Goal: Task Accomplishment & Management: Complete application form

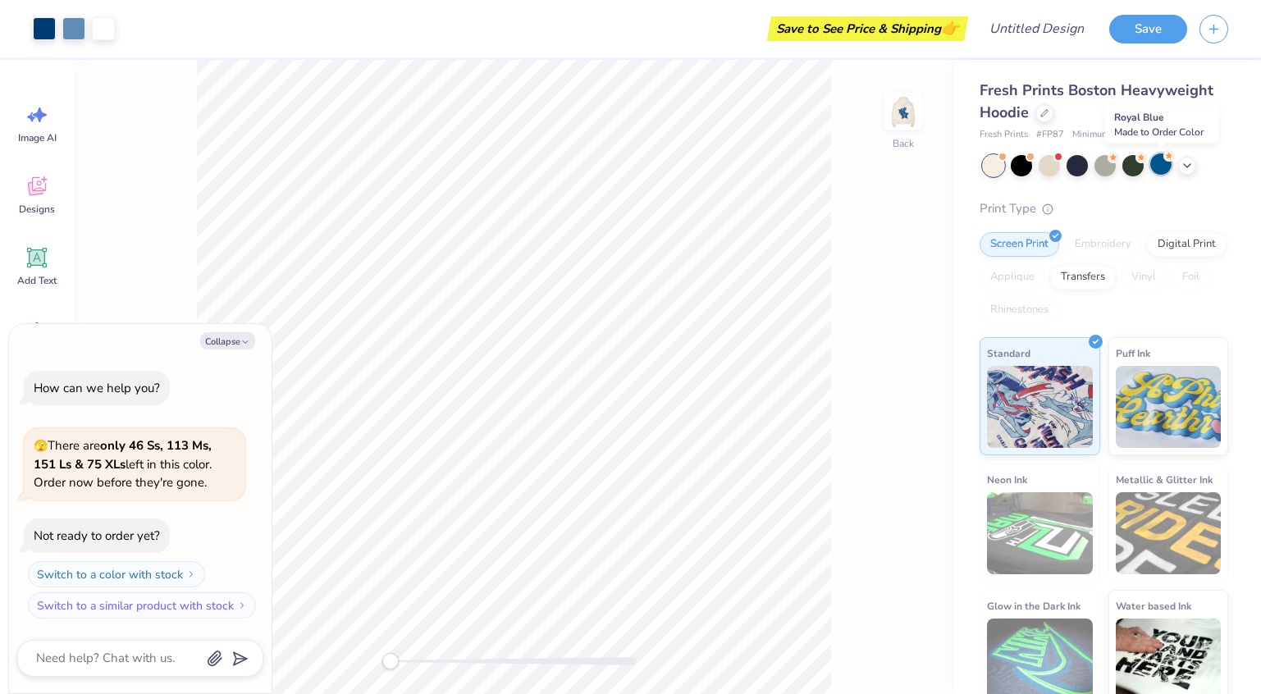
click at [1162, 165] on div at bounding box center [1160, 163] width 21 height 21
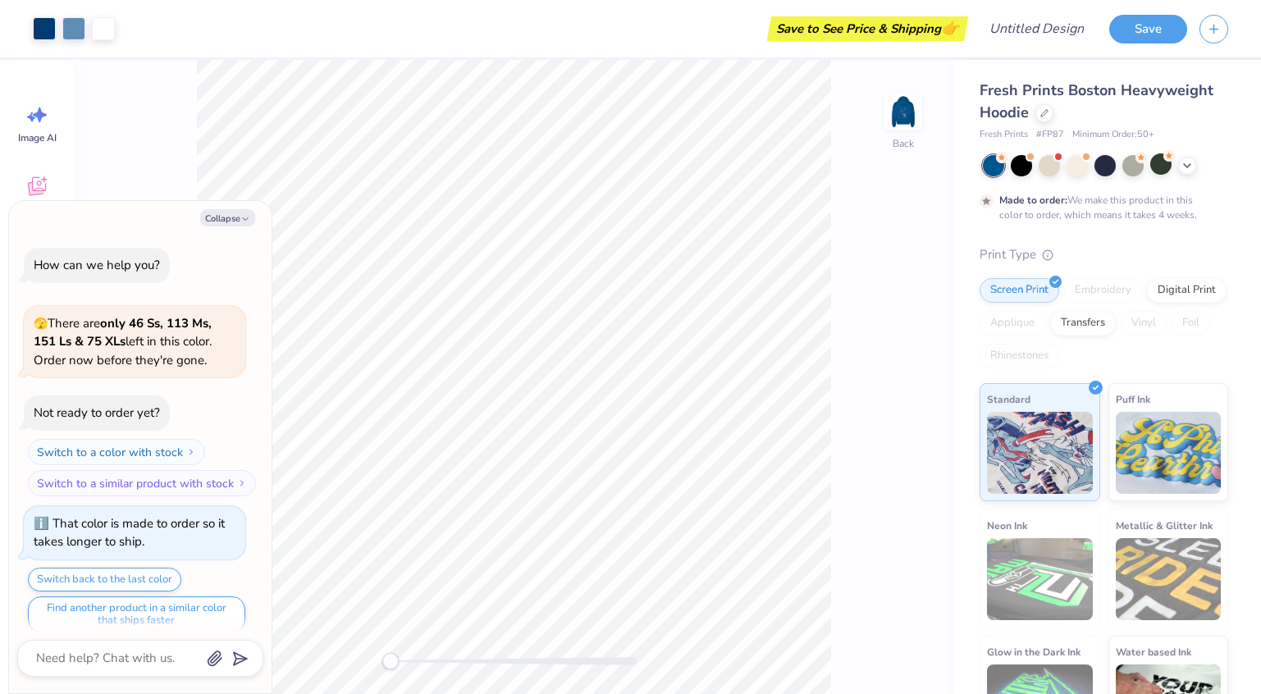
scroll to position [13, 0]
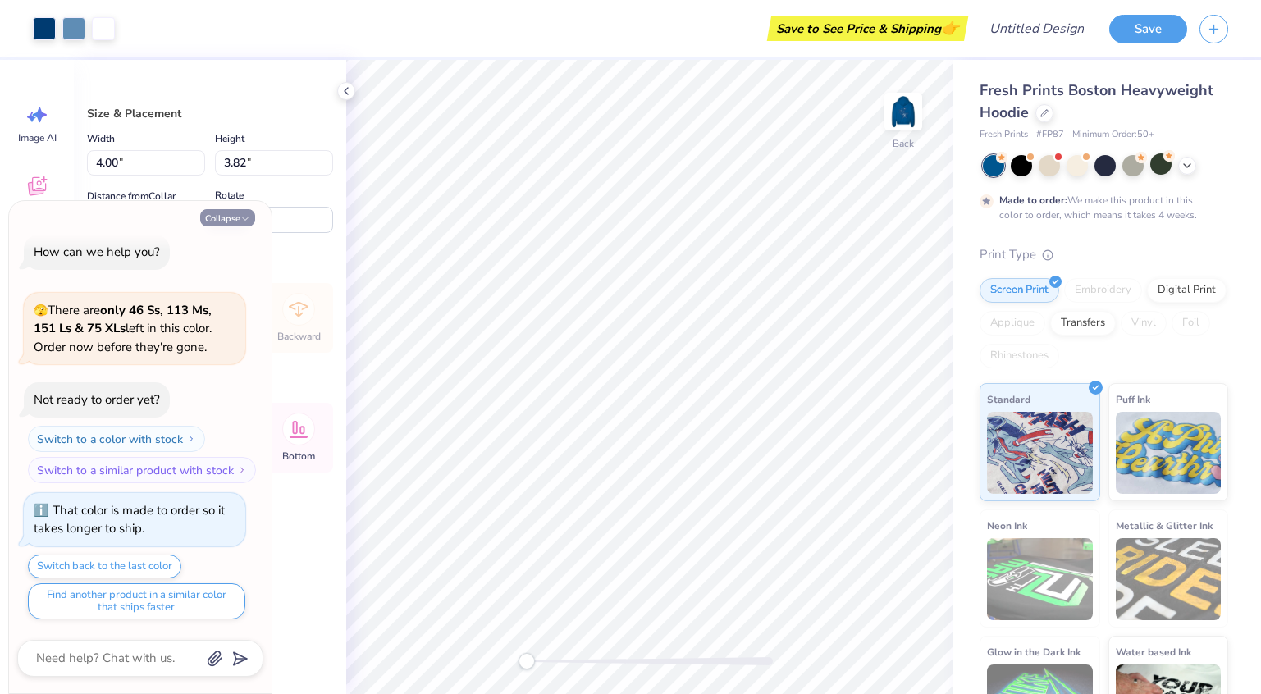
click at [243, 214] on icon "button" at bounding box center [245, 219] width 10 height 10
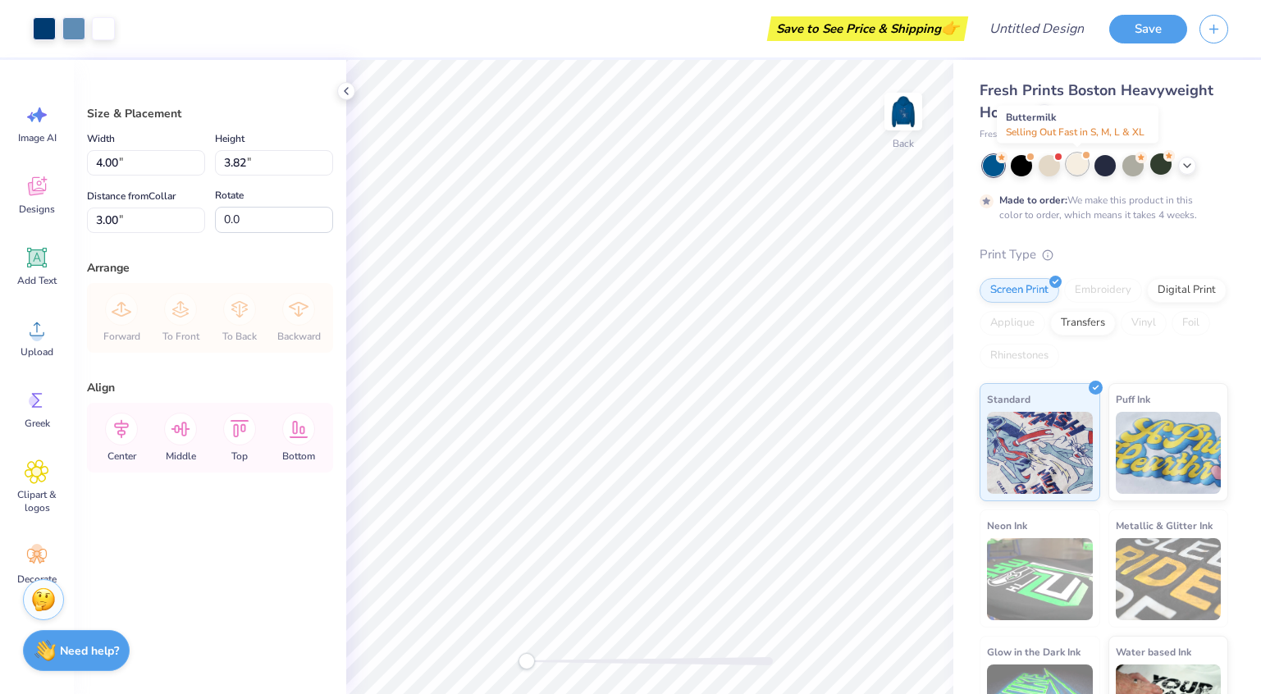
click at [1071, 165] on div at bounding box center [1077, 163] width 21 height 21
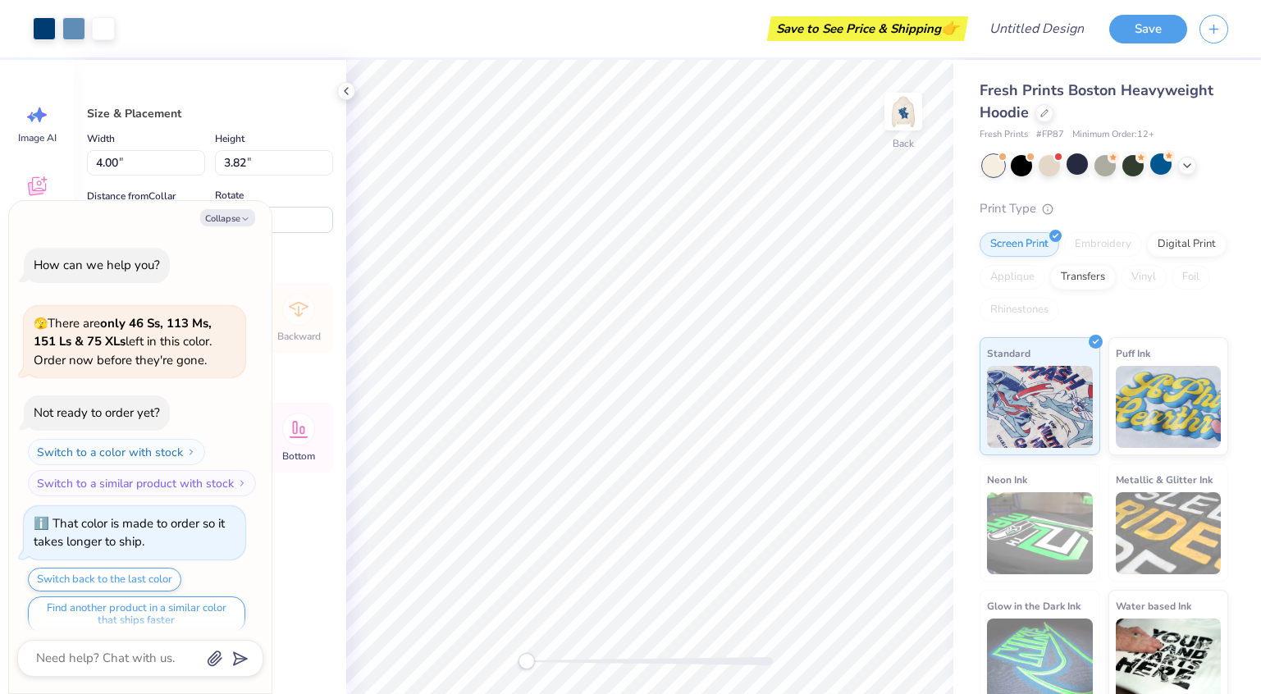
scroll to position [309, 0]
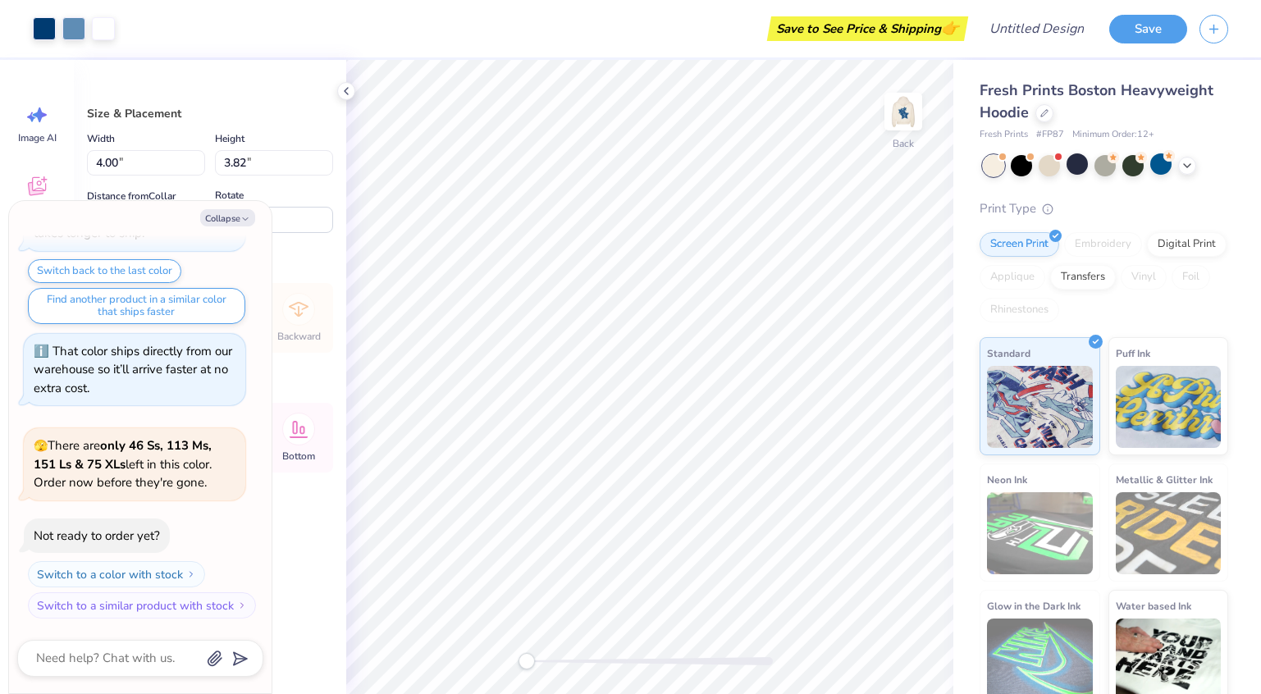
click at [1172, 201] on div "Print Type" at bounding box center [1104, 208] width 249 height 19
click at [903, 122] on img at bounding box center [904, 112] width 66 height 66
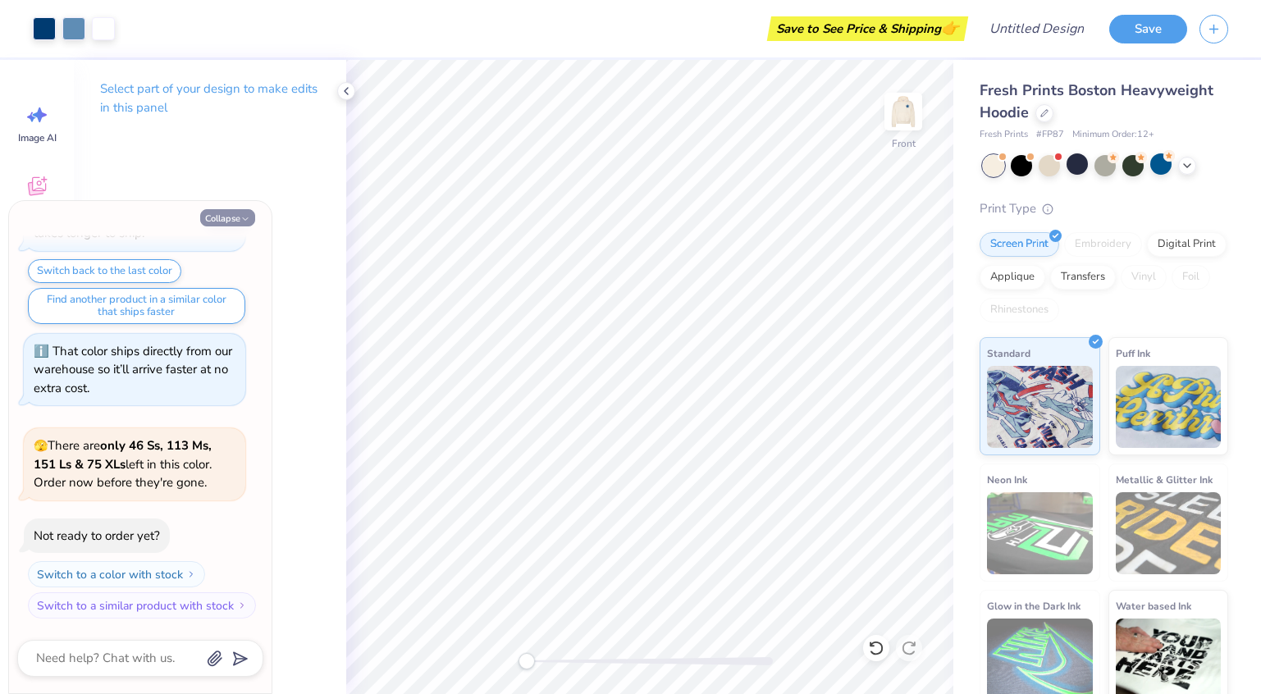
click at [239, 216] on button "Collapse" at bounding box center [227, 217] width 55 height 17
type textarea "x"
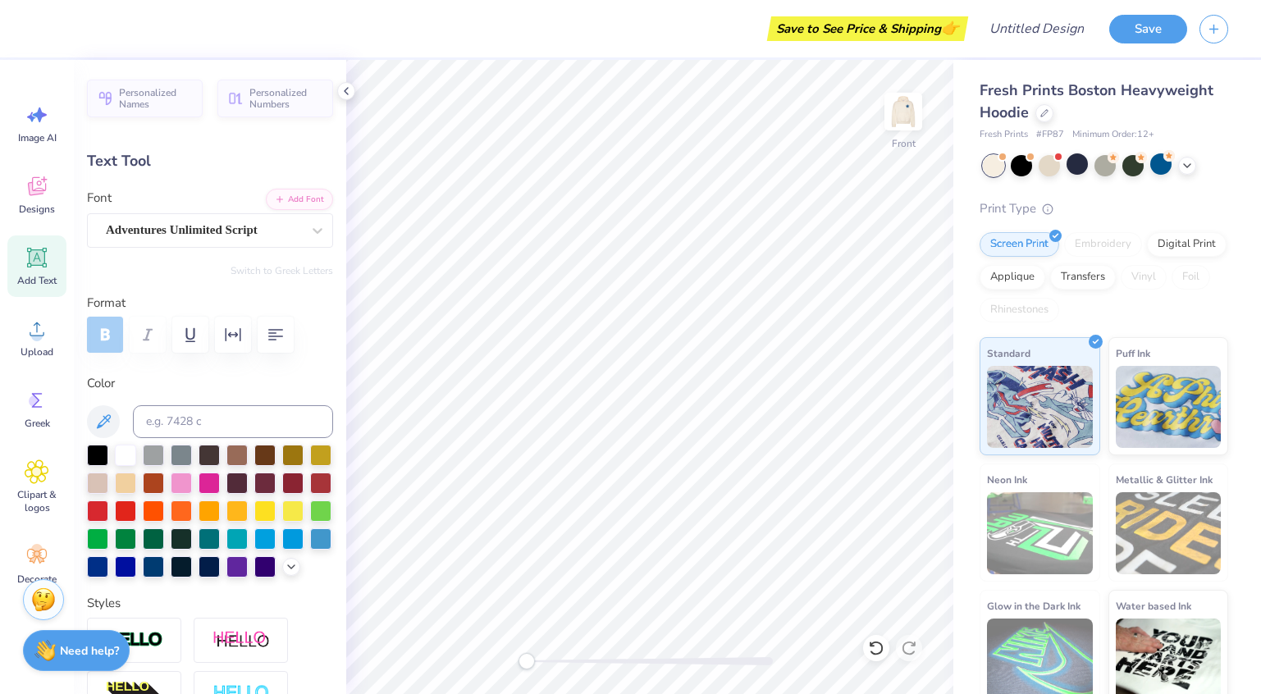
scroll to position [0, 0]
type textarea "emory"
type input "2.68"
type input "0.79"
type input "16.92"
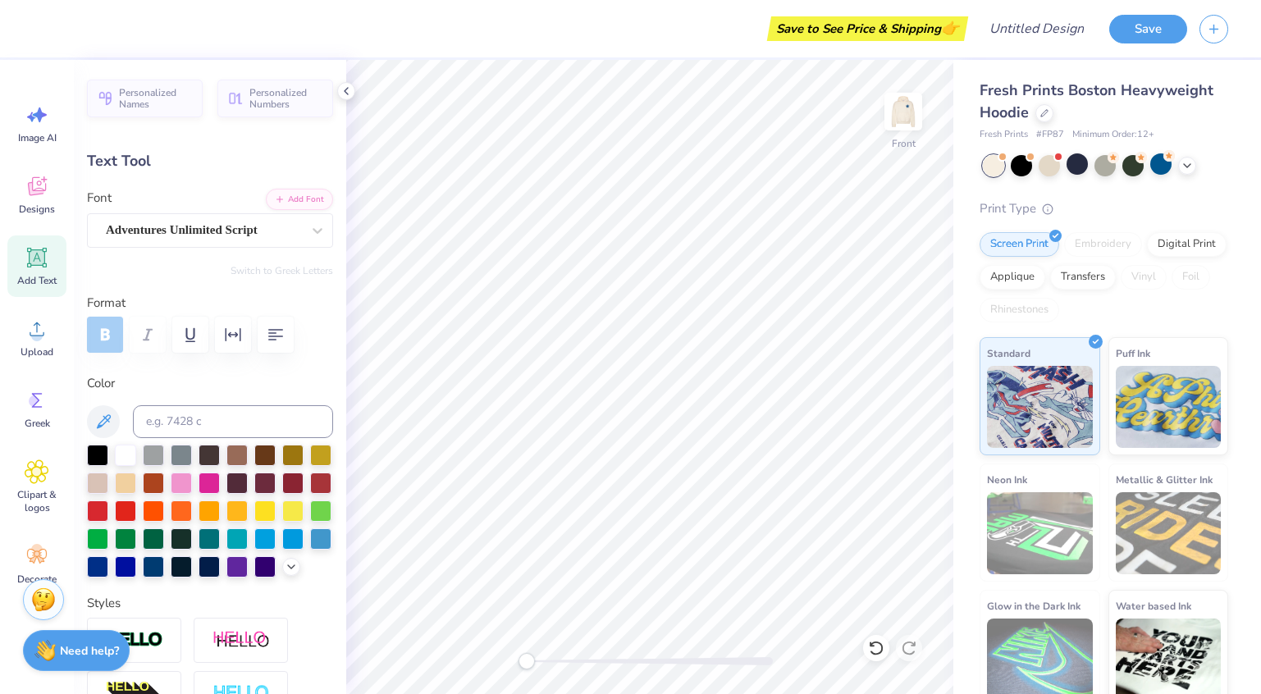
type input "2.01"
type input "1.05"
type input "15.60"
type input "0.0"
type input "18.37"
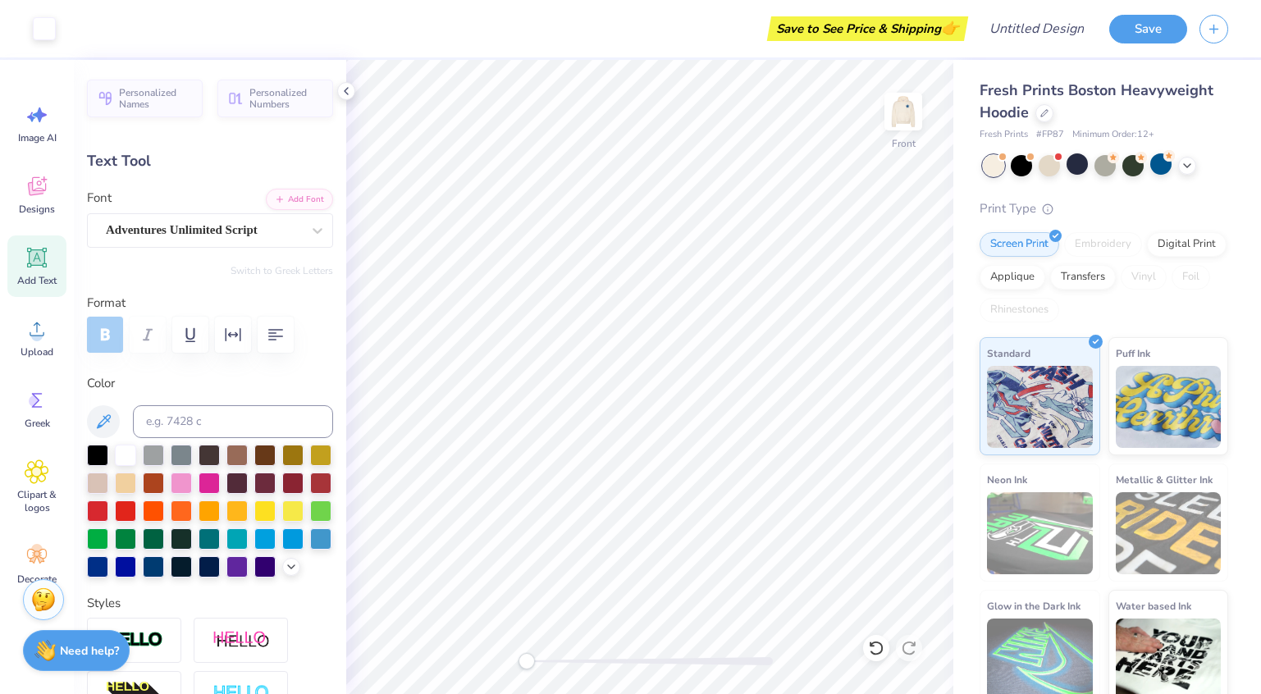
type input "-5.3"
type textarea "saraas"
type input "0.0"
type input "5.80"
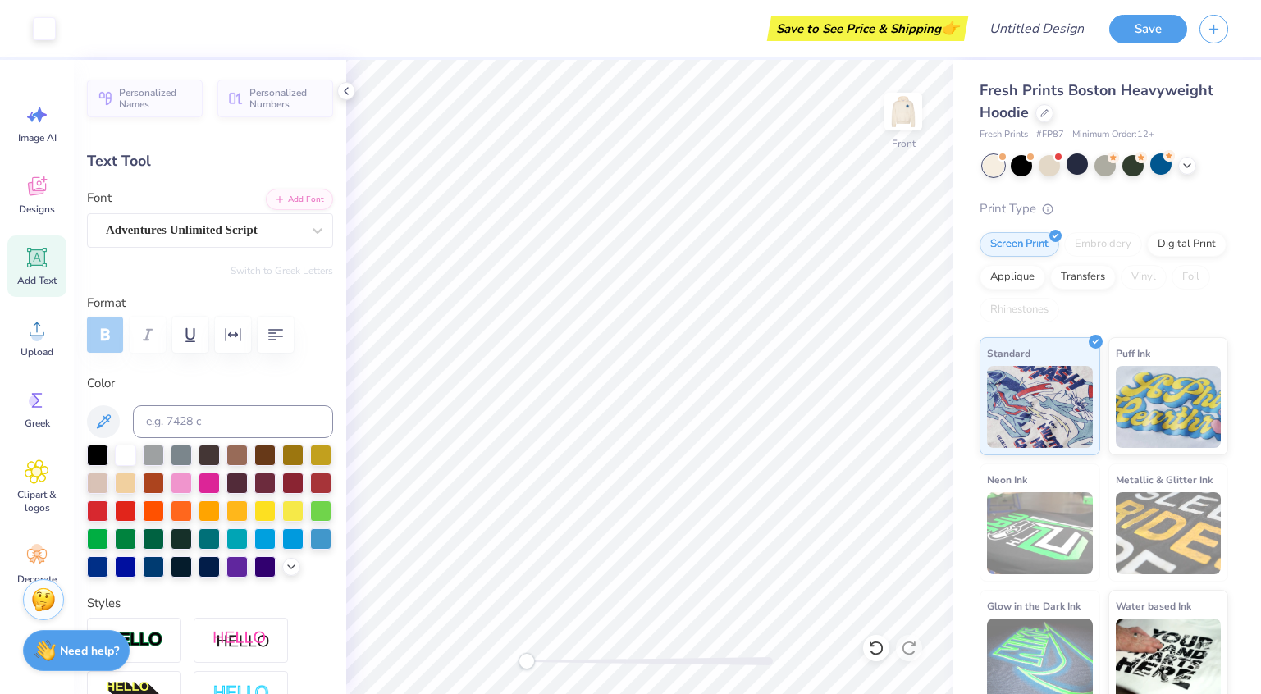
type input "1.48"
type input "15.83"
type input "-5.3"
type input "4.94"
type input "1.26"
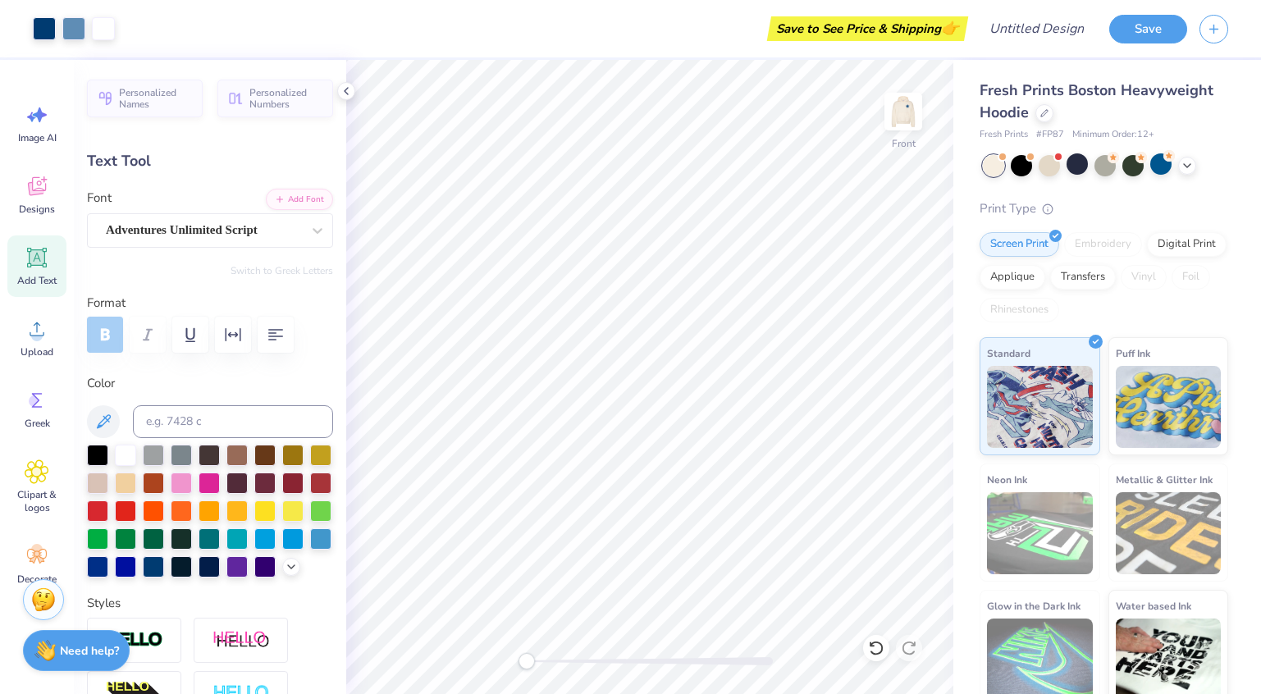
type input "15.71"
type input "-5.3"
type input "4.70"
type input "1.34"
type input "14.03"
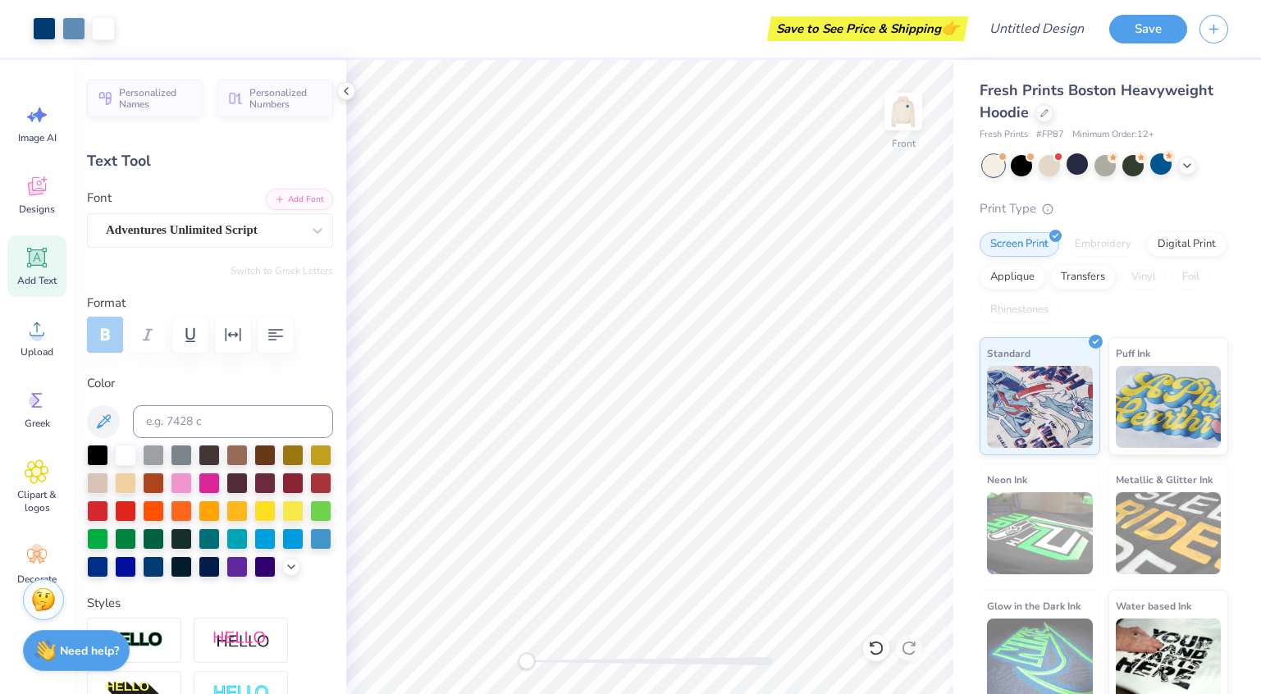
type input "0.0"
type input "15.04"
type input "-5.3"
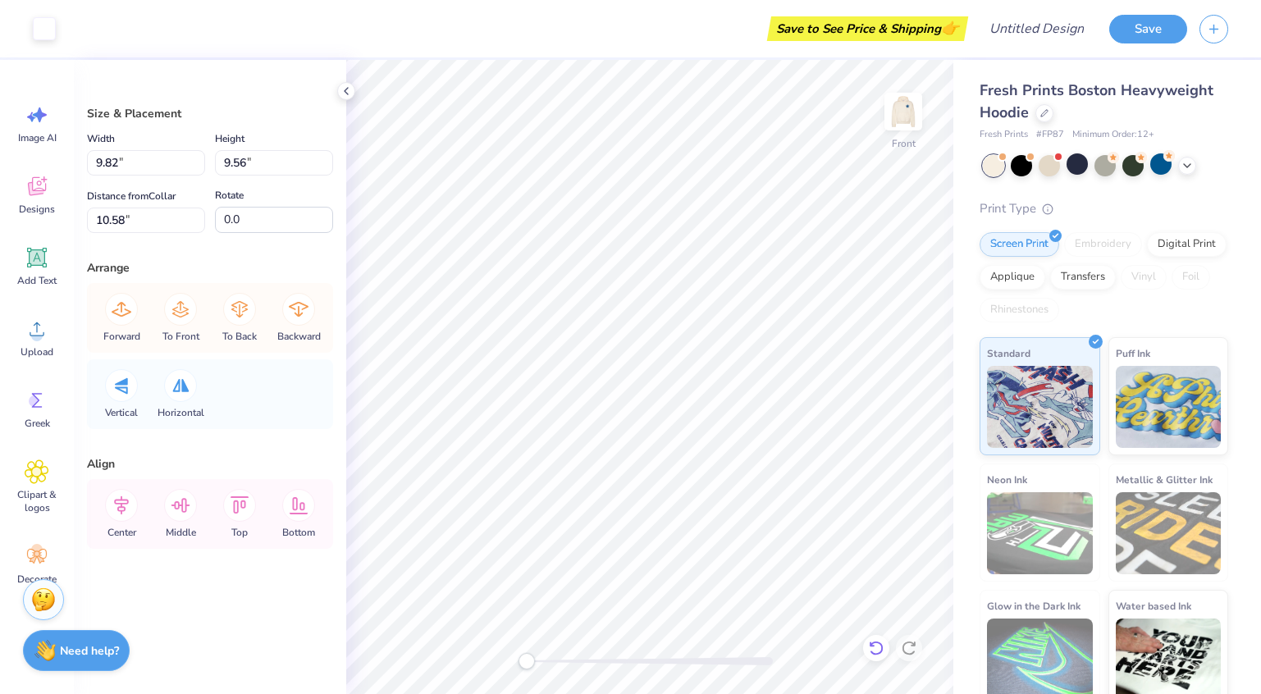
click at [876, 654] on icon at bounding box center [876, 648] width 14 height 15
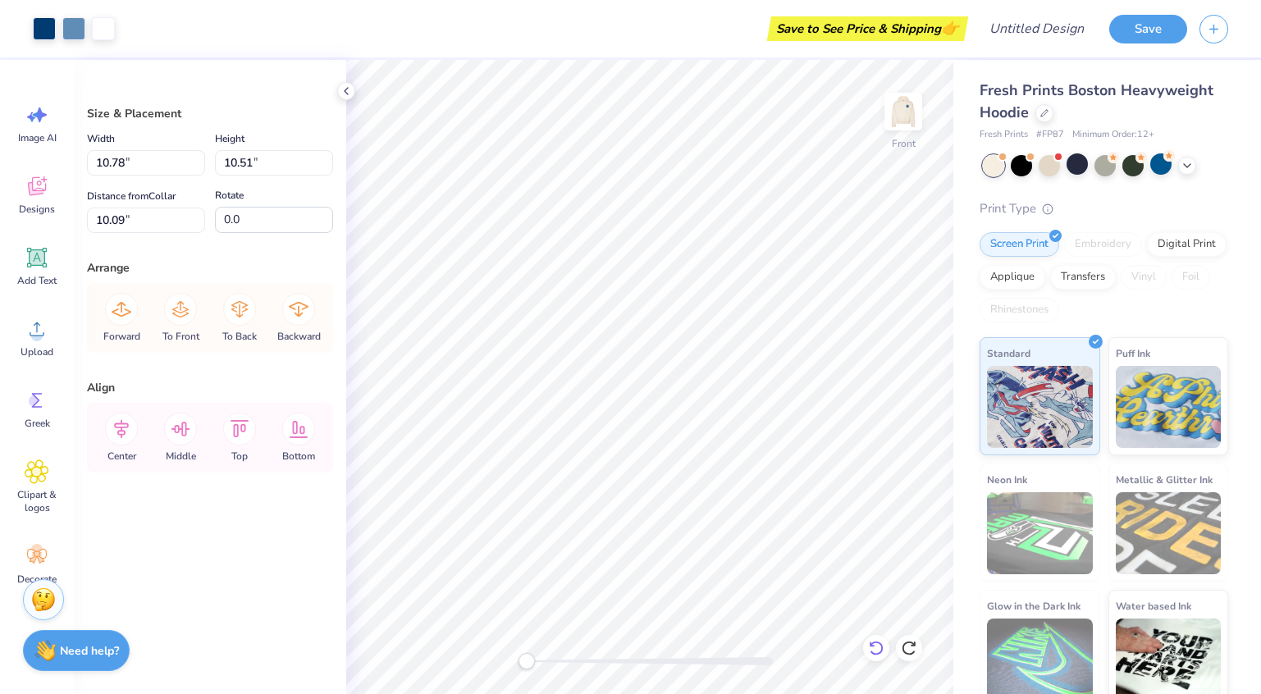
click at [875, 650] on icon at bounding box center [876, 648] width 16 height 16
type input "10.61"
type input "11.55"
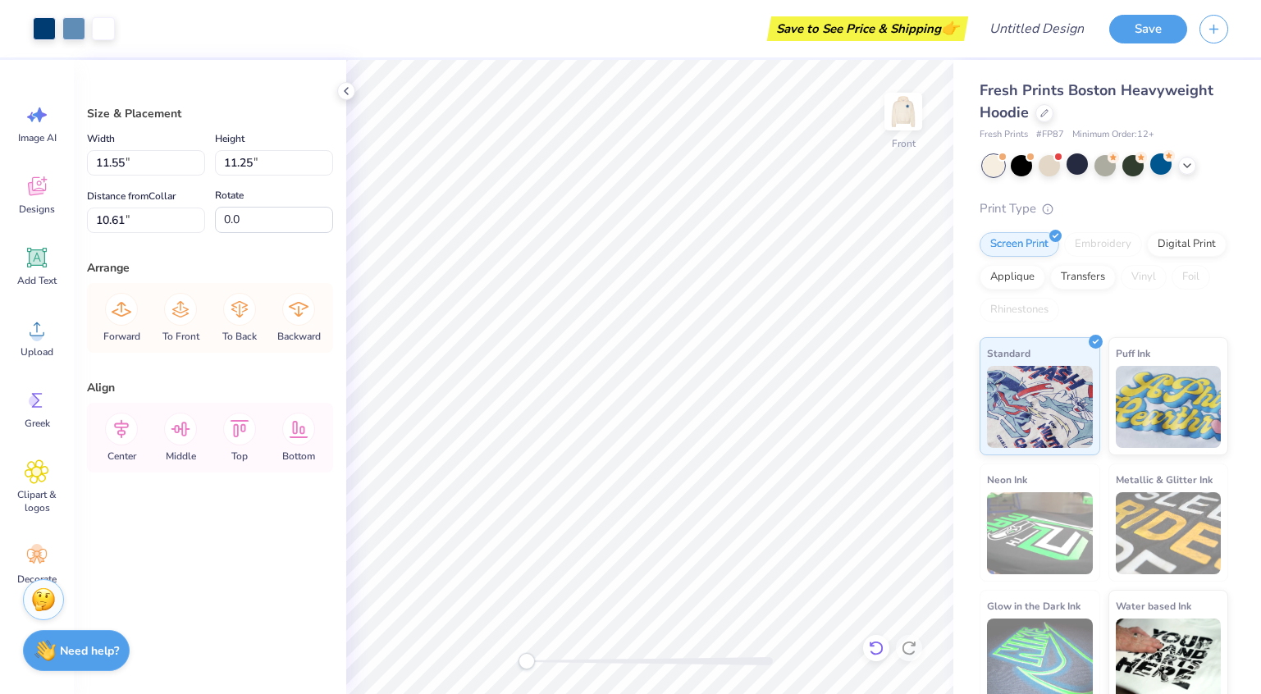
type input "11.25"
type input "10.01"
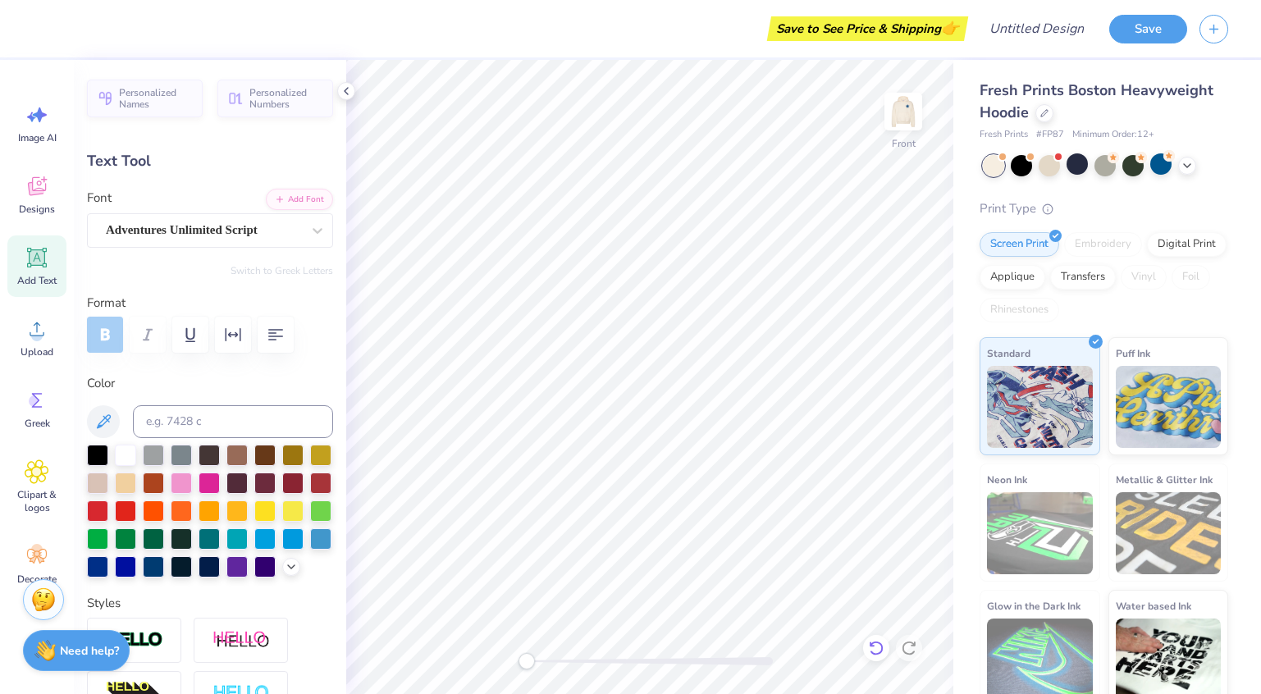
type input "5.80"
type input "1.48"
type input "15.63"
type input "5.16"
type input "1.32"
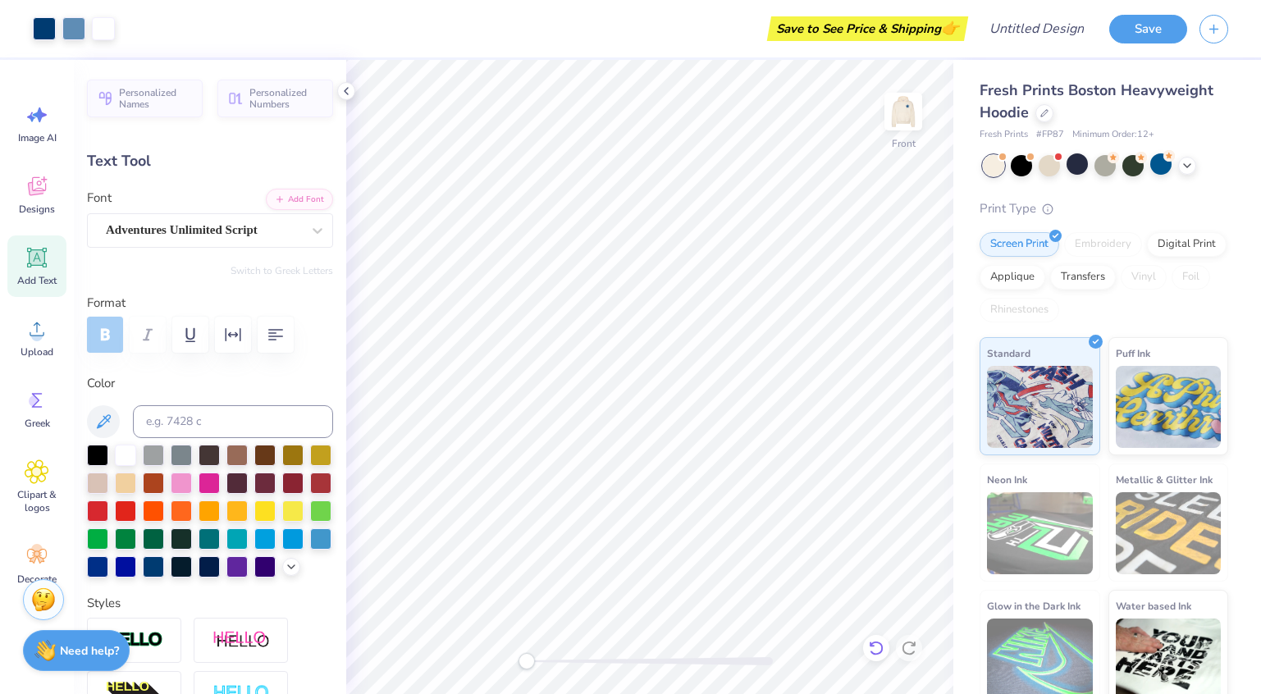
type input "16.04"
type input "-5.3"
type input "4.70"
type input "1.34"
type input "14.08"
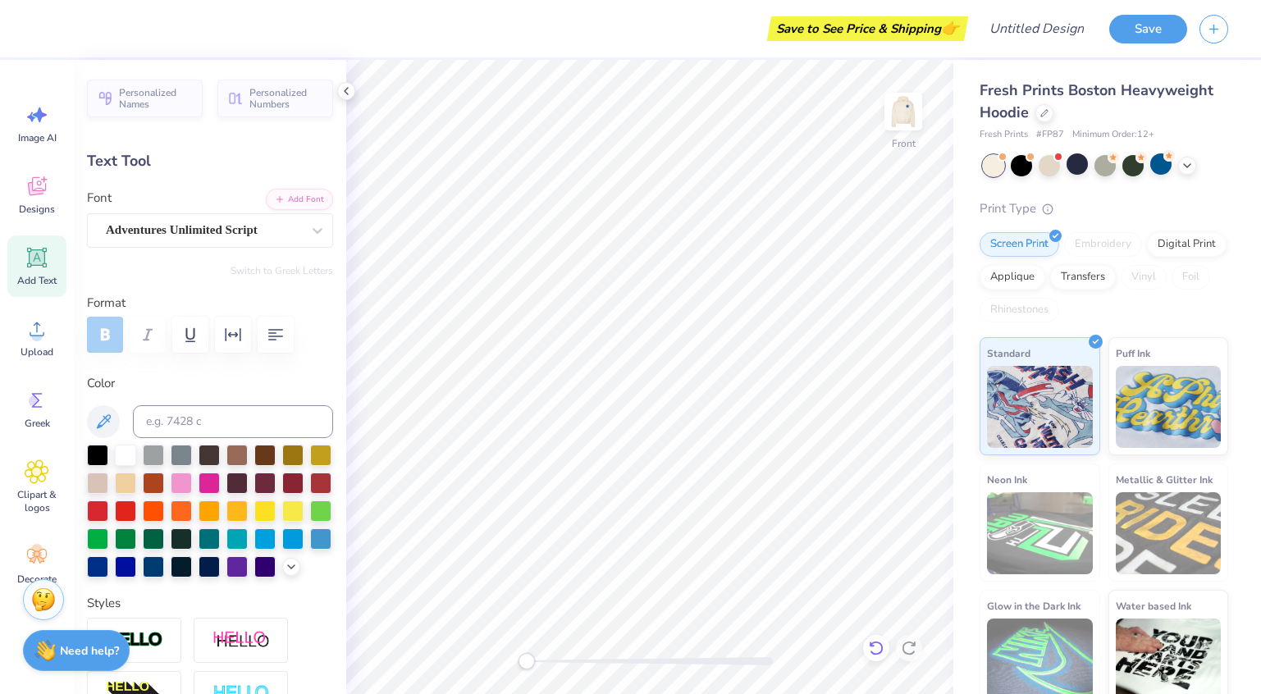
type input "0.0"
type input "15.27"
type input "-5.3"
type input "5.40"
type input "1.54"
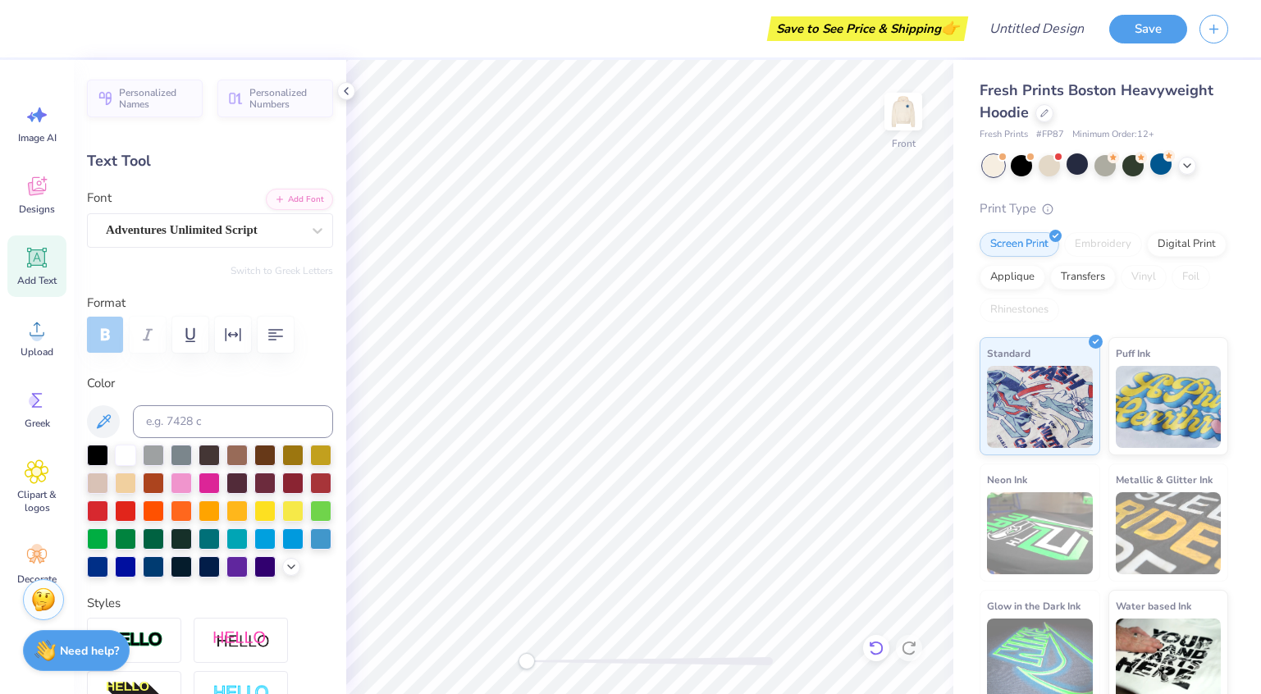
type input "14.38"
type input "0.0"
type input "5.16"
type input "1.32"
type input "16.93"
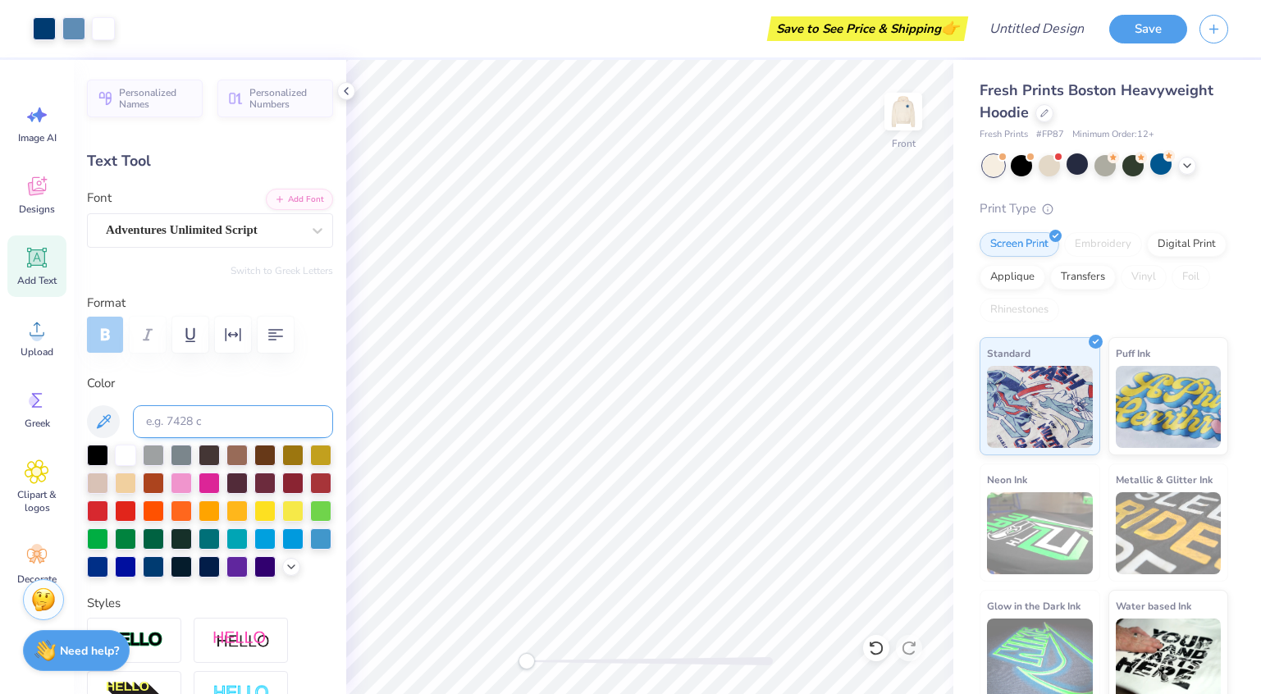
type input "0.0"
type input "15.98"
type input "-5.3"
type input "5.40"
type input "1.54"
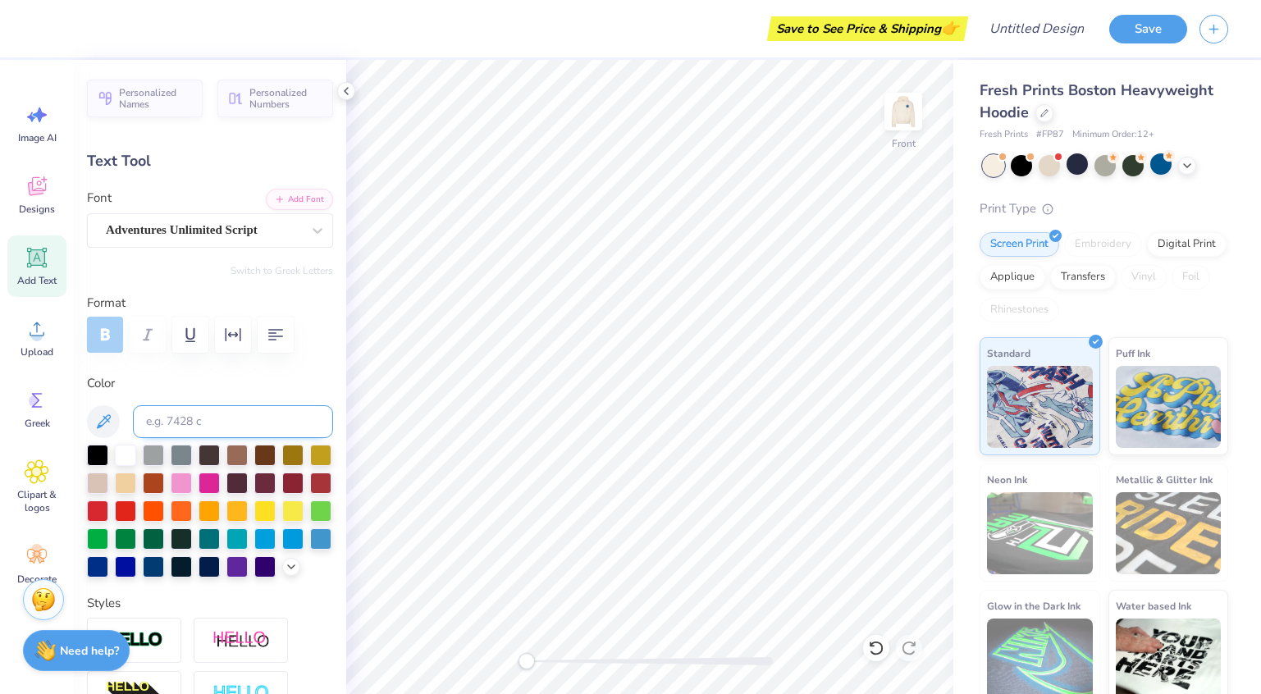
type input "14.43"
type input "0.0"
type input "15.40"
type input "-5.3"
type input "5.16"
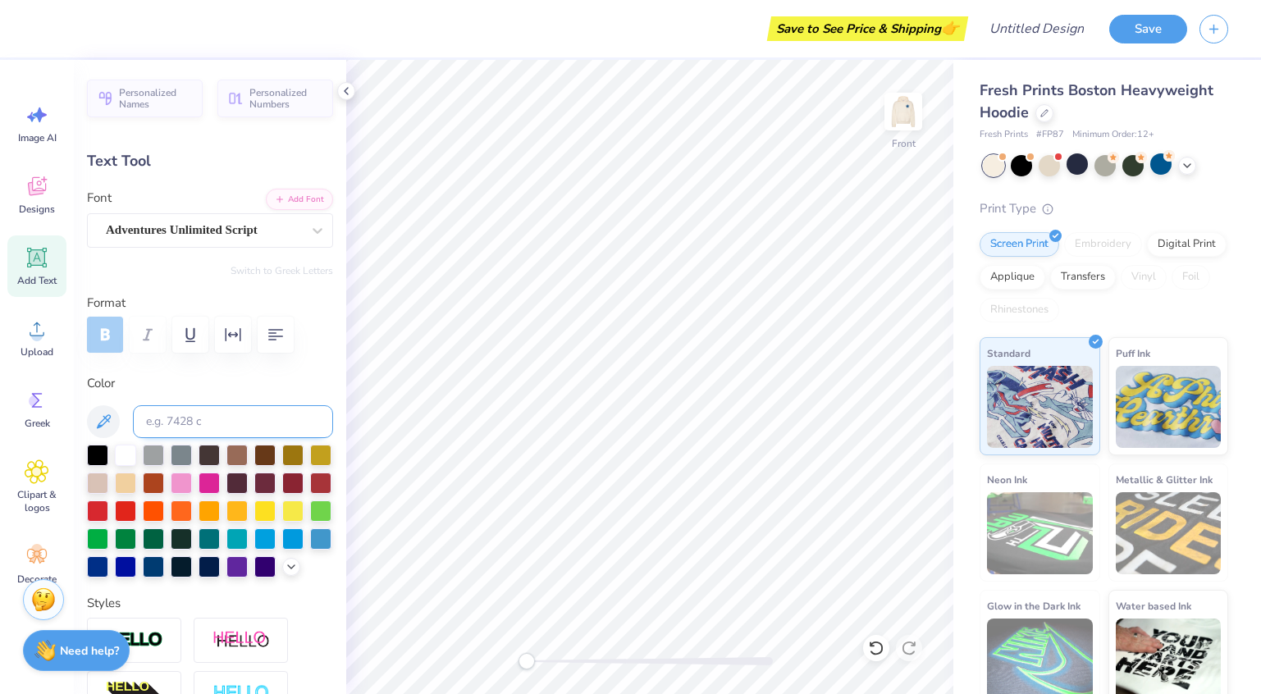
type input "1.32"
type input "16.94"
type input "5.40"
type input "1.54"
type input "14.60"
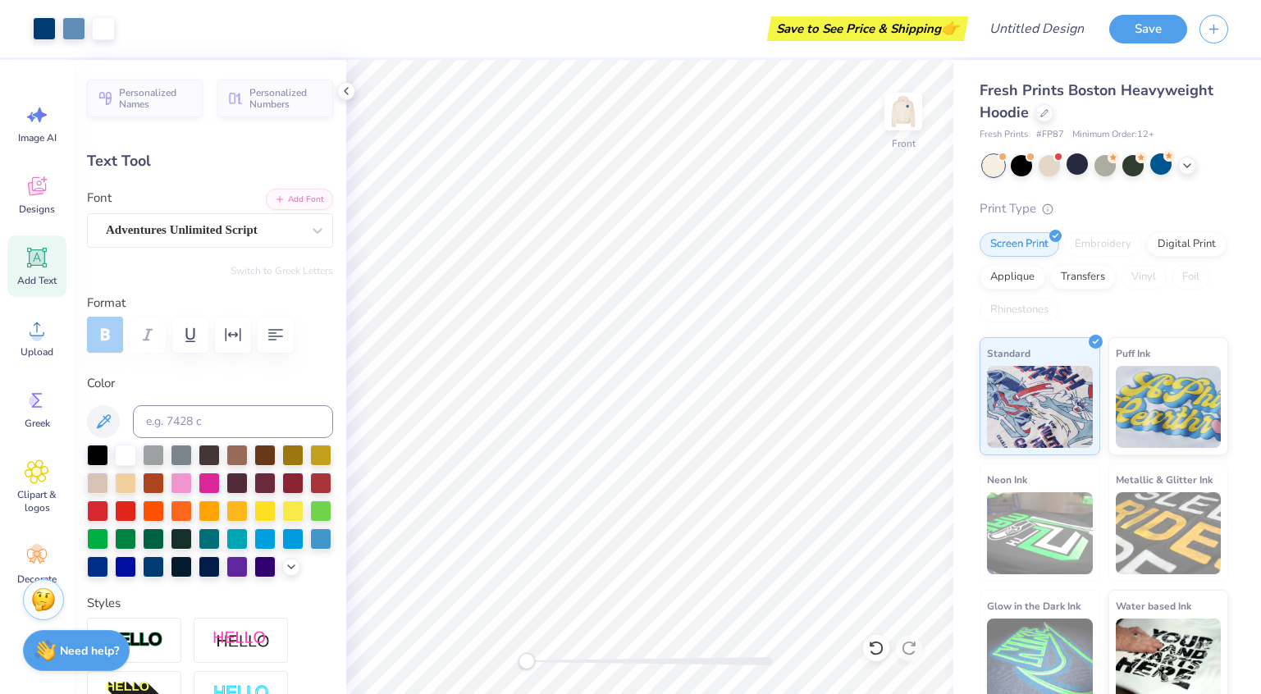
type input "0.0"
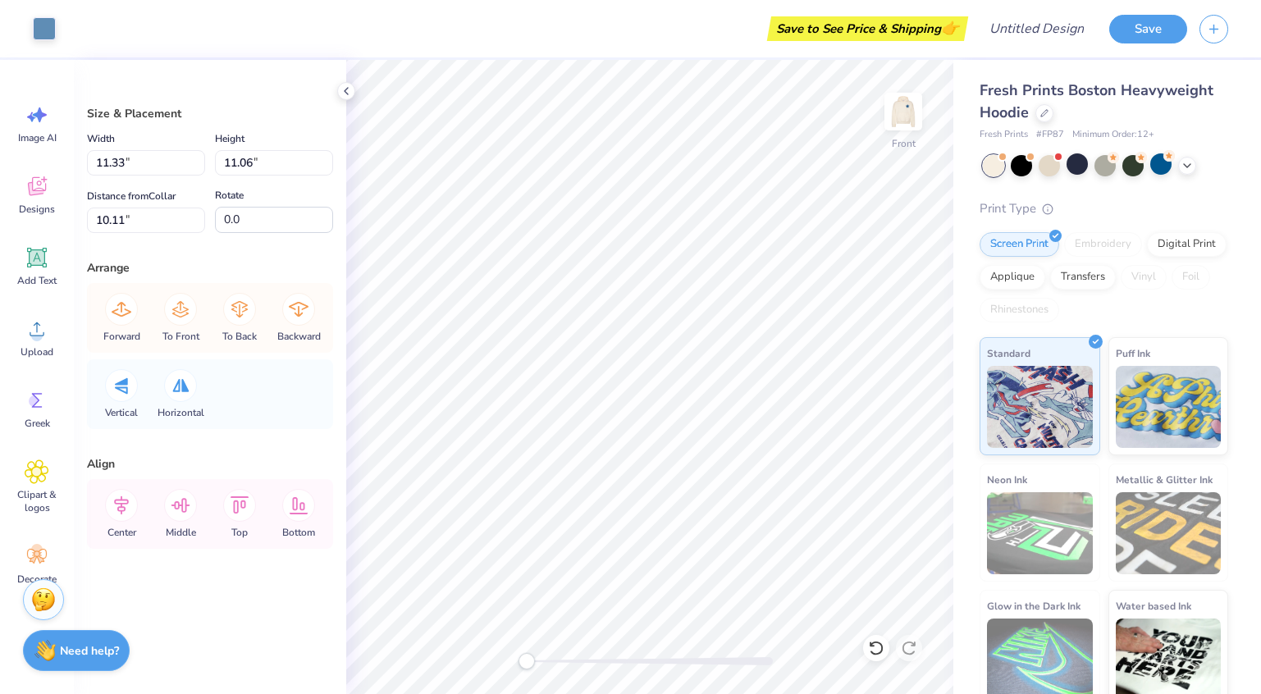
type input "11.55"
type input "11.25"
type input "10.01"
click at [44, 25] on div at bounding box center [44, 27] width 23 height 23
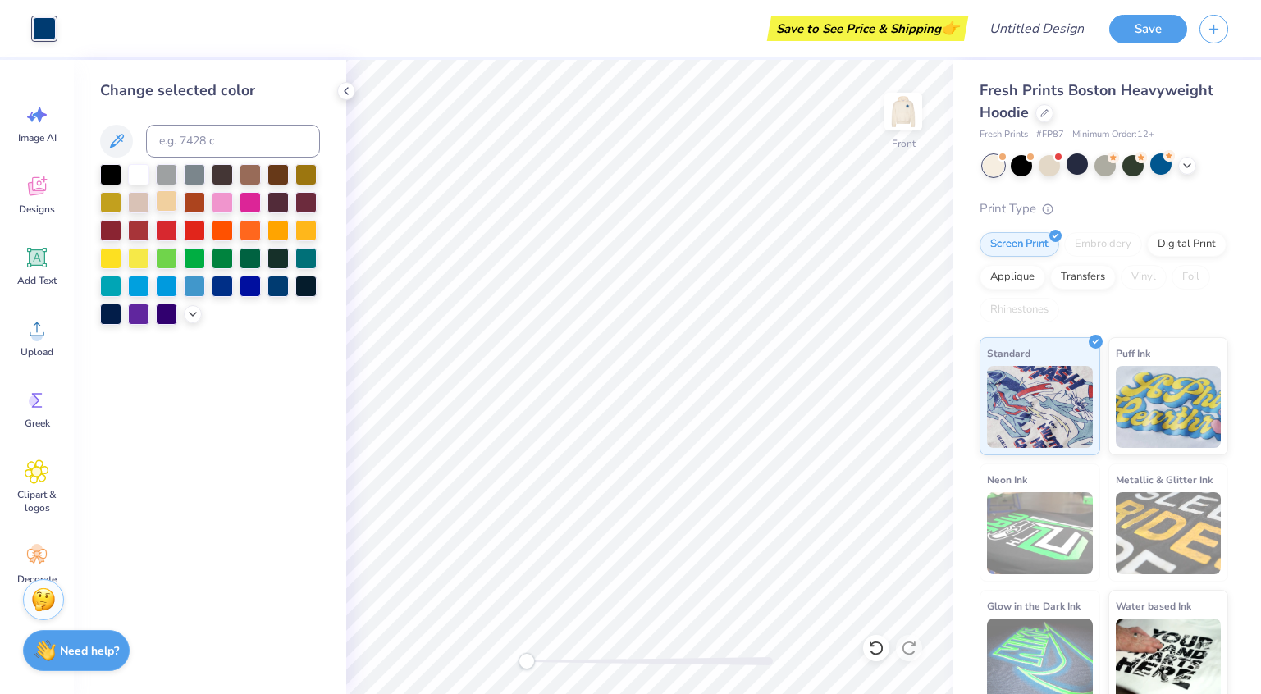
click at [167, 199] on div at bounding box center [166, 200] width 21 height 21
click at [139, 175] on div at bounding box center [138, 172] width 21 height 21
click at [135, 205] on div at bounding box center [138, 200] width 21 height 21
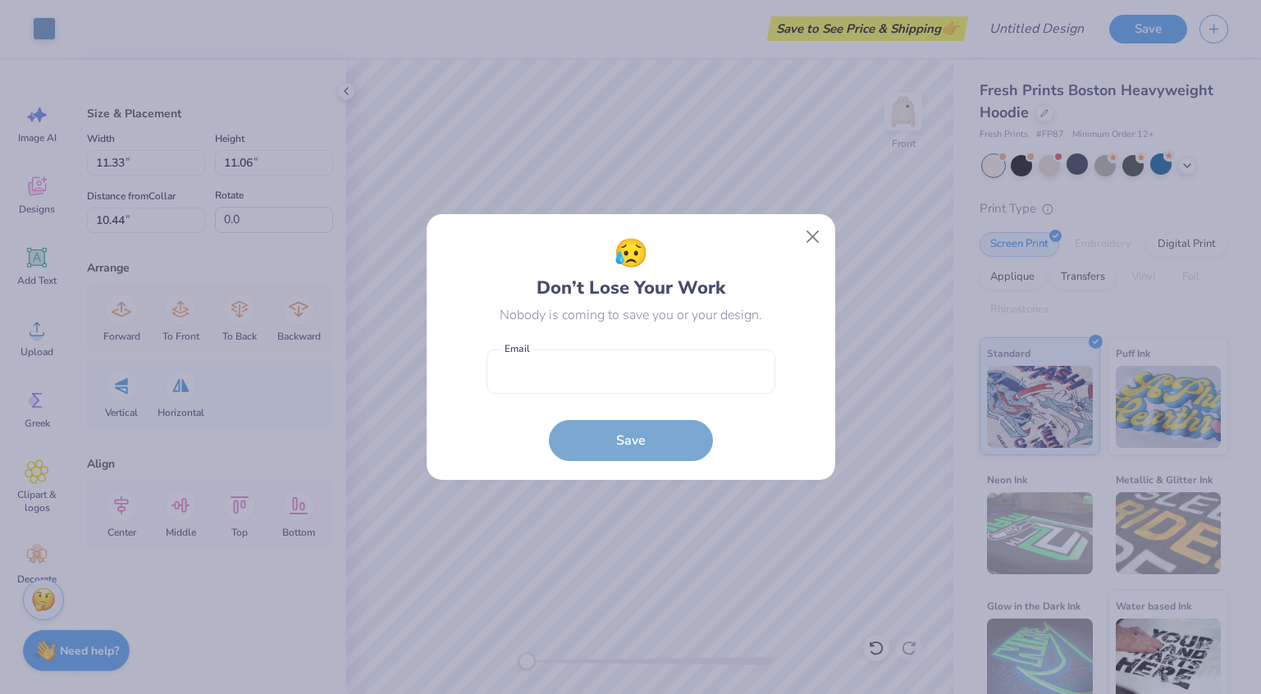
click at [674, 388] on body "Art colors Save to See Price & Shipping 👉 Design Title Save Image AI Designs Ad…" at bounding box center [630, 347] width 1261 height 694
click at [808, 235] on button "Close" at bounding box center [812, 237] width 31 height 31
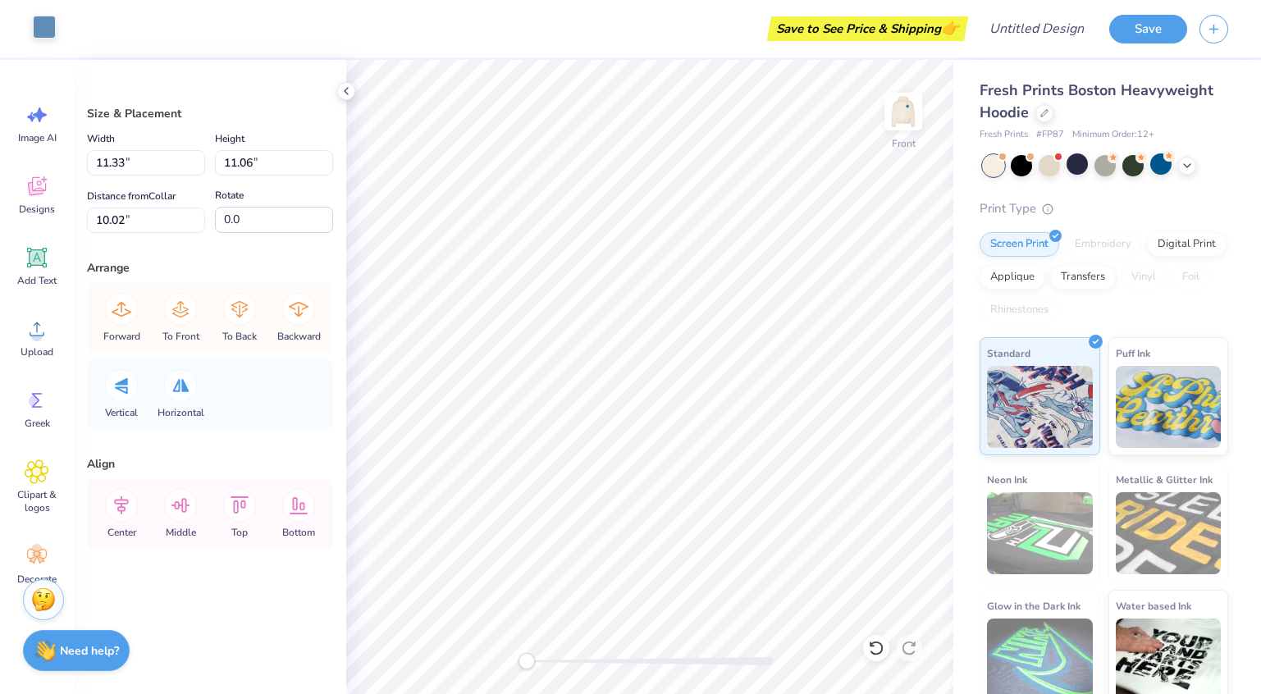
click at [46, 26] on div at bounding box center [44, 27] width 23 height 23
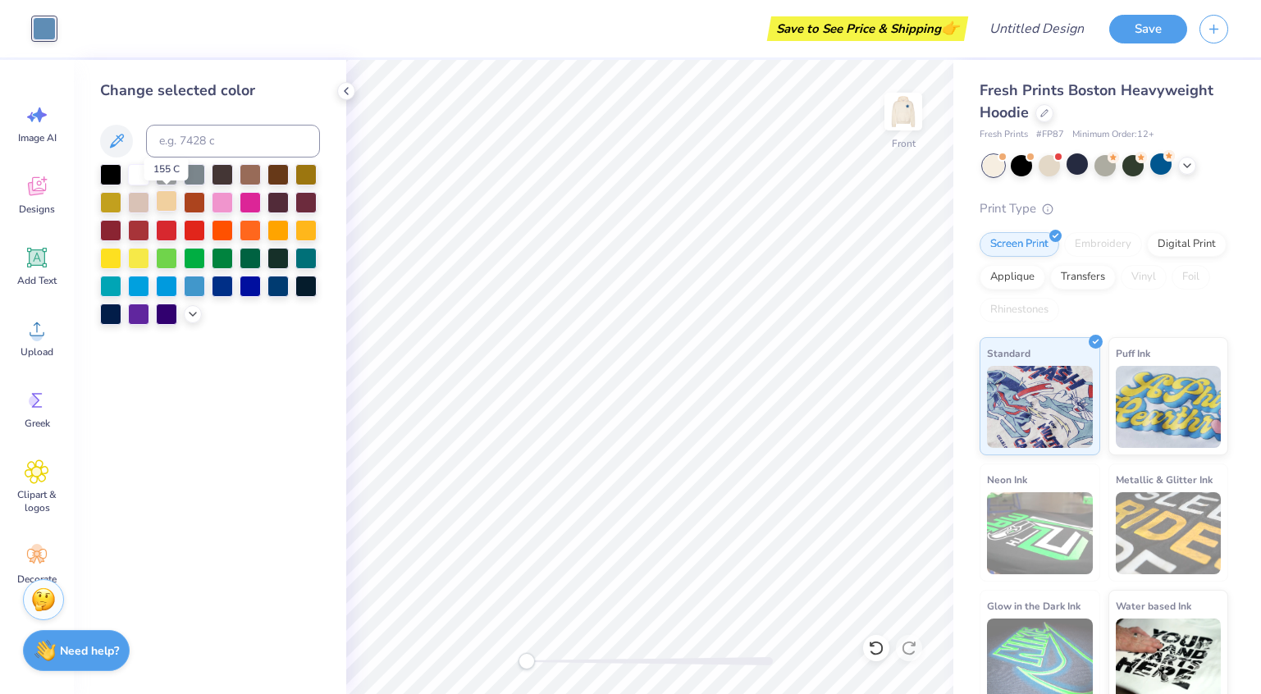
click at [158, 207] on div at bounding box center [166, 200] width 21 height 21
click at [140, 203] on div at bounding box center [138, 200] width 21 height 21
click at [254, 177] on div at bounding box center [250, 172] width 21 height 21
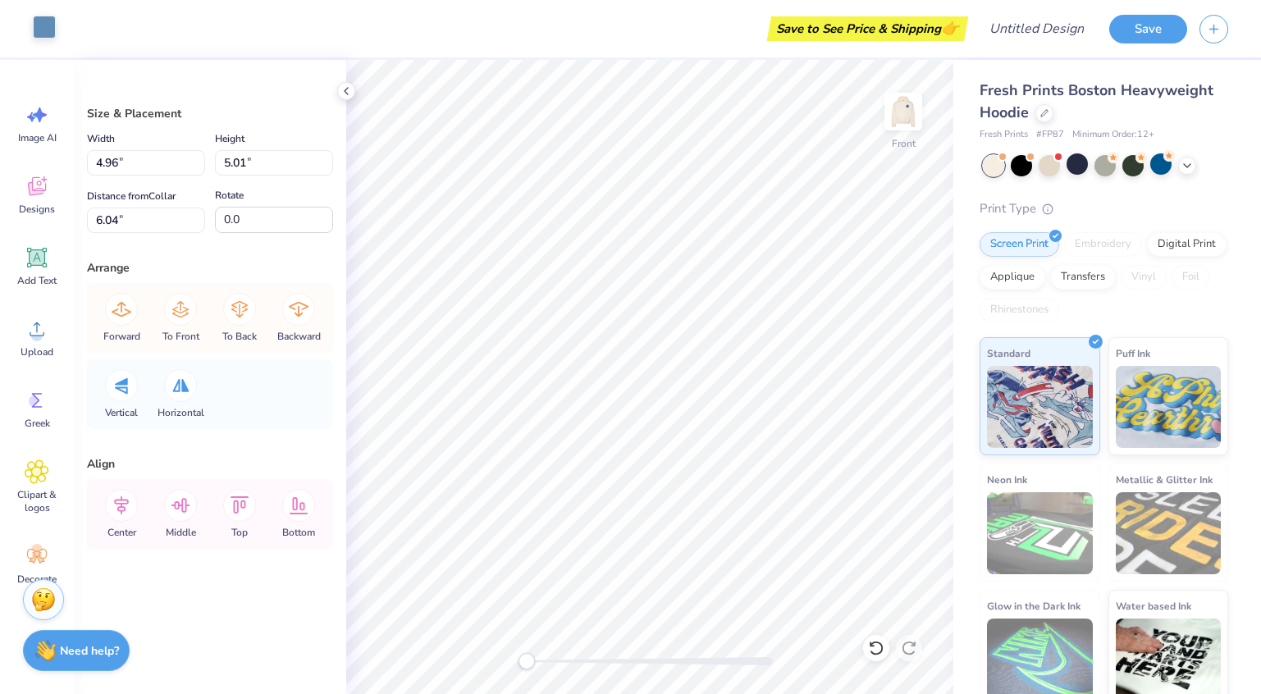
click at [49, 30] on div at bounding box center [44, 27] width 23 height 23
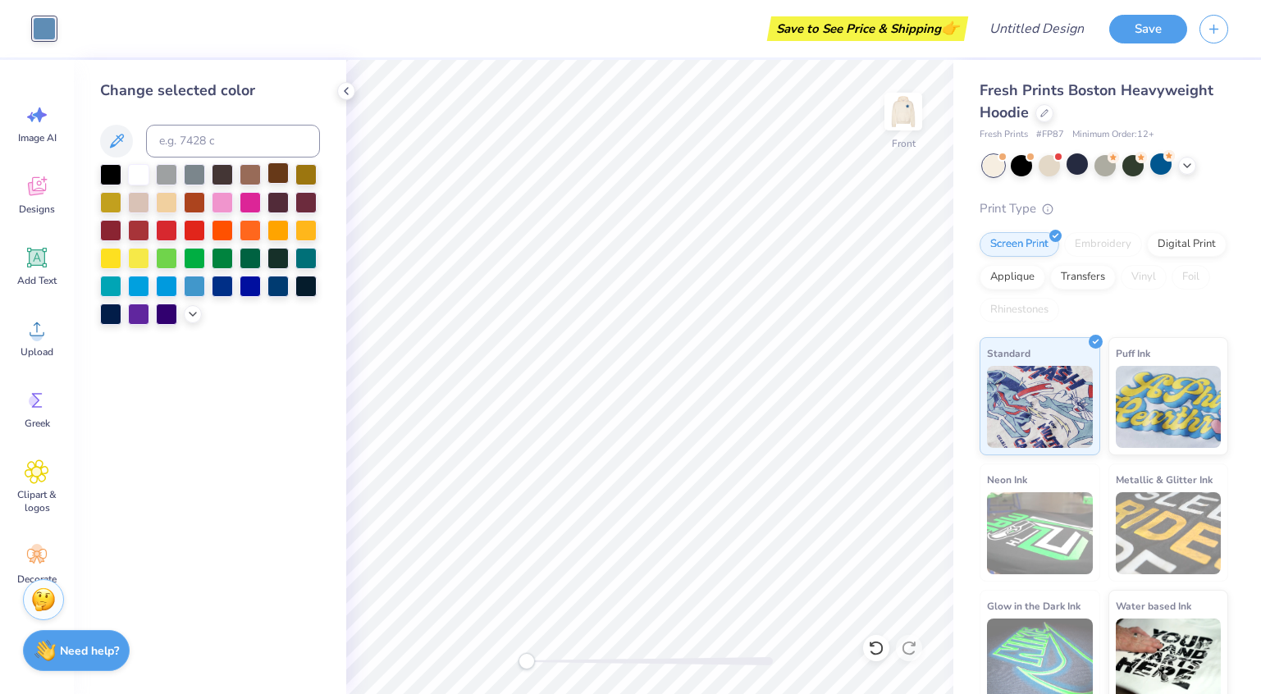
click at [278, 173] on div at bounding box center [278, 172] width 21 height 21
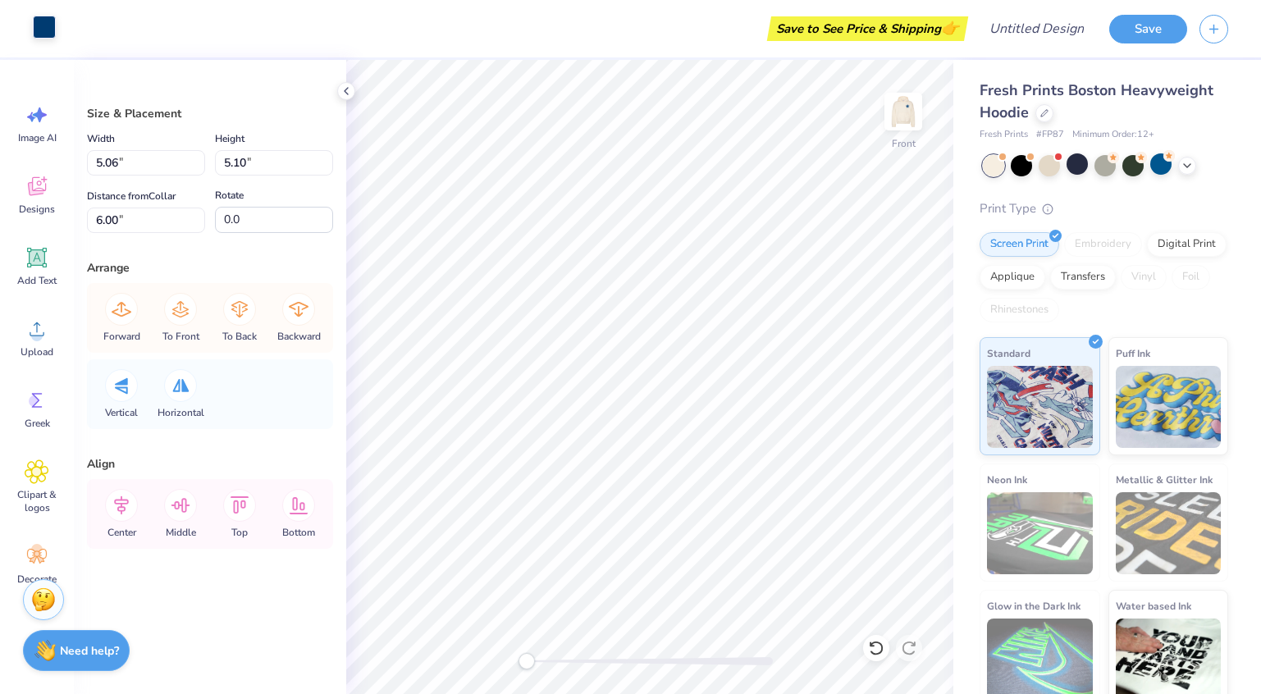
click at [38, 29] on div at bounding box center [44, 27] width 23 height 23
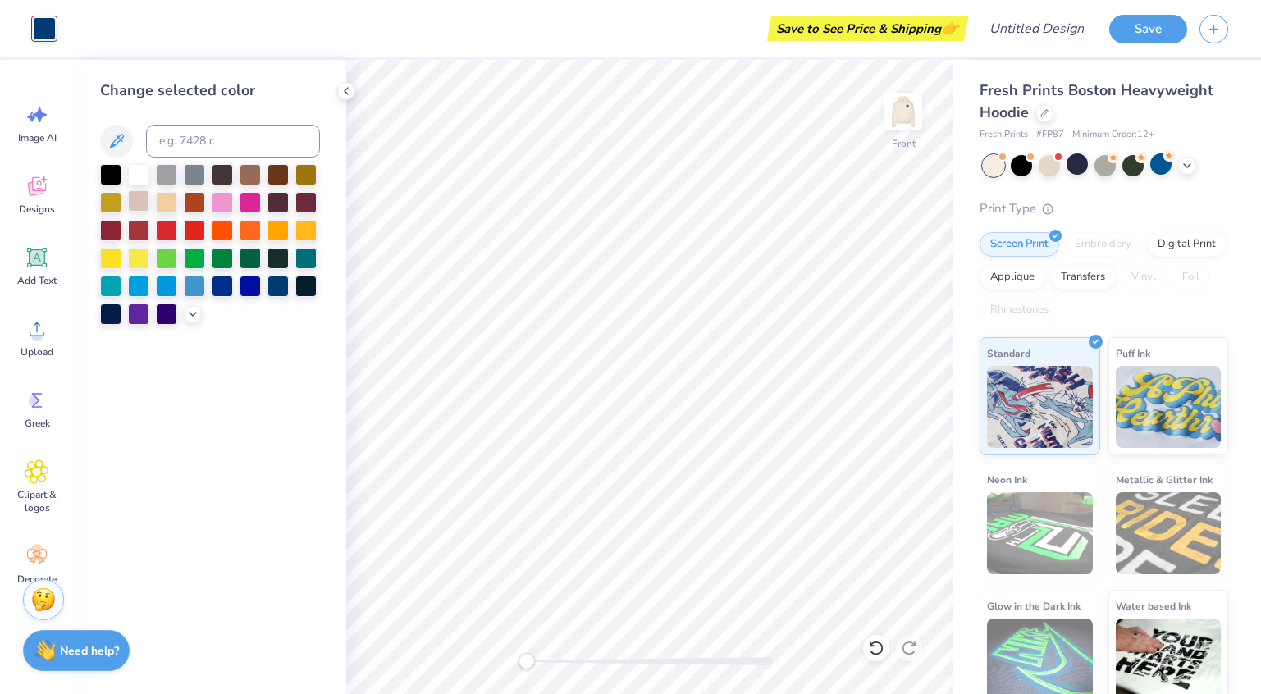
click at [141, 203] on div at bounding box center [138, 200] width 21 height 21
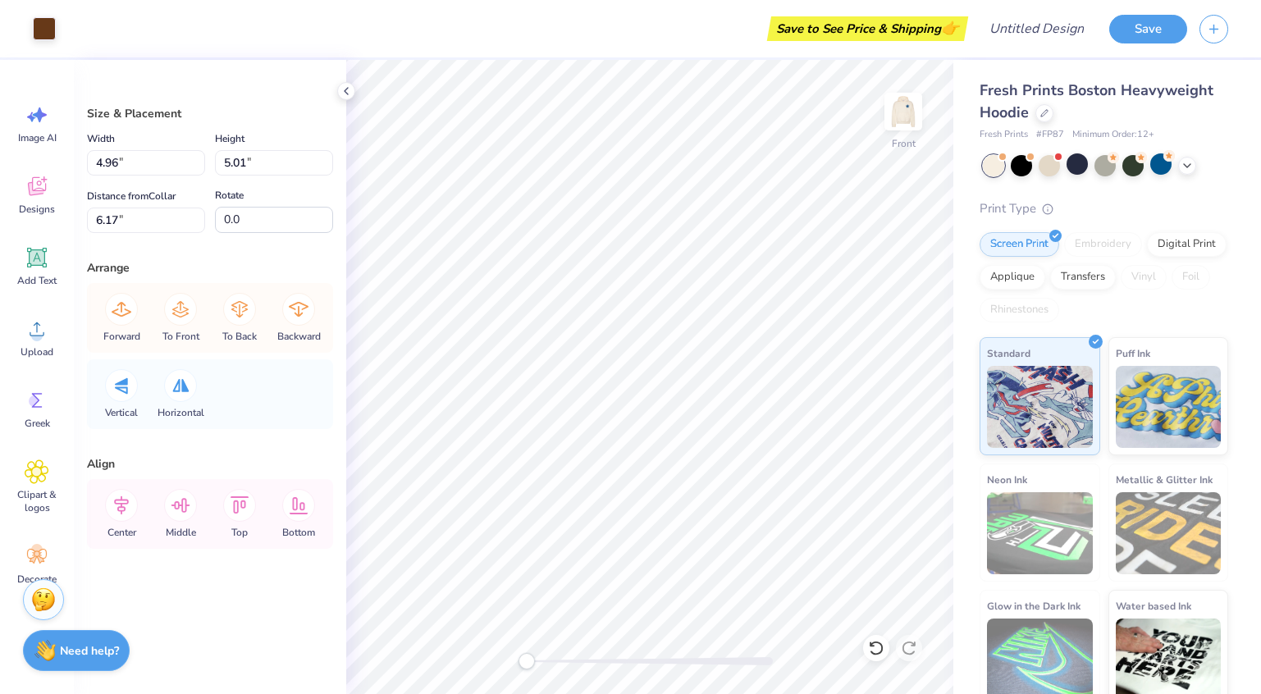
type input "7.17"
type input "7.26"
type input "7.43"
click at [34, 32] on div at bounding box center [44, 27] width 23 height 23
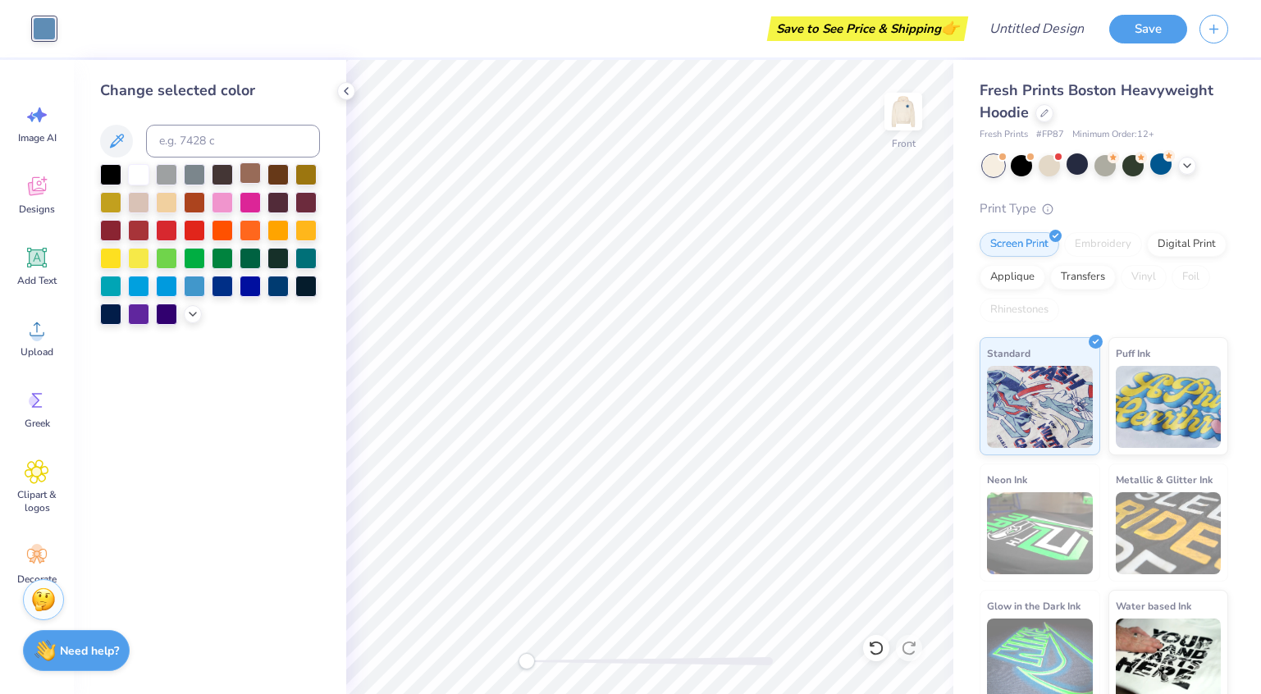
click at [246, 175] on div at bounding box center [250, 172] width 21 height 21
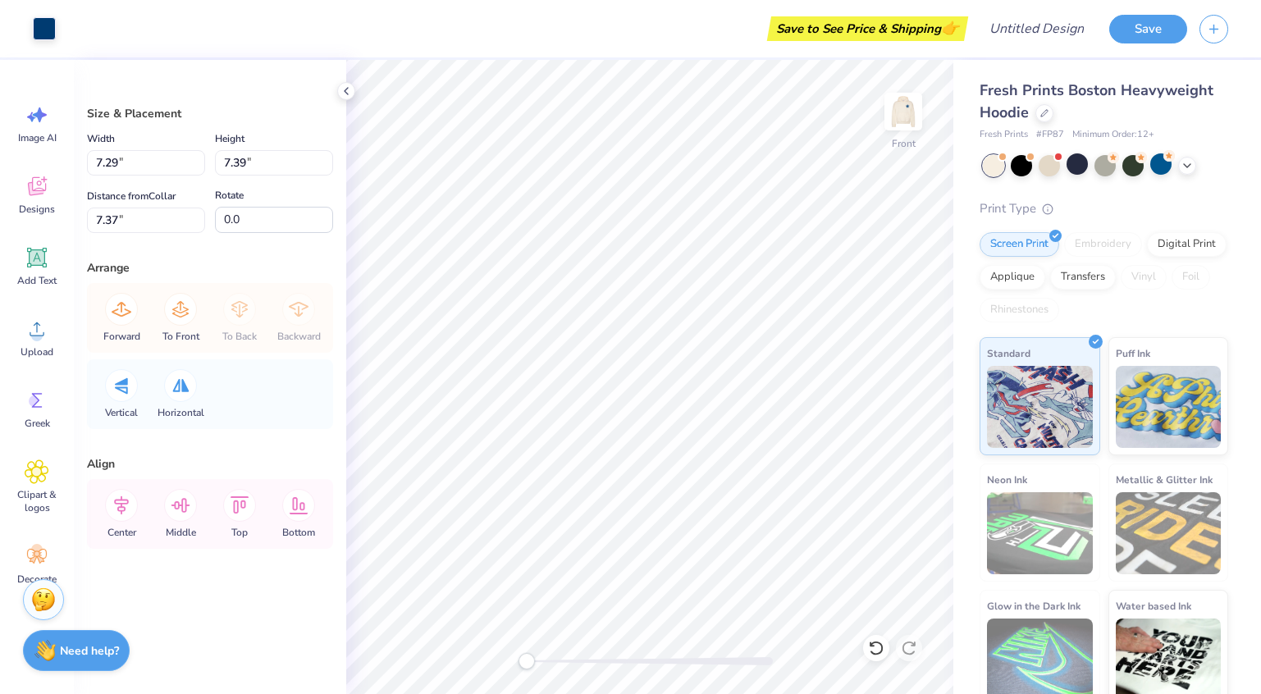
click at [27, 25] on div "Art colors" at bounding box center [28, 28] width 56 height 57
click at [37, 25] on div at bounding box center [44, 27] width 23 height 23
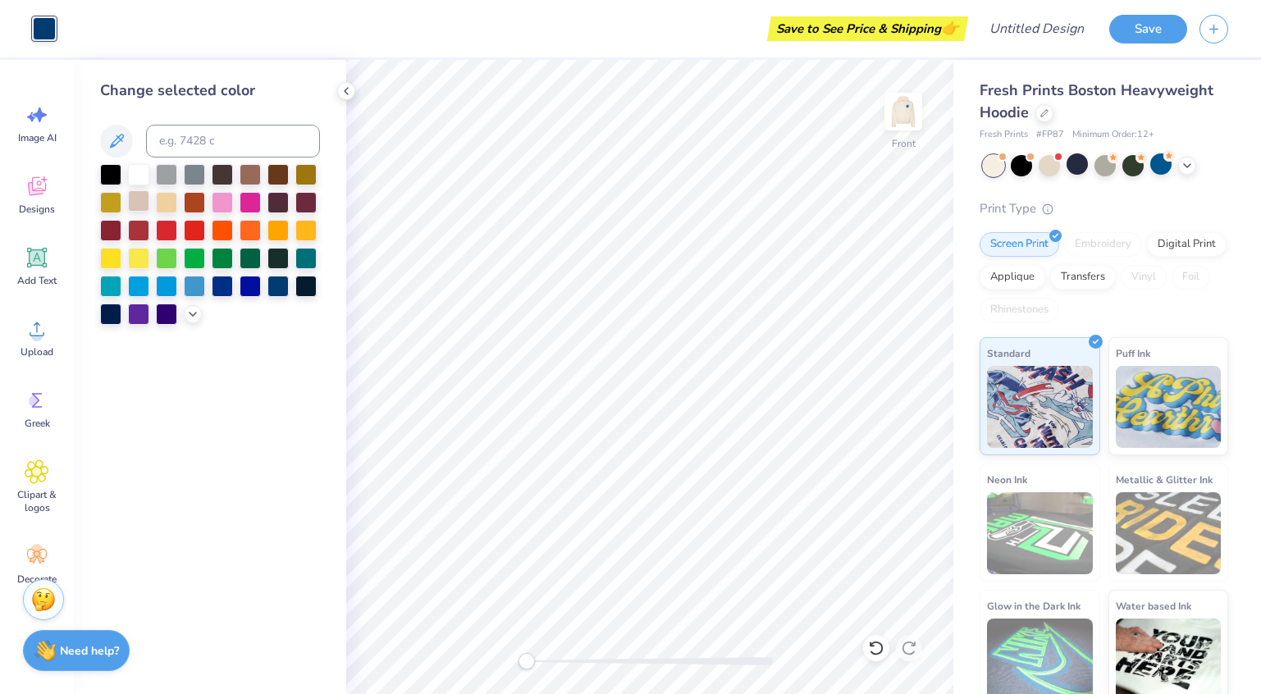
click at [136, 200] on div at bounding box center [138, 200] width 21 height 21
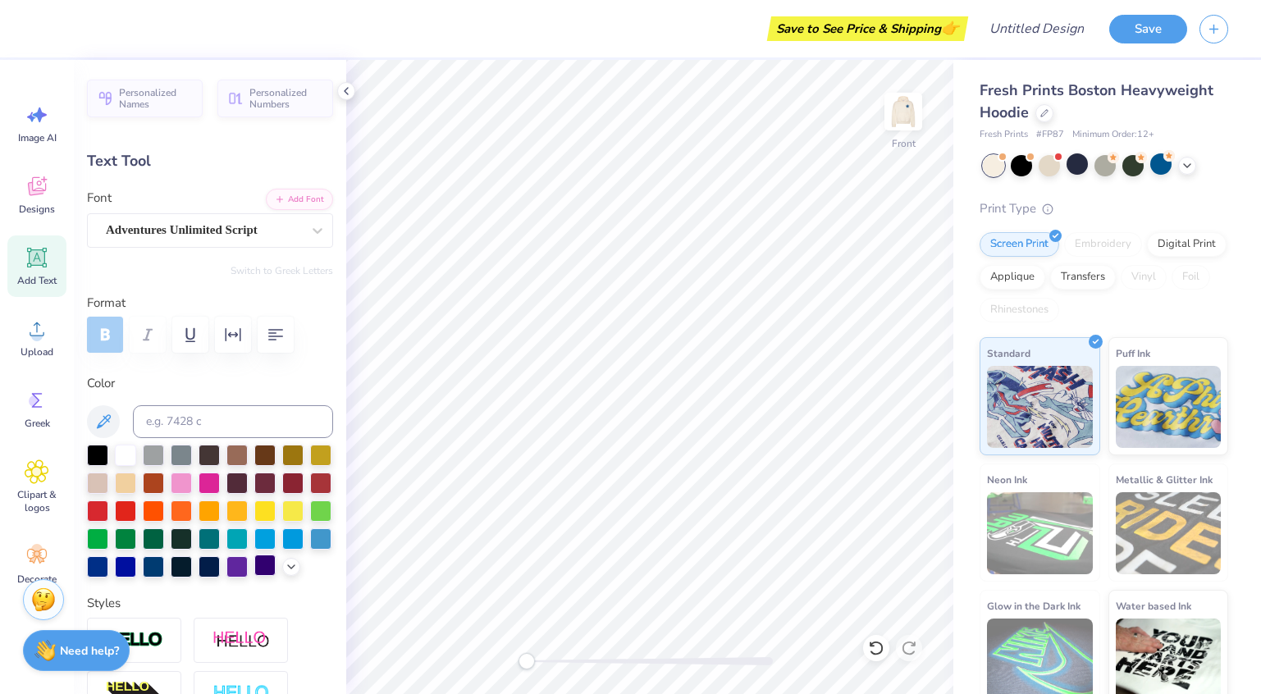
click at [266, 567] on div at bounding box center [264, 565] width 21 height 21
click at [290, 569] on icon at bounding box center [291, 565] width 13 height 13
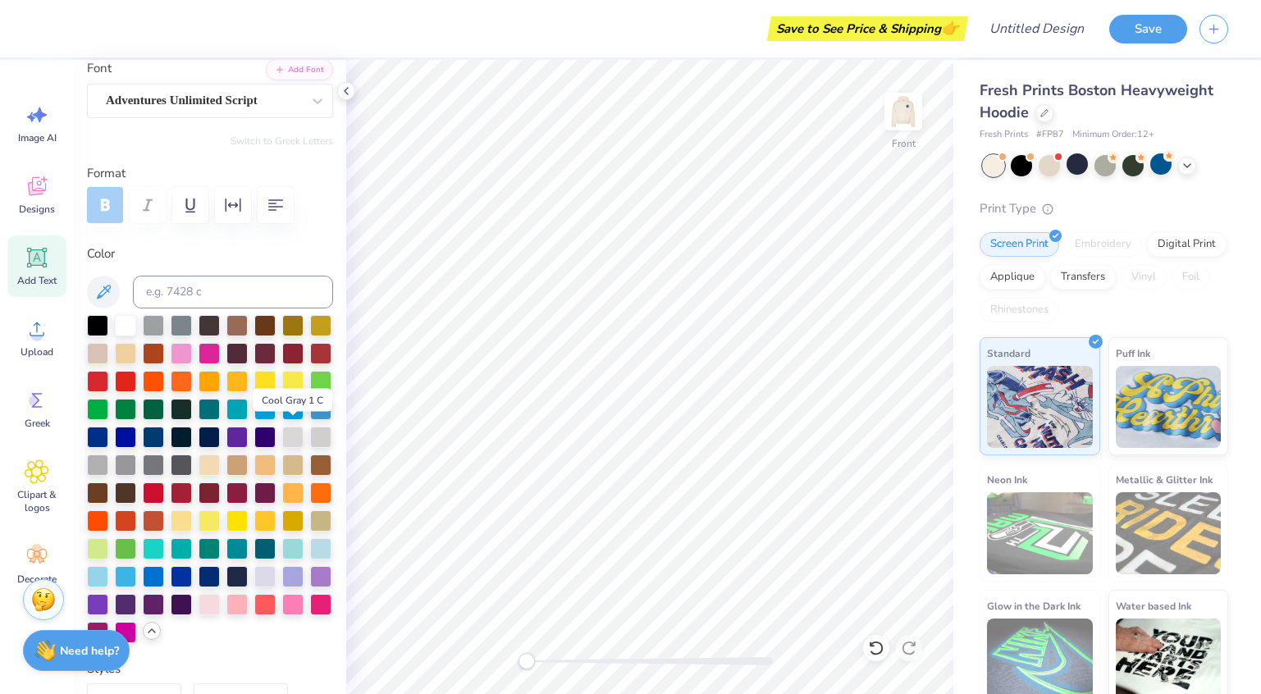
scroll to position [135, 0]
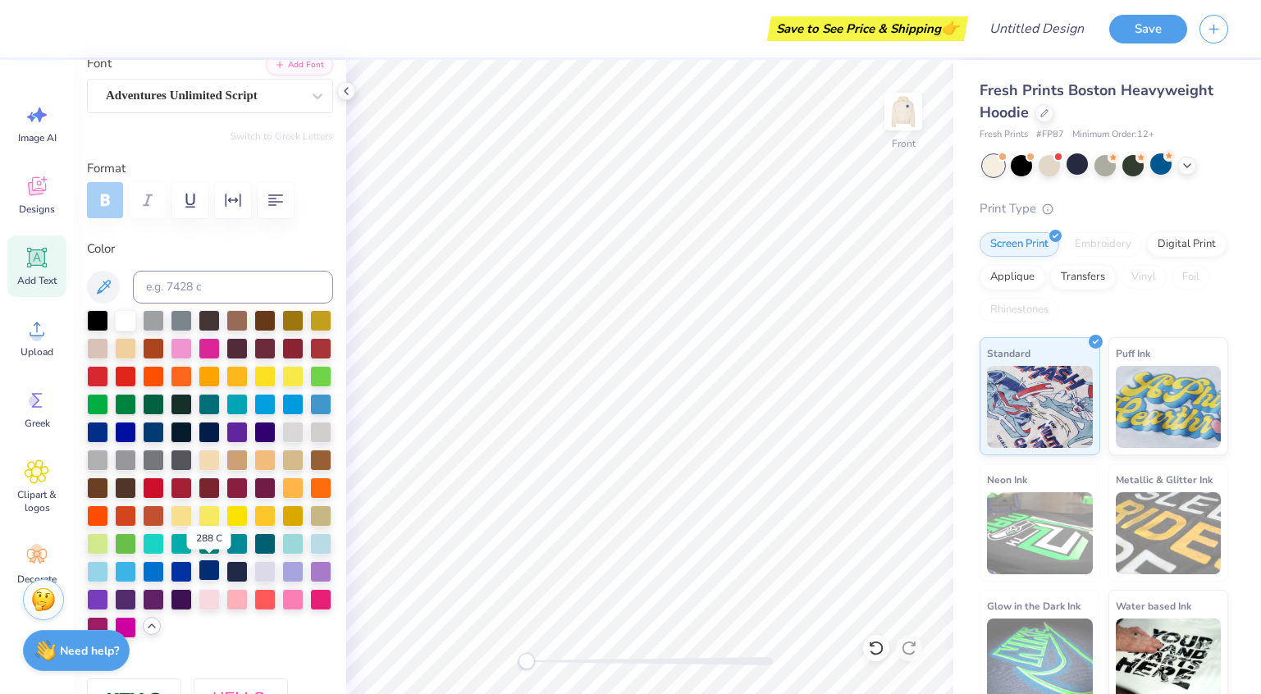
click at [211, 574] on div at bounding box center [209, 570] width 21 height 21
type input "2.37"
type input "1.03"
type input "11.27"
type input "-4.3"
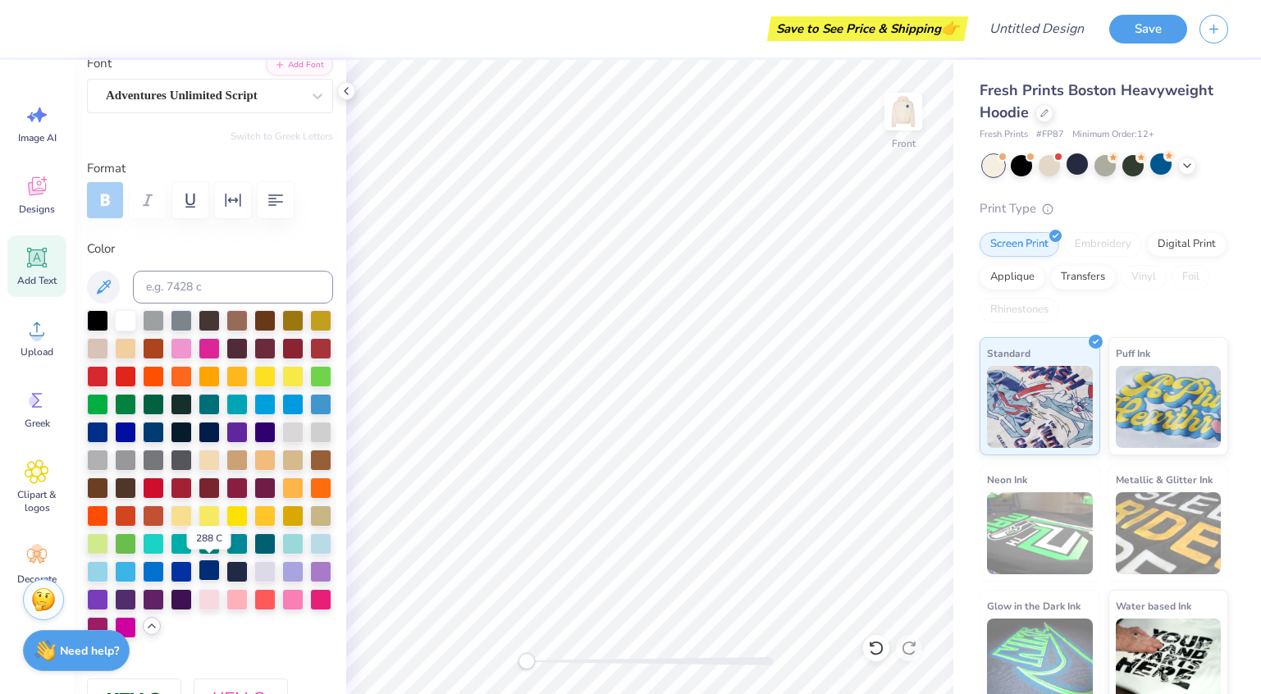
click at [208, 573] on div at bounding box center [209, 570] width 21 height 21
type input "1.00"
type input "1.07"
type input "7.94"
type input "-17.8"
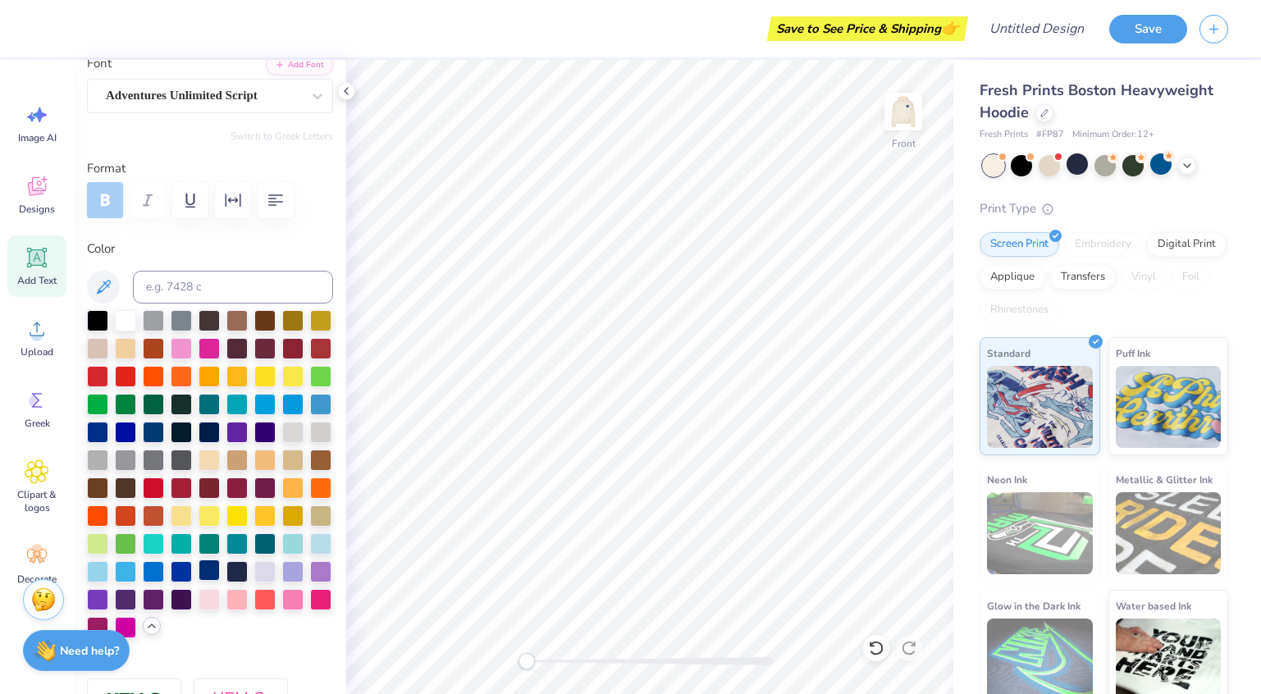
click at [203, 570] on div at bounding box center [209, 570] width 21 height 21
click at [231, 570] on div at bounding box center [236, 570] width 21 height 21
click at [232, 570] on div at bounding box center [236, 570] width 21 height 21
type input "2.37"
type input "1.03"
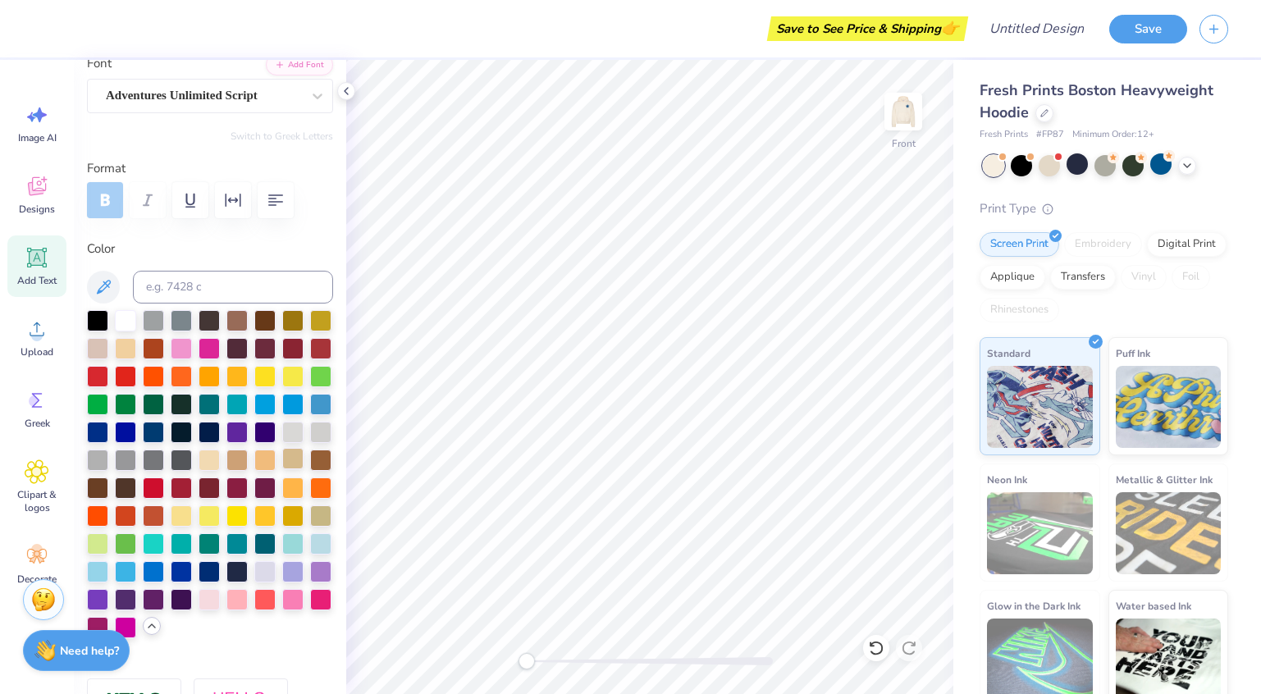
type input "11.27"
type input "-4.3"
click at [233, 572] on div at bounding box center [236, 570] width 21 height 21
click at [205, 570] on div at bounding box center [209, 570] width 21 height 21
type input "1.00"
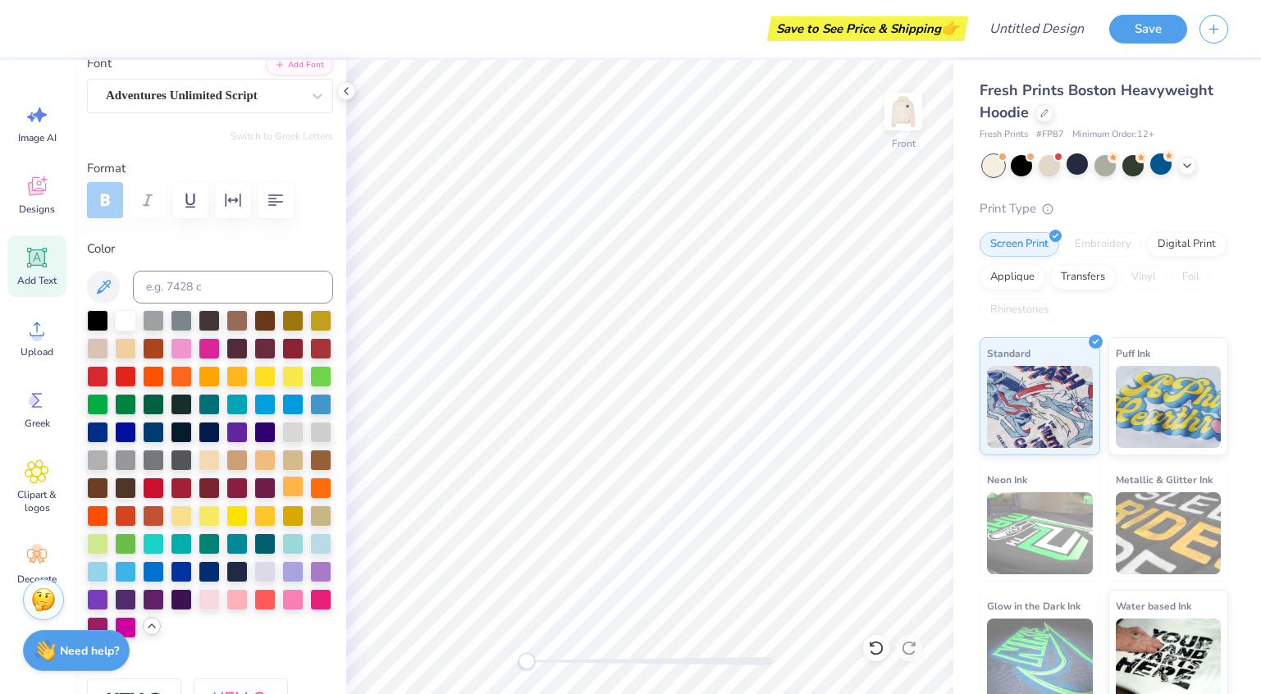
type input "1.07"
type input "7.94"
type input "-17.8"
click at [206, 566] on div at bounding box center [209, 570] width 21 height 21
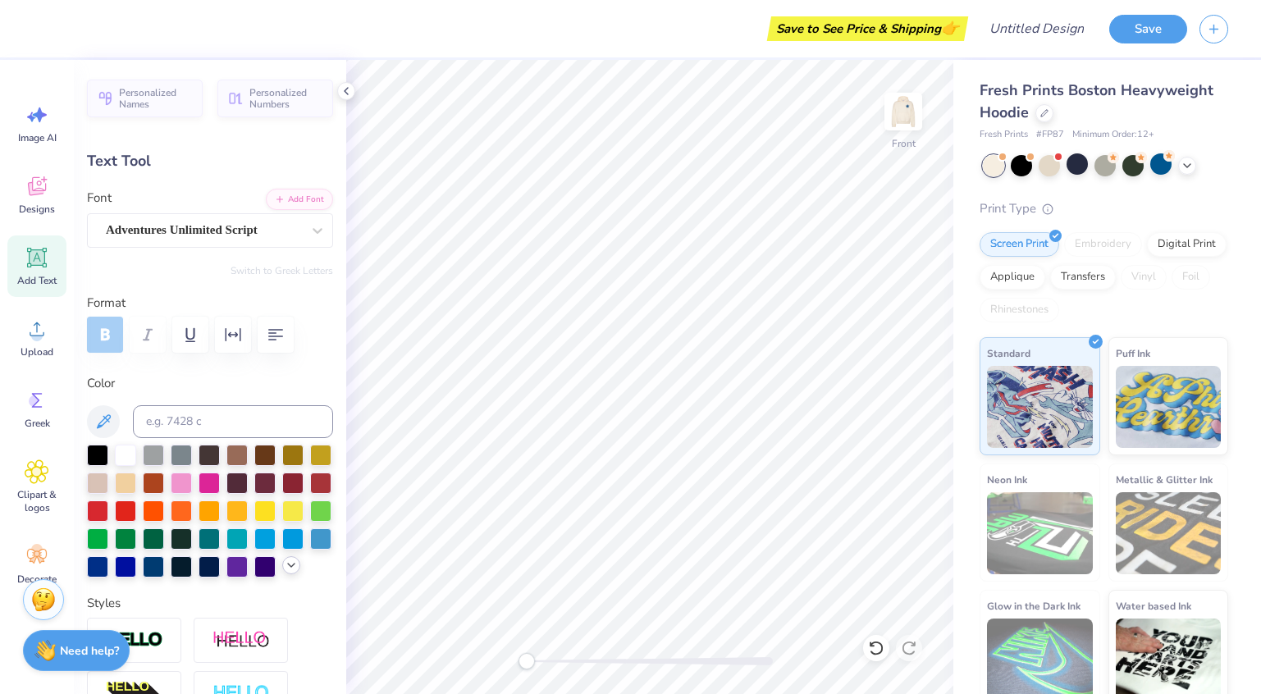
click at [289, 565] on icon at bounding box center [291, 565] width 13 height 13
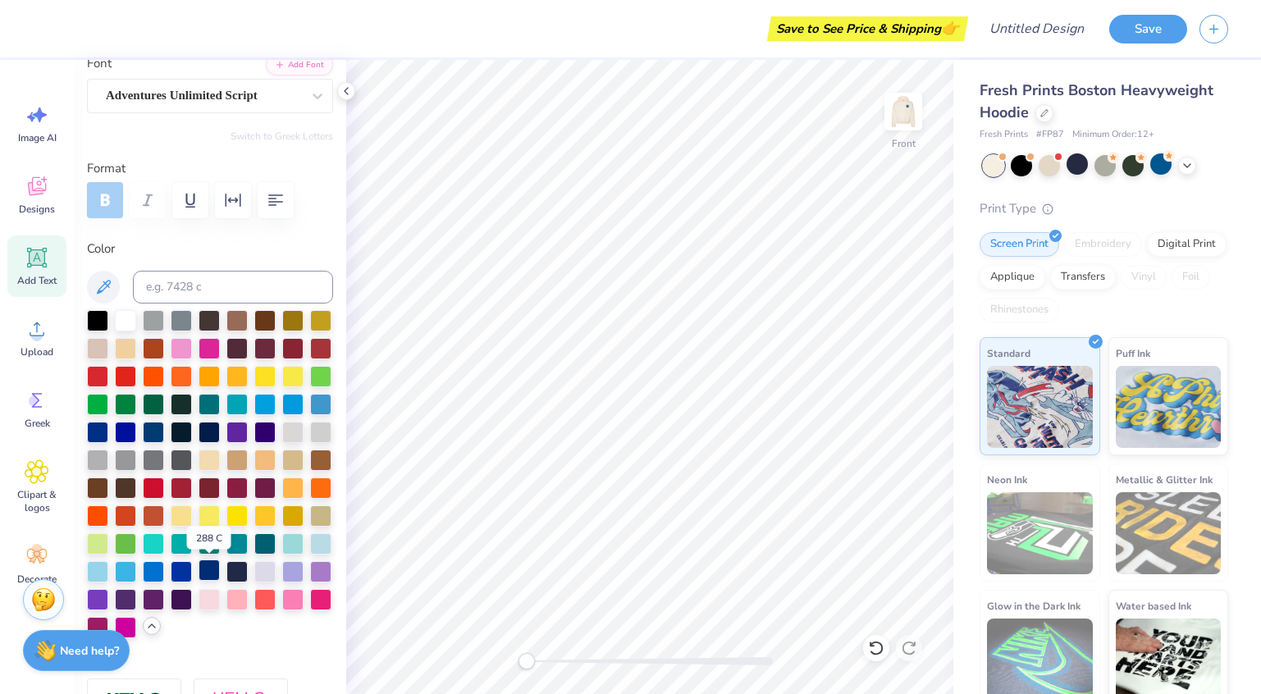
click at [205, 569] on div at bounding box center [209, 570] width 21 height 21
type input "5.40"
type input "1.54"
type input "15.20"
type input "-5.3"
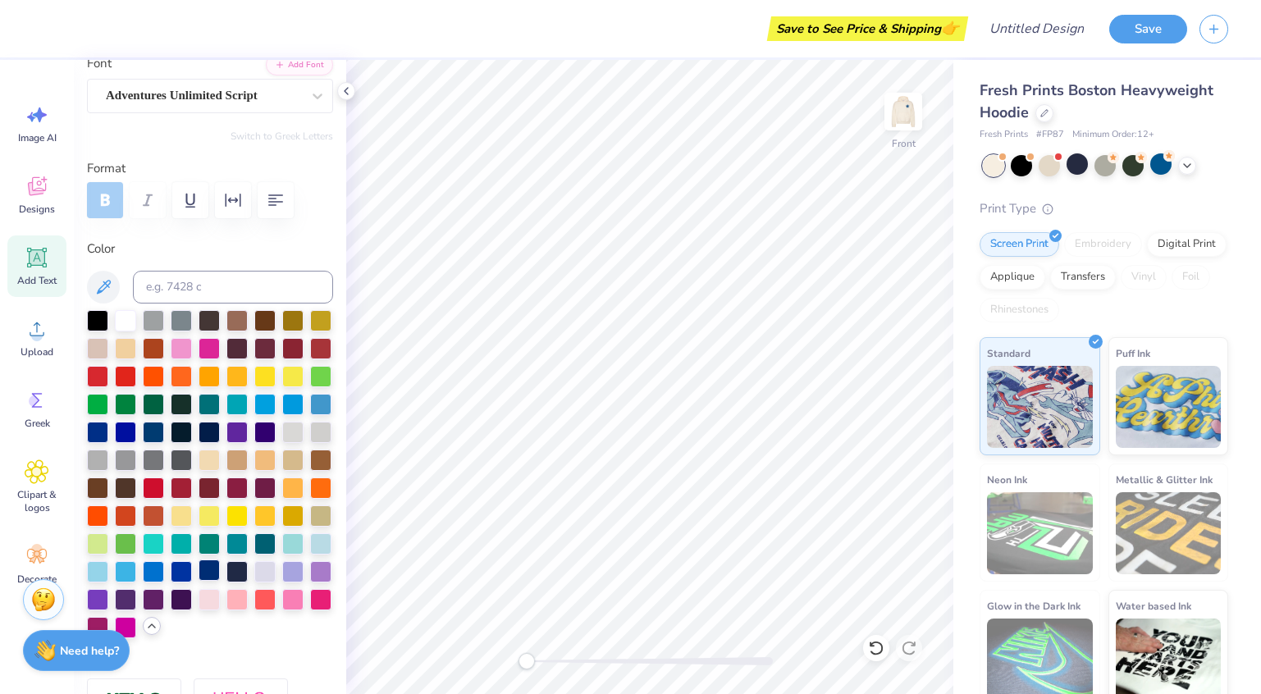
click at [203, 573] on div at bounding box center [209, 570] width 21 height 21
type input "5.16"
type input "1.32"
type input "16.64"
click at [208, 574] on div at bounding box center [209, 570] width 21 height 21
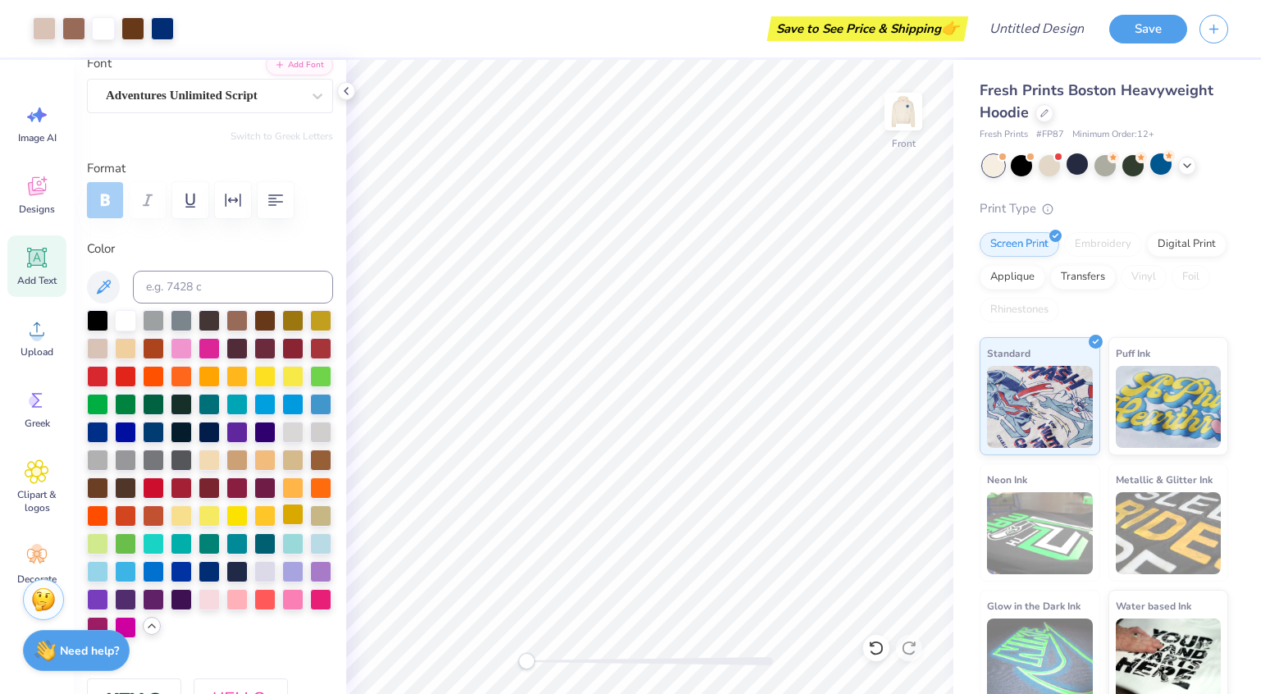
type input "0.0"
type input "1.00"
type input "1.07"
type input "7.94"
type input "-17.8"
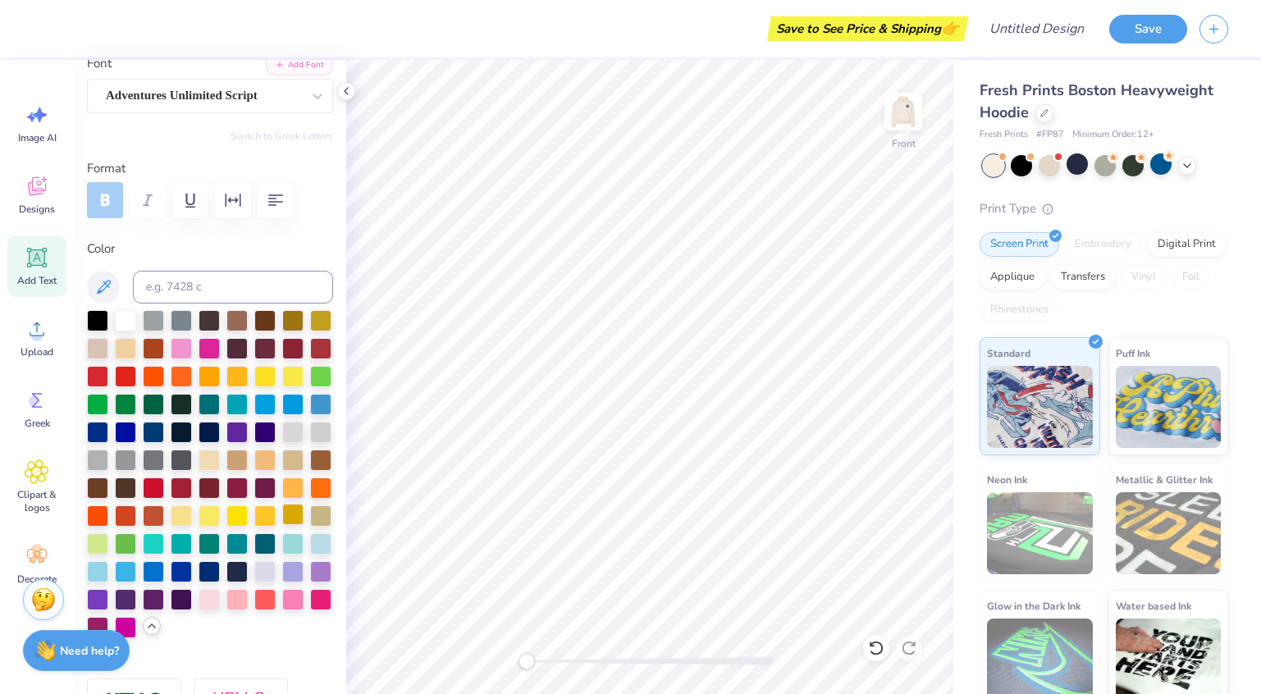
type textarea "25"
type input "0.99"
type input "1.08"
type input "-17.8"
type textarea "26"
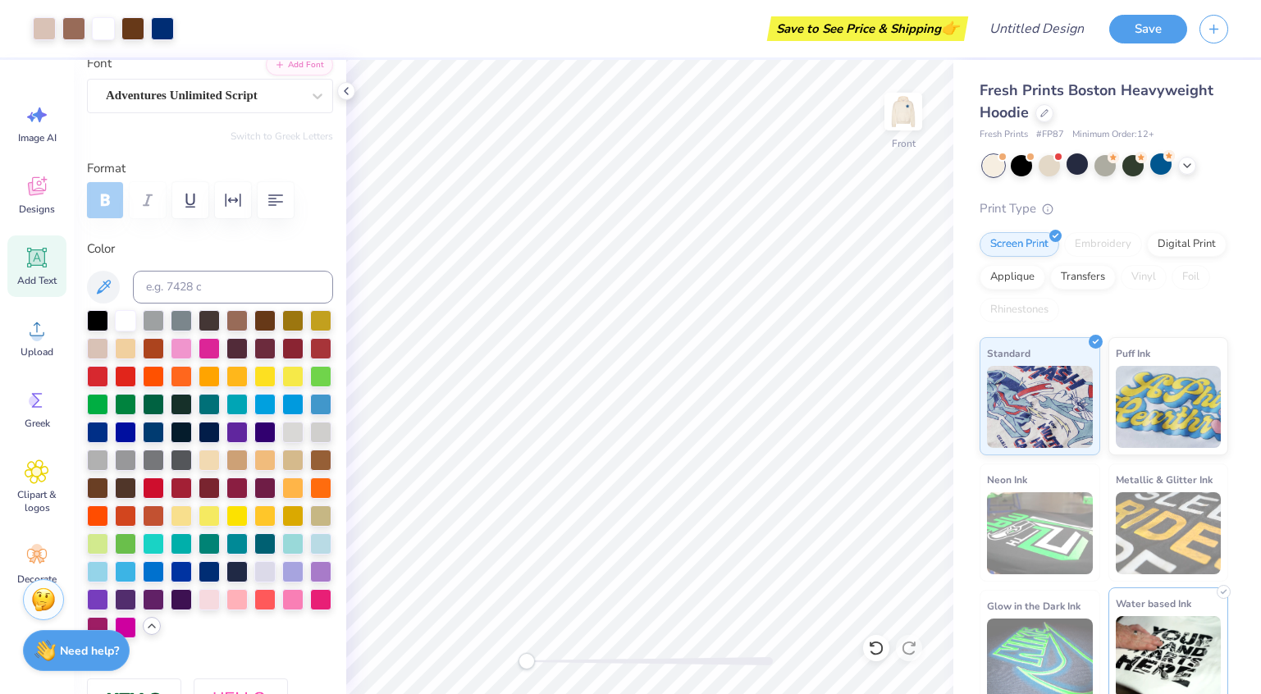
type input "0.0"
type input "1.06"
type input "1.04"
type input "-17.8"
type input "1.15"
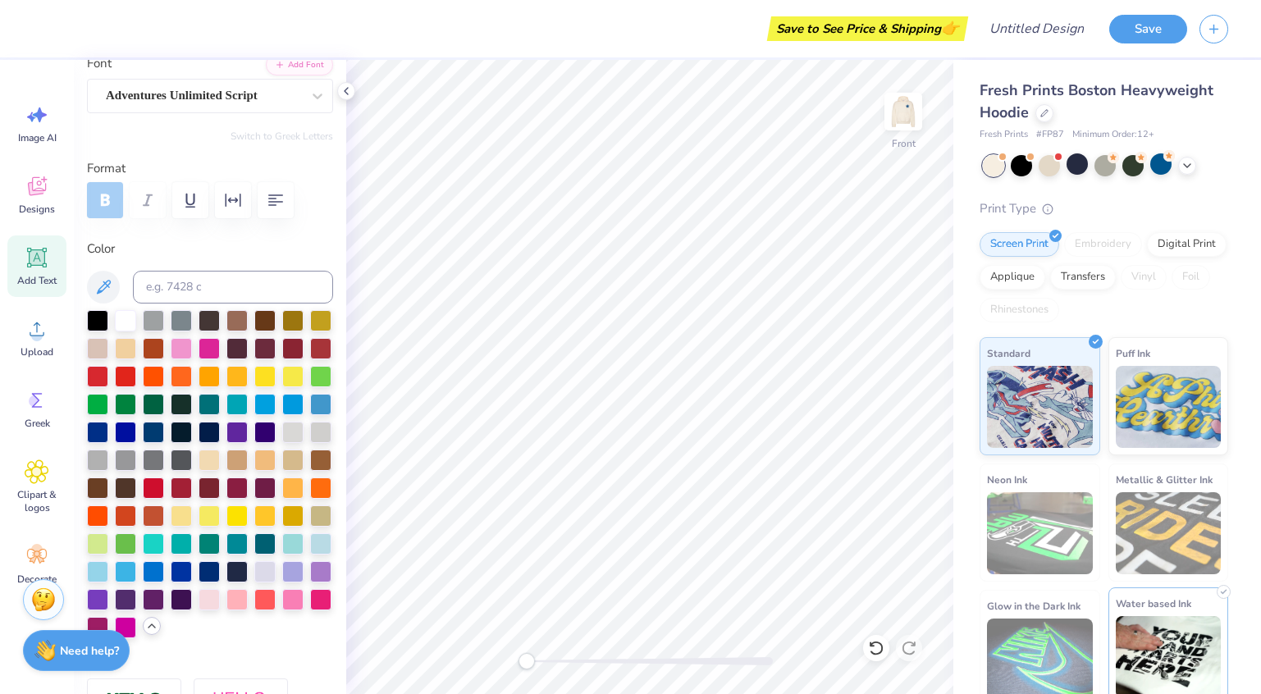
type input "1.13"
type input "7.89"
type input "0.0"
type input "7.59"
type input "-17.8"
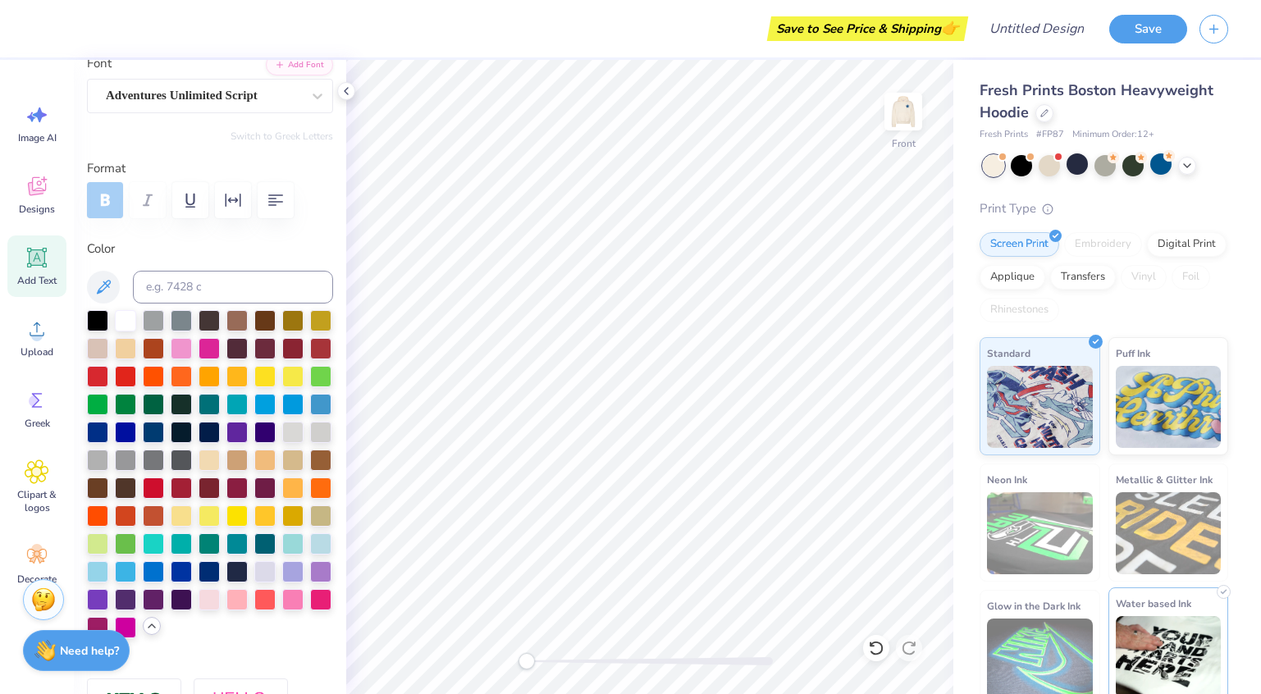
type input "1.06"
type input "1.04"
type input "8.54"
type input "0.0"
type input "1.86"
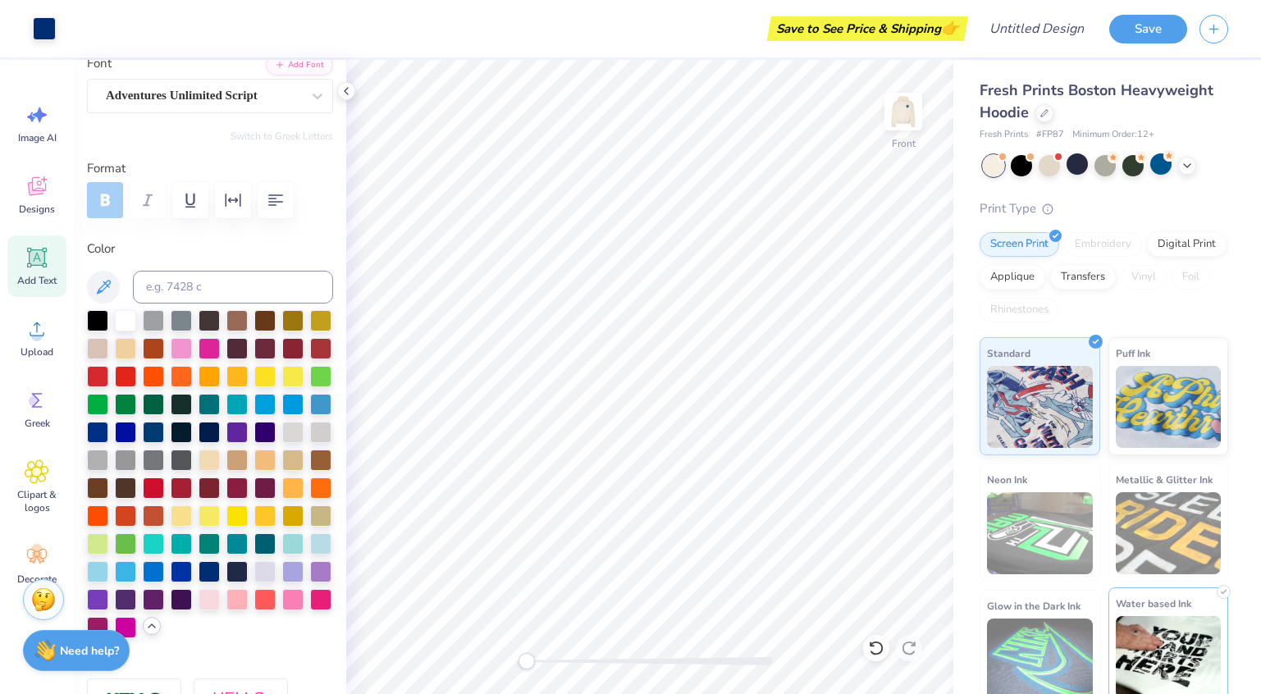
type input "1.17"
type input "10.02"
type input "-4.4"
type input "1.15"
type input "1.13"
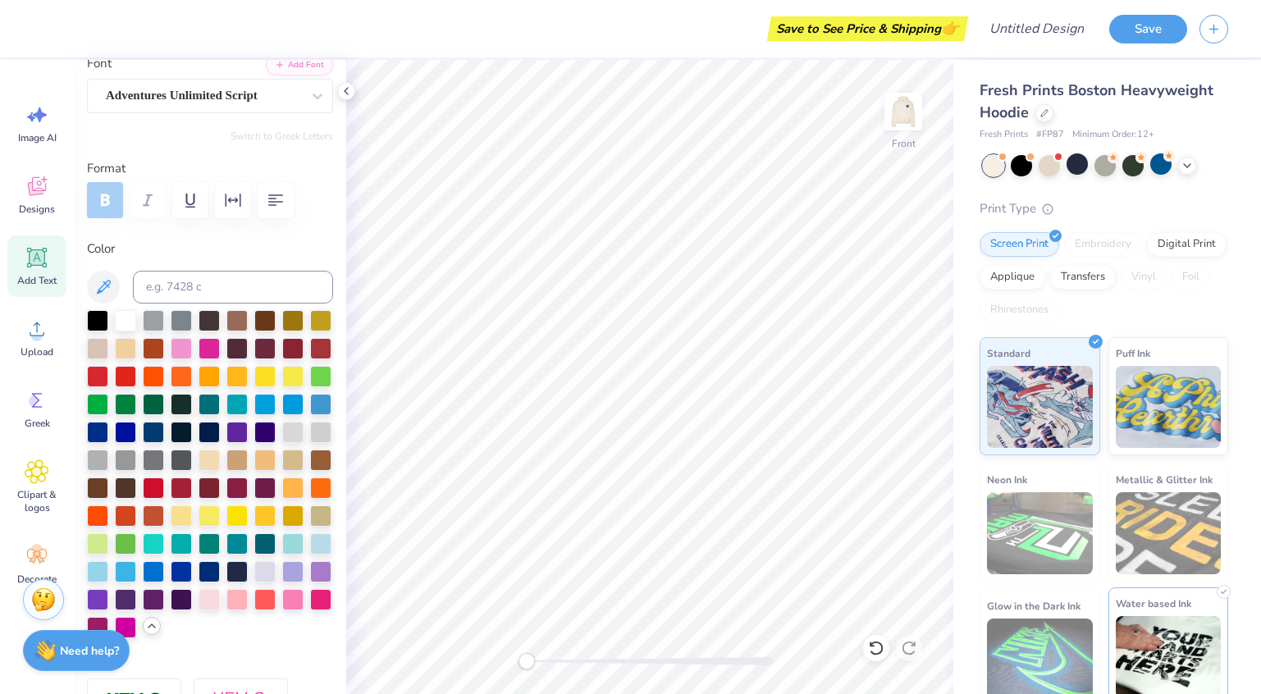
type input "7.69"
type input "-17.8"
type textarea "25-"
type input "0.0"
type input "1.86"
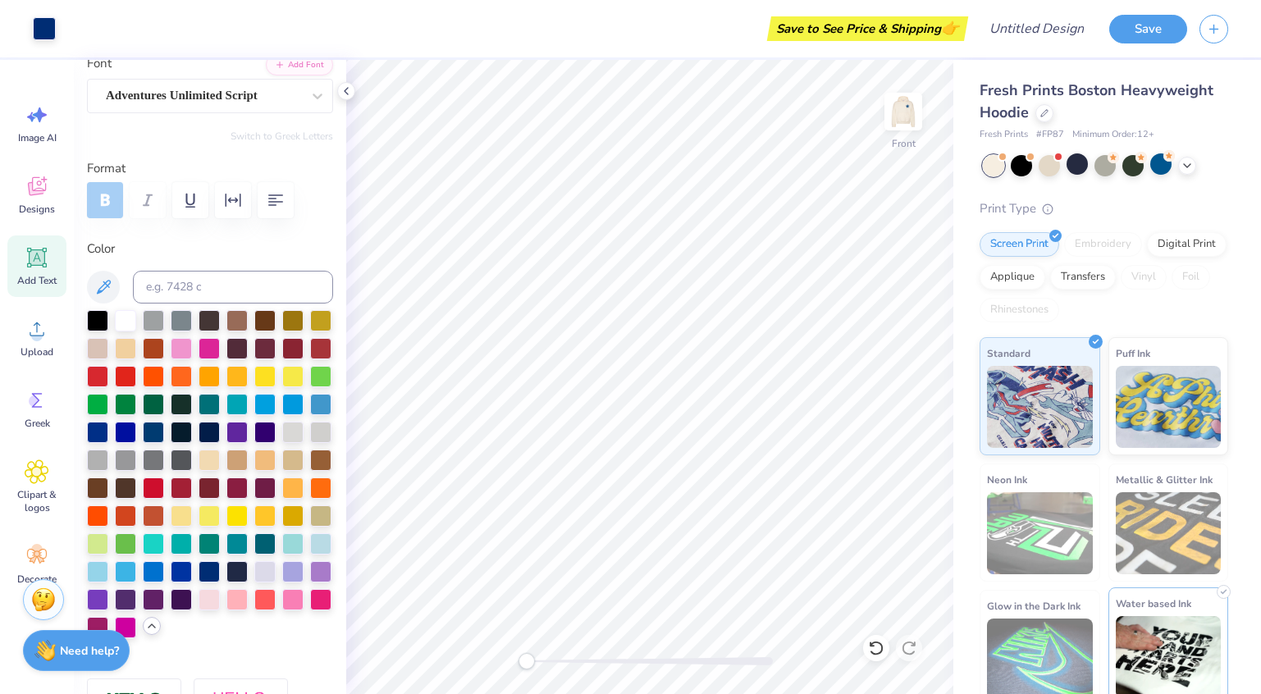
type input "1.17"
type input "10.02"
click at [1185, 169] on icon at bounding box center [1187, 164] width 13 height 13
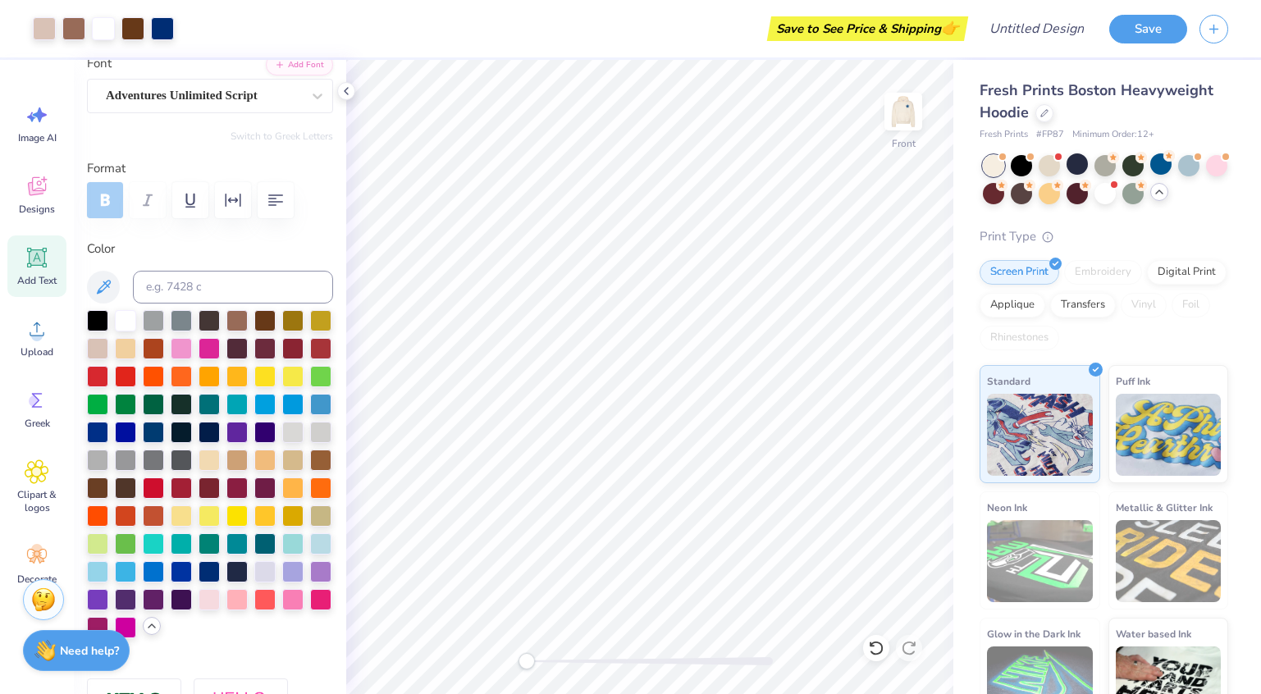
type input "0.0"
click at [1072, 167] on div at bounding box center [1077, 163] width 21 height 21
click at [897, 104] on img at bounding box center [904, 112] width 66 height 66
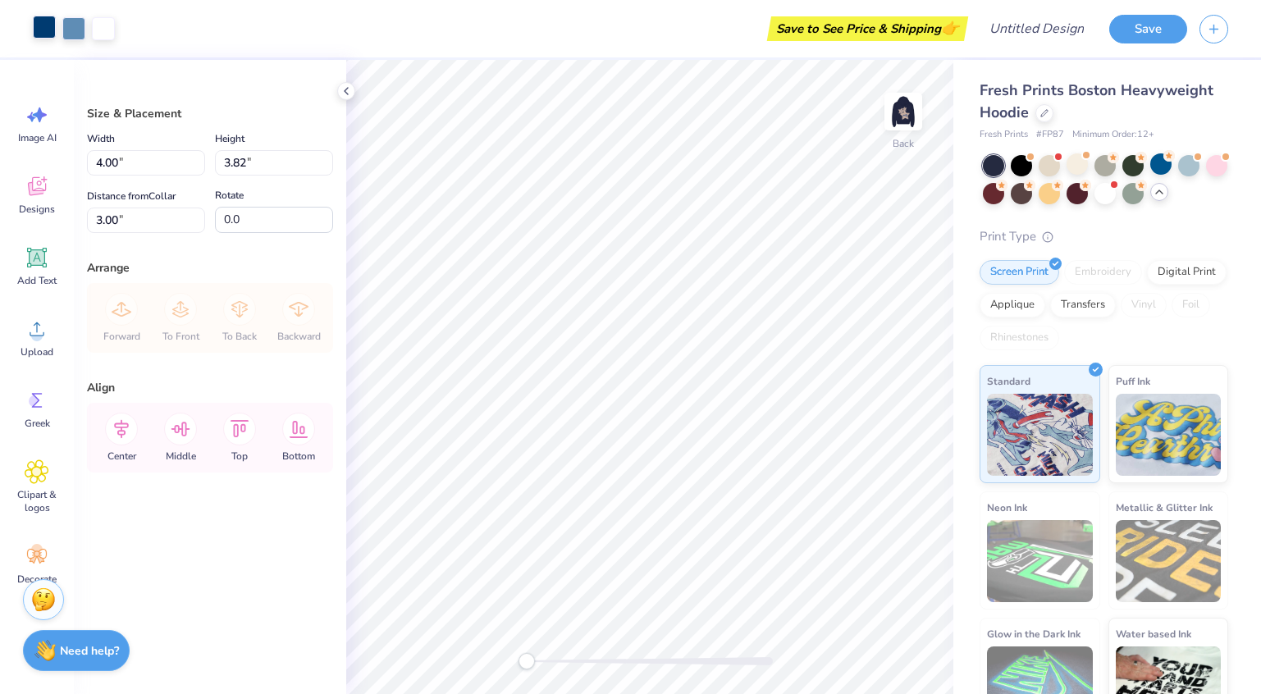
click at [34, 24] on div at bounding box center [44, 27] width 23 height 23
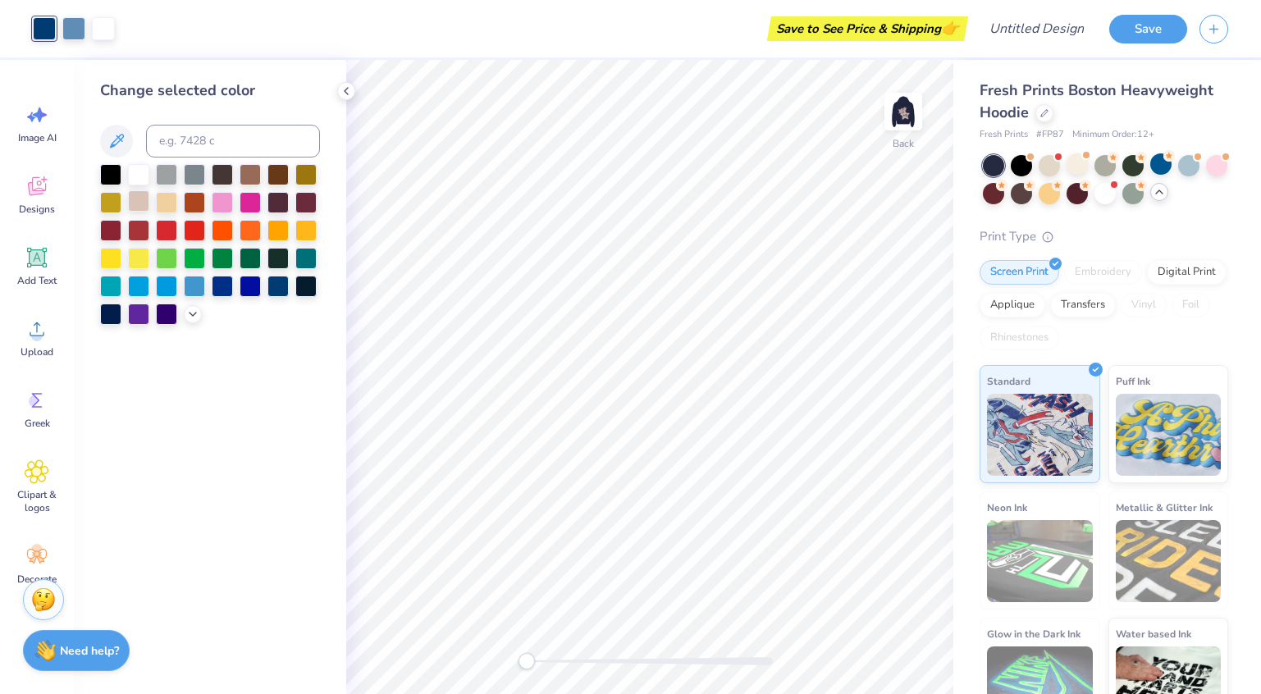
click at [135, 196] on div at bounding box center [138, 200] width 21 height 21
click at [71, 32] on div at bounding box center [73, 27] width 23 height 23
click at [245, 177] on div at bounding box center [250, 172] width 21 height 21
click at [111, 27] on div at bounding box center [103, 27] width 23 height 23
click at [226, 285] on div at bounding box center [222, 284] width 21 height 21
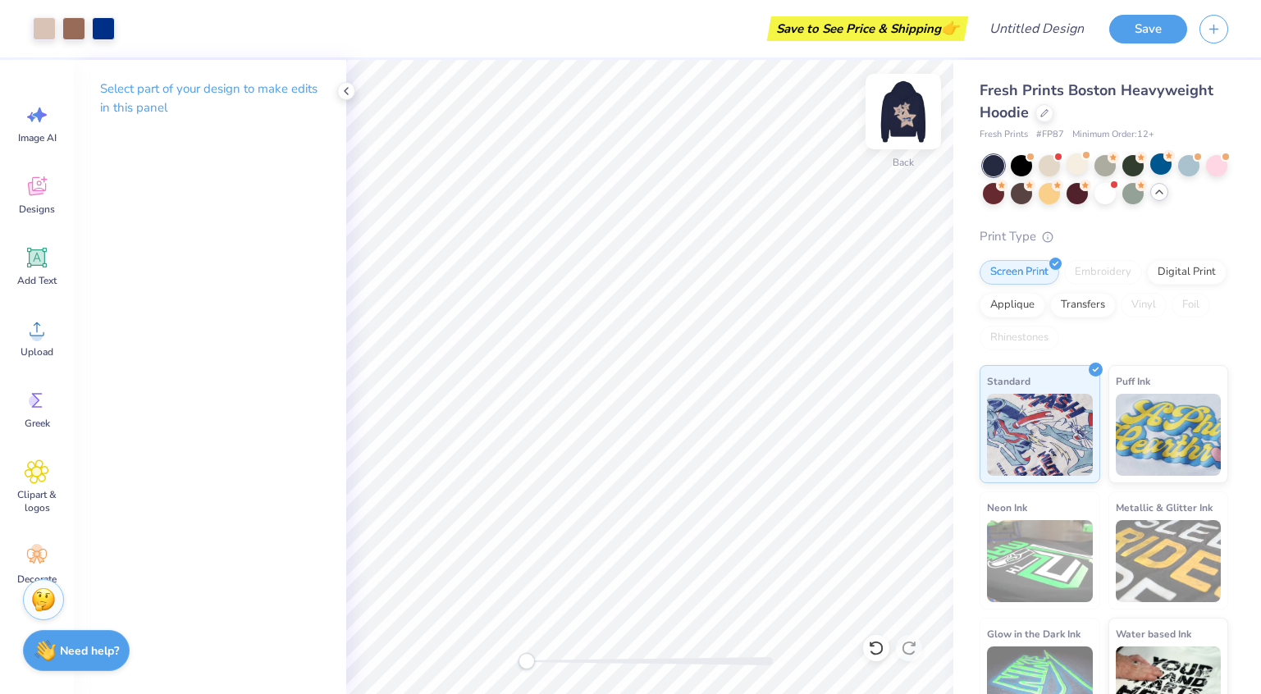
click at [897, 107] on img at bounding box center [904, 112] width 66 height 66
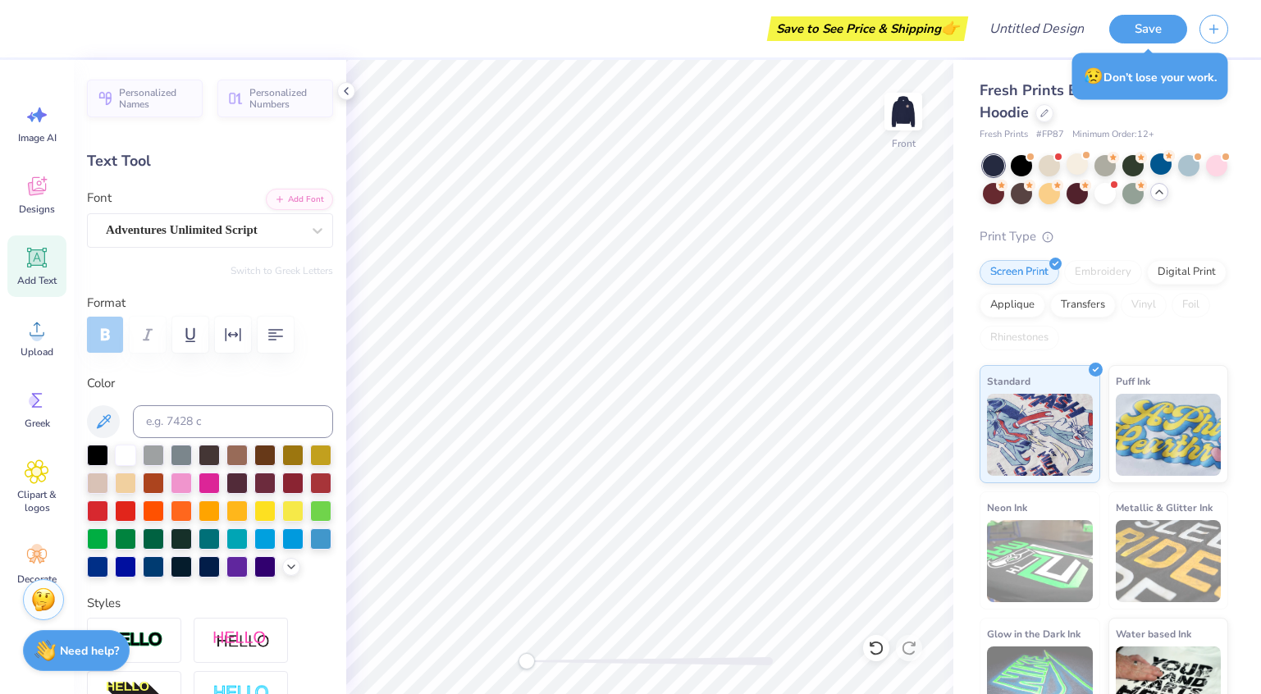
click at [1072, 118] on div "Fresh Prints Boston Heavyweight Hoodie" at bounding box center [1104, 102] width 249 height 44
click at [1001, 89] on span "Fresh Prints Boston Heavyweight Hoodie" at bounding box center [1097, 101] width 234 height 42
click at [1042, 35] on input "Design Title" at bounding box center [1057, 28] width 80 height 33
type input "[PERSON_NAME]"
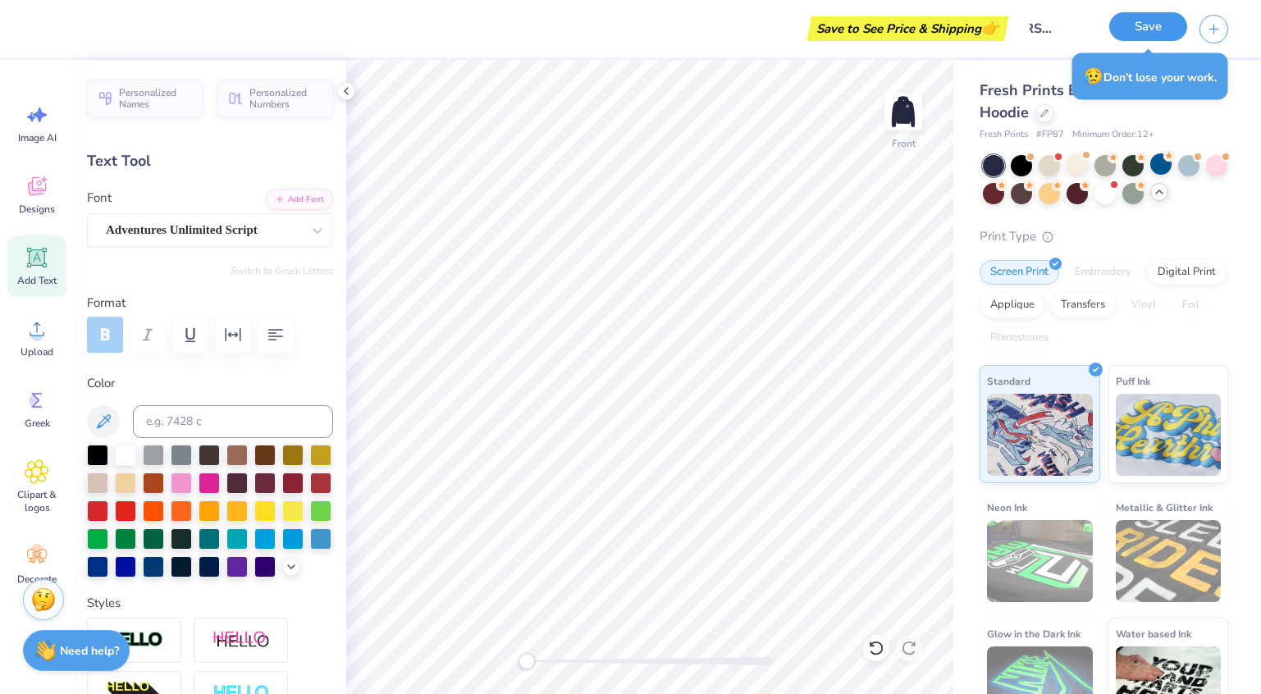
click at [1156, 36] on button "Save" at bounding box center [1148, 26] width 78 height 29
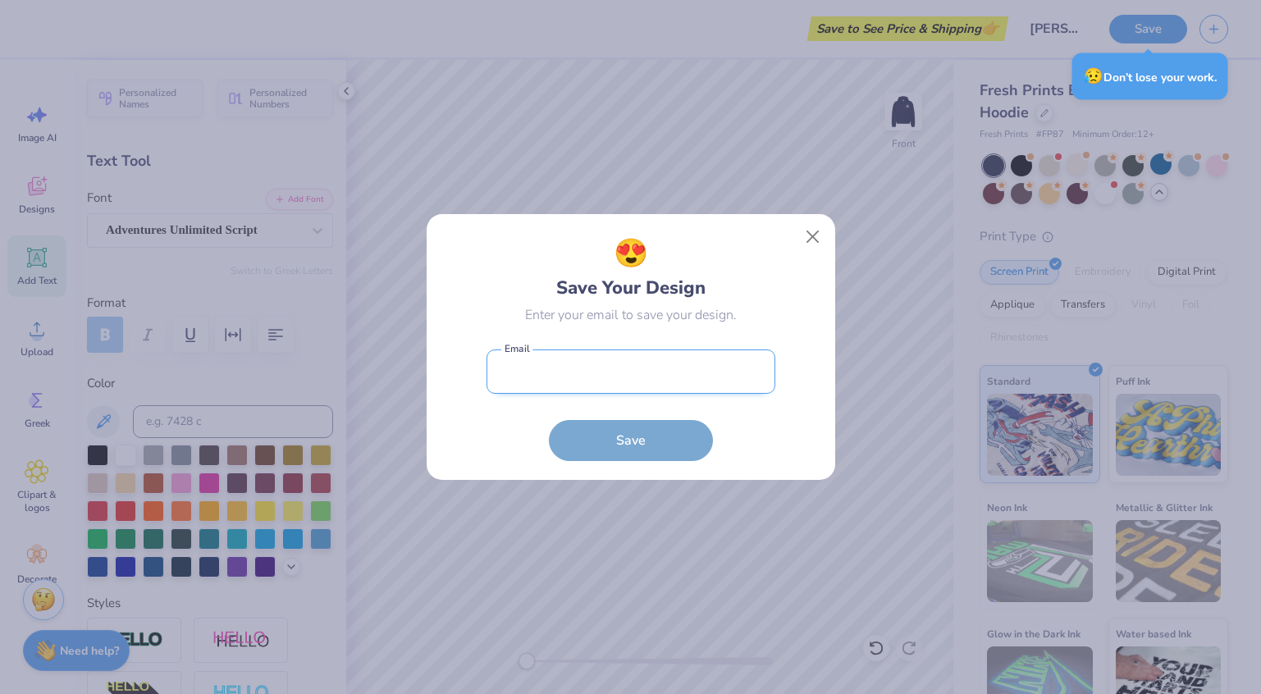
click at [657, 384] on input "email" at bounding box center [631, 372] width 289 height 45
type input "[PERSON_NAME][EMAIL_ADDRESS][DOMAIN_NAME]"
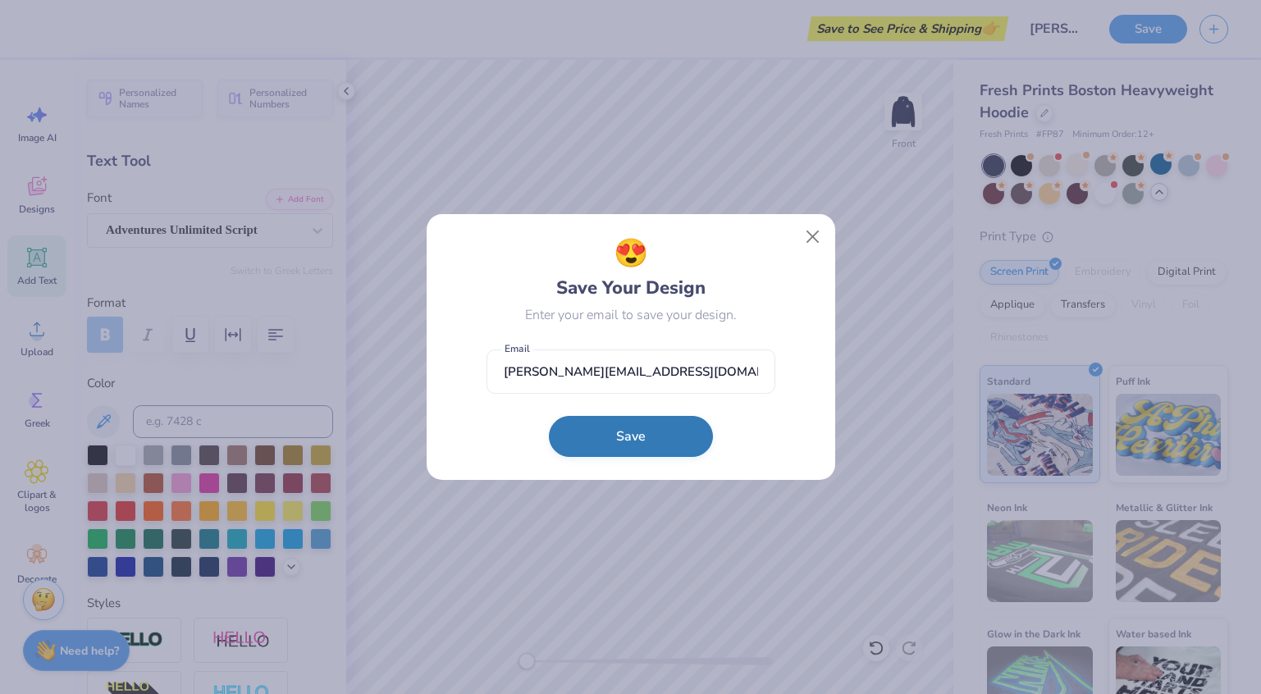
click at [630, 444] on button "Save" at bounding box center [631, 436] width 164 height 41
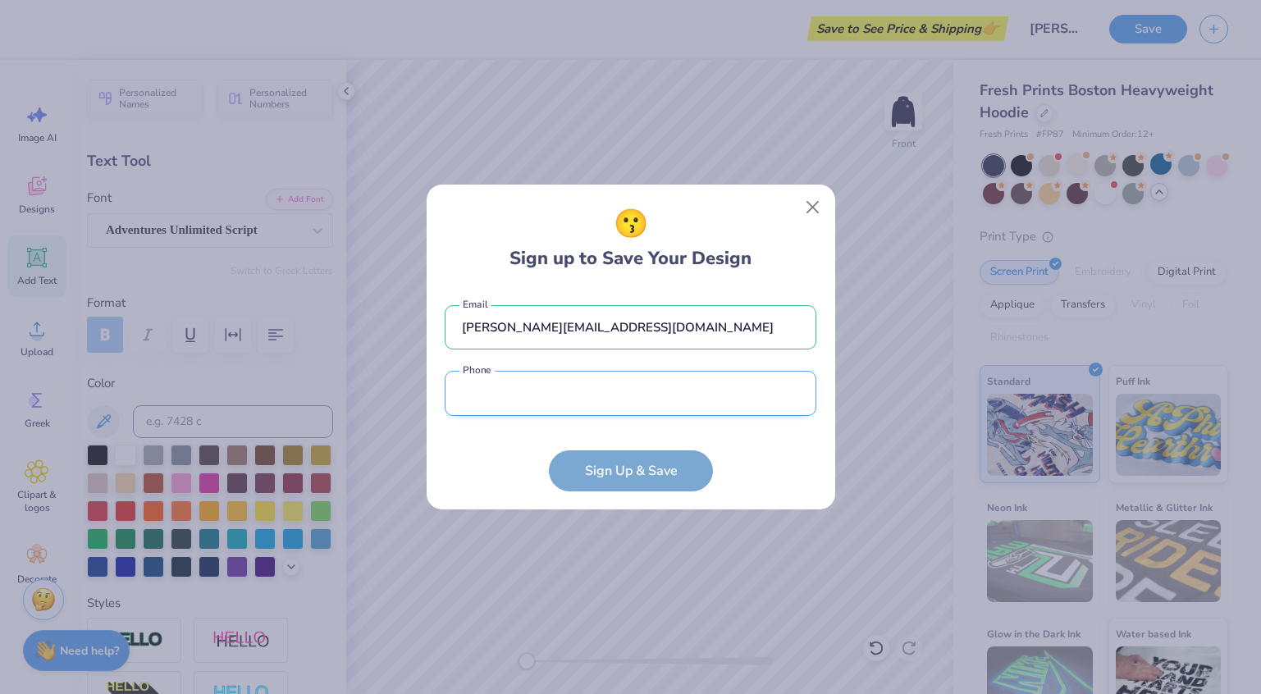
click at [659, 390] on input "tel" at bounding box center [631, 393] width 372 height 45
type input "[PHONE_NUMBER]"
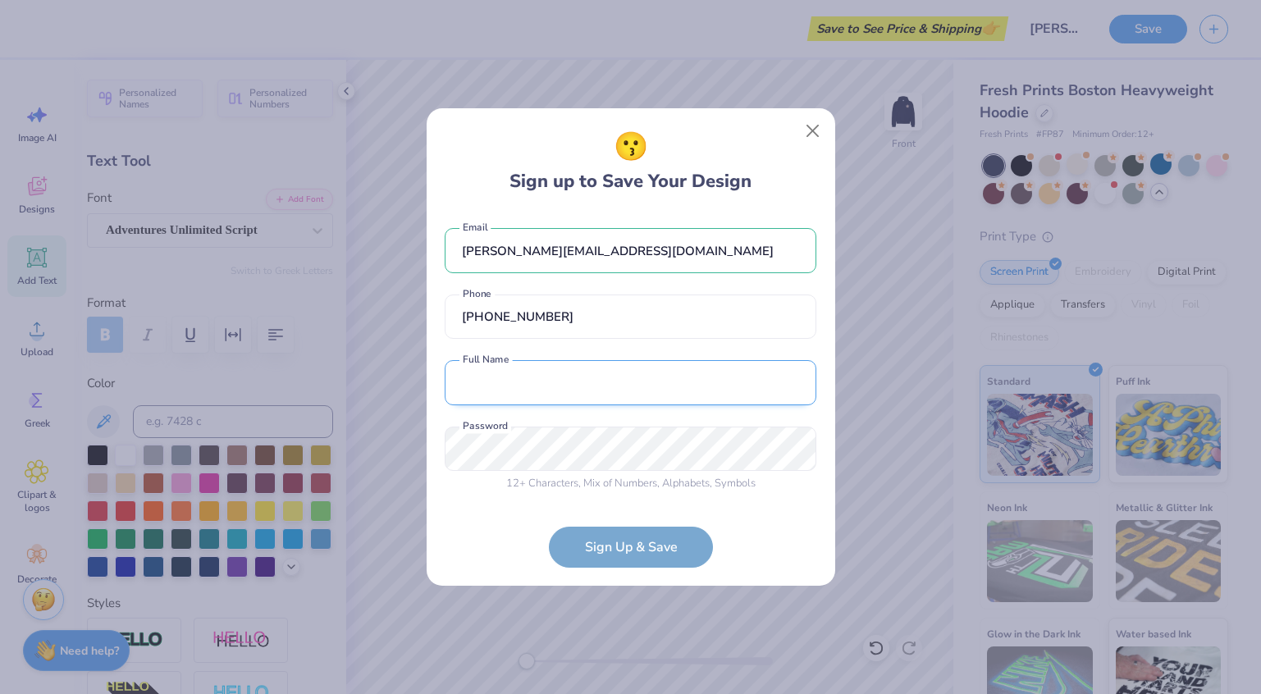
click at [656, 388] on input "text" at bounding box center [631, 382] width 372 height 45
type input "[PERSON_NAME]"
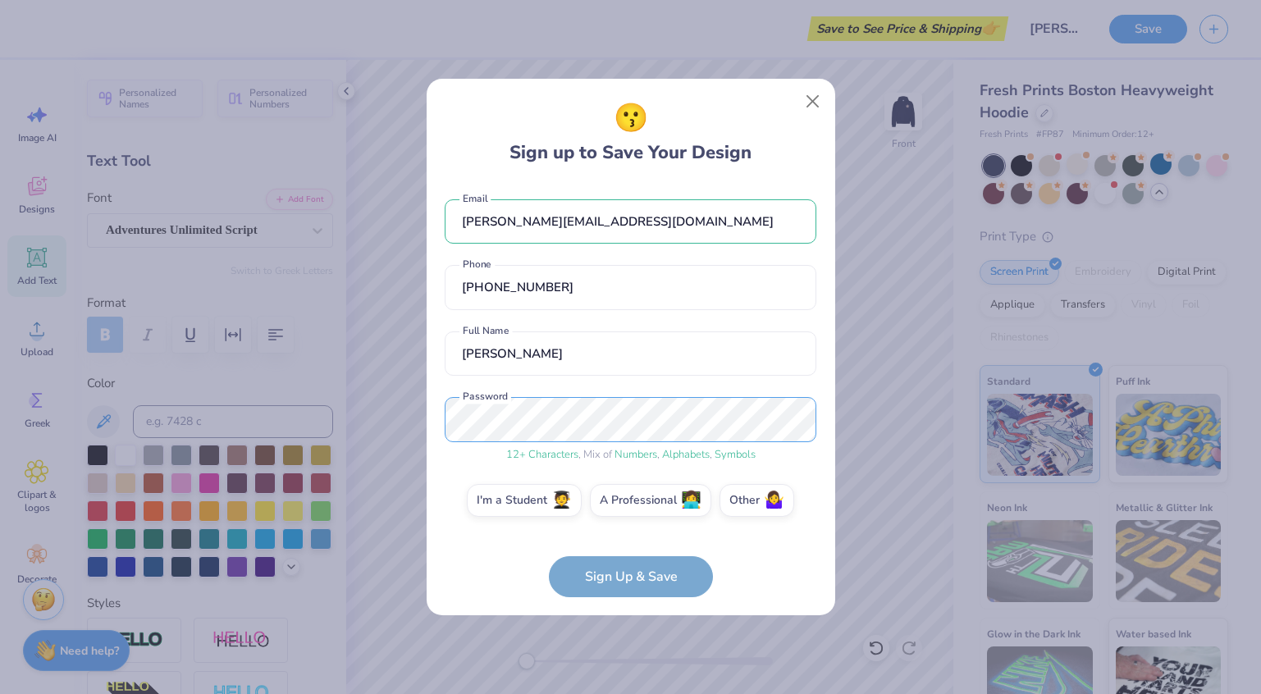
scroll to position [3, 0]
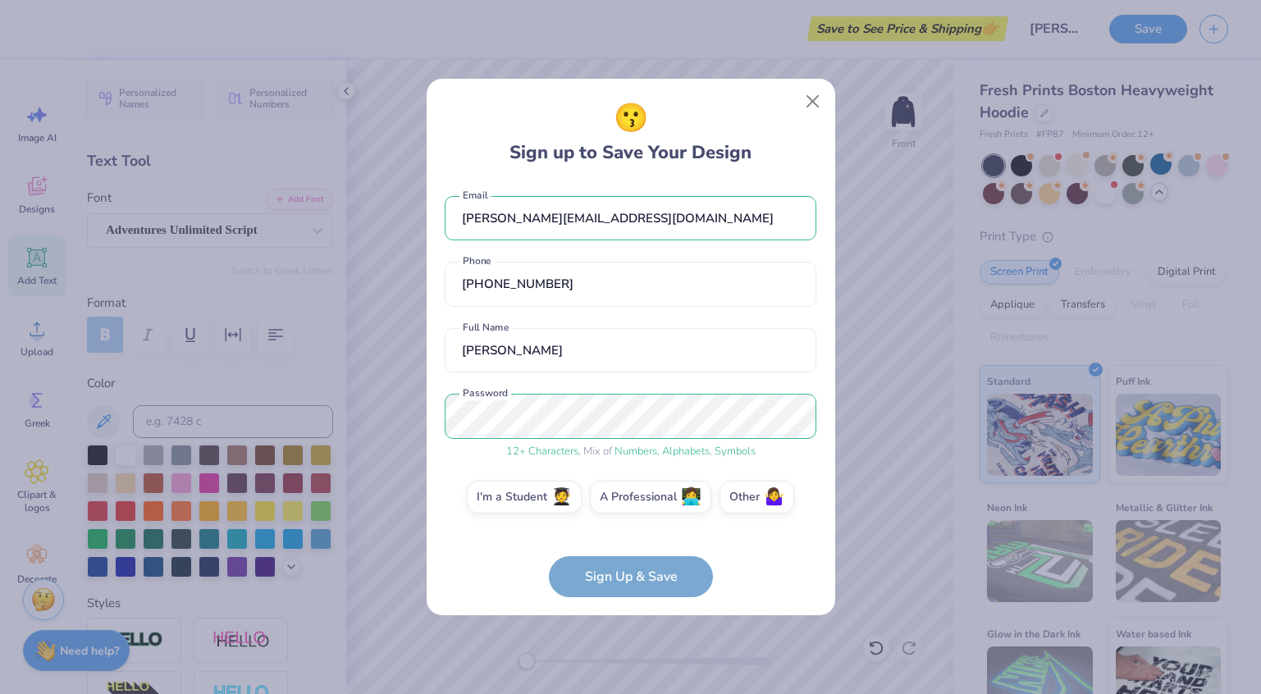
click at [676, 579] on form "[PERSON_NAME][EMAIL_ADDRESS][DOMAIN_NAME] Email [PHONE_NUMBER] Phone [PERSON_NA…" at bounding box center [631, 390] width 372 height 414
click at [554, 497] on label "I'm a Student 🧑‍🎓" at bounding box center [524, 494] width 115 height 33
click at [625, 500] on input "I'm a Student 🧑‍🎓" at bounding box center [630, 505] width 11 height 11
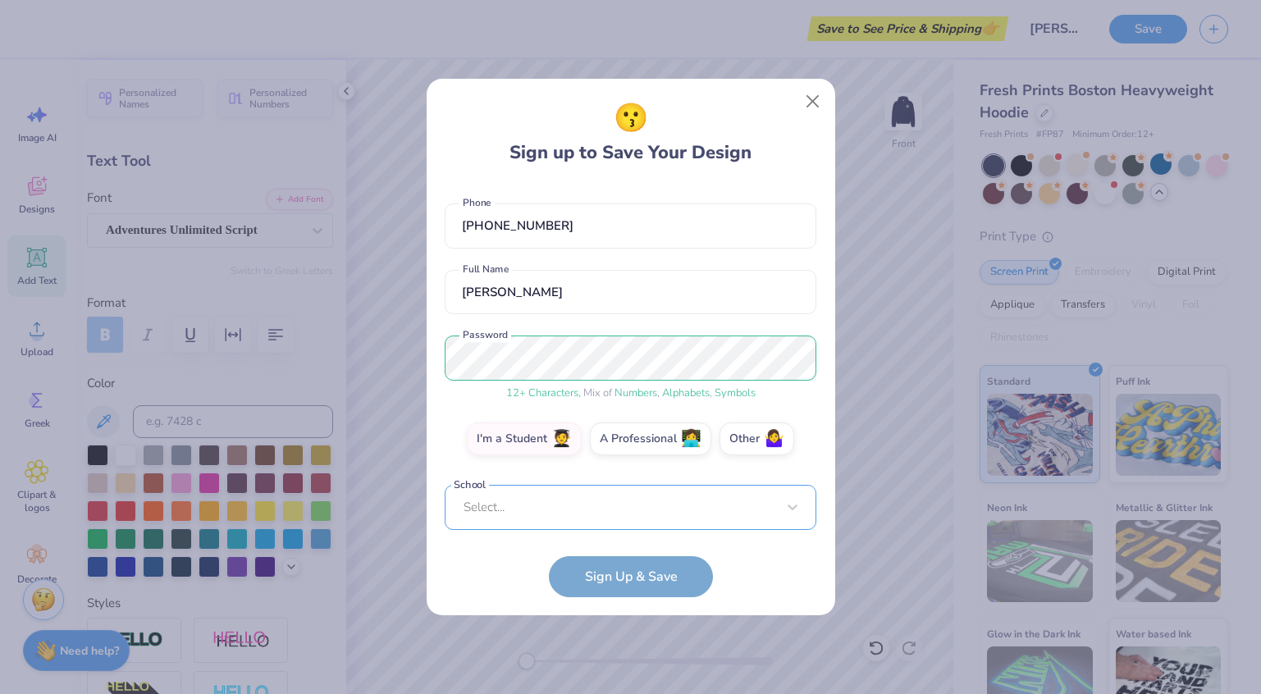
click at [619, 504] on div "Select..." at bounding box center [631, 507] width 372 height 45
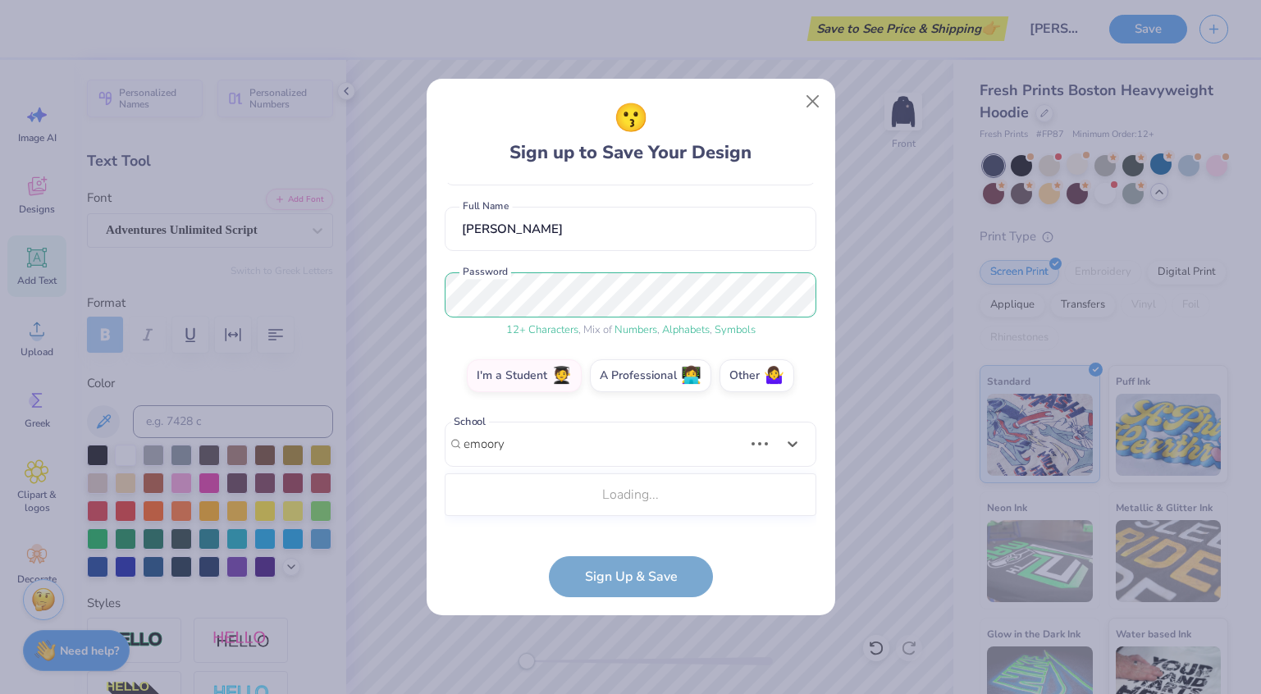
scroll to position [110, 0]
type input "[GEOGRAPHIC_DATA]"
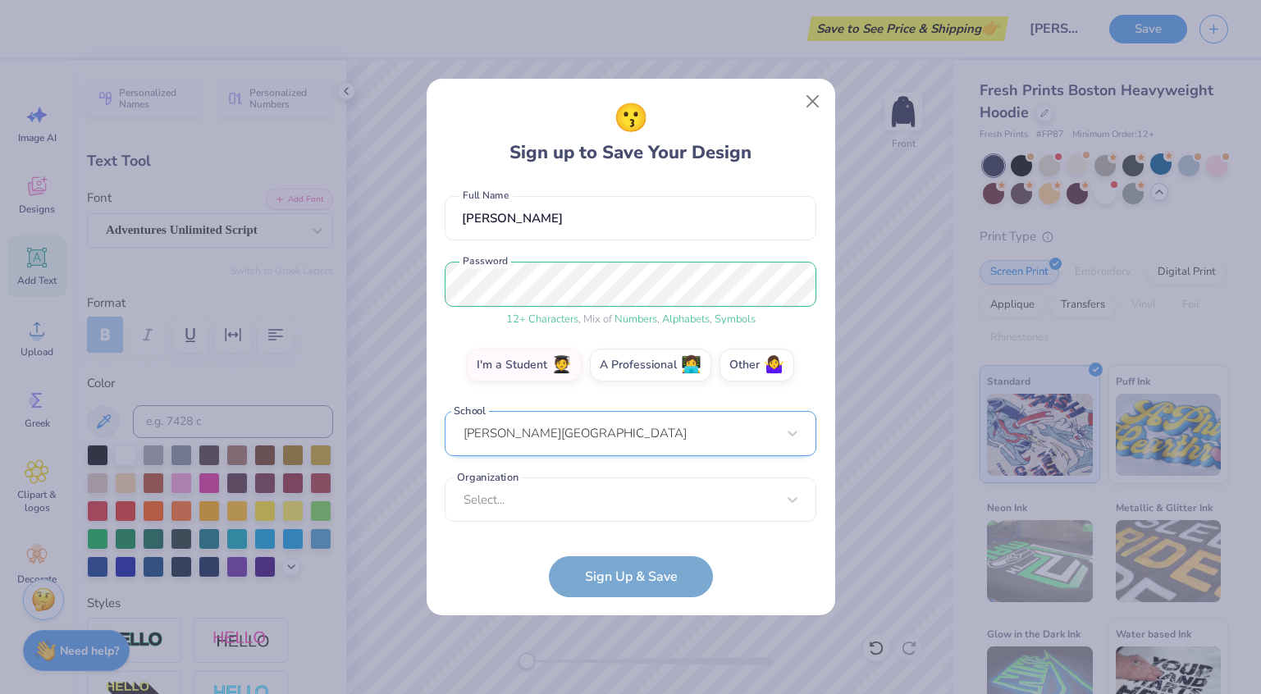
click at [601, 436] on div "[PERSON_NAME][GEOGRAPHIC_DATA]" at bounding box center [631, 433] width 372 height 45
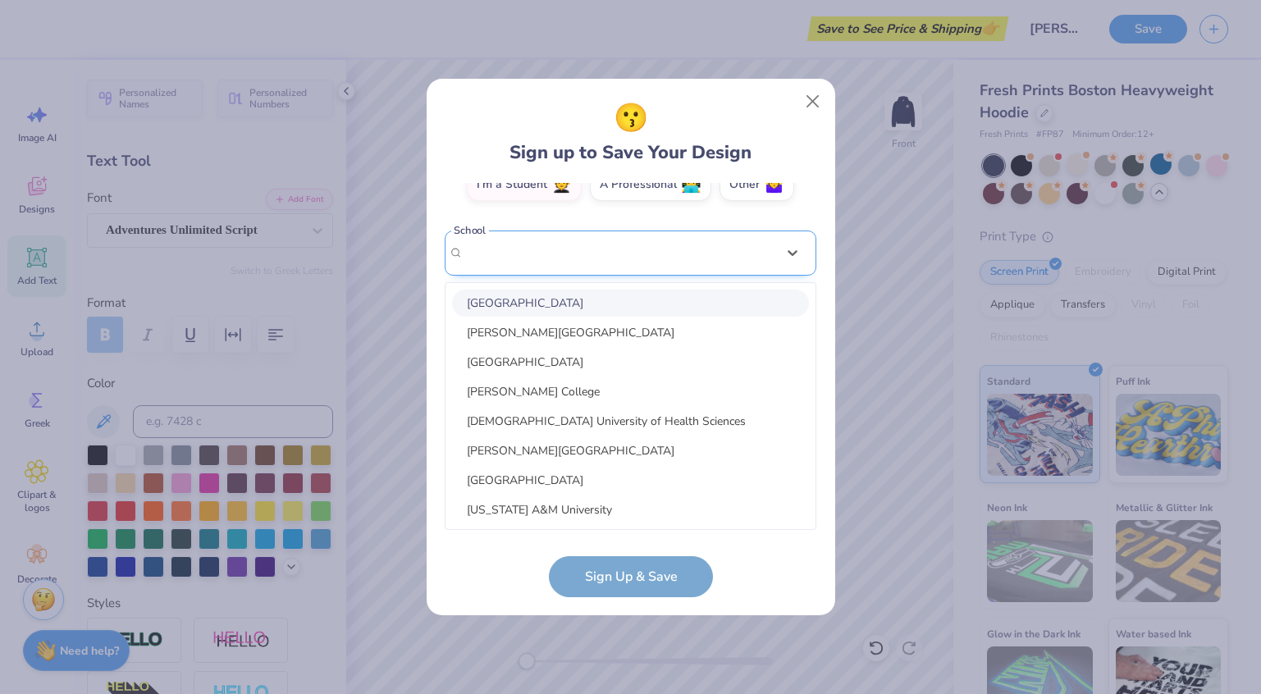
type input "m"
click at [572, 303] on div "[GEOGRAPHIC_DATA]" at bounding box center [630, 303] width 357 height 27
type input "emory"
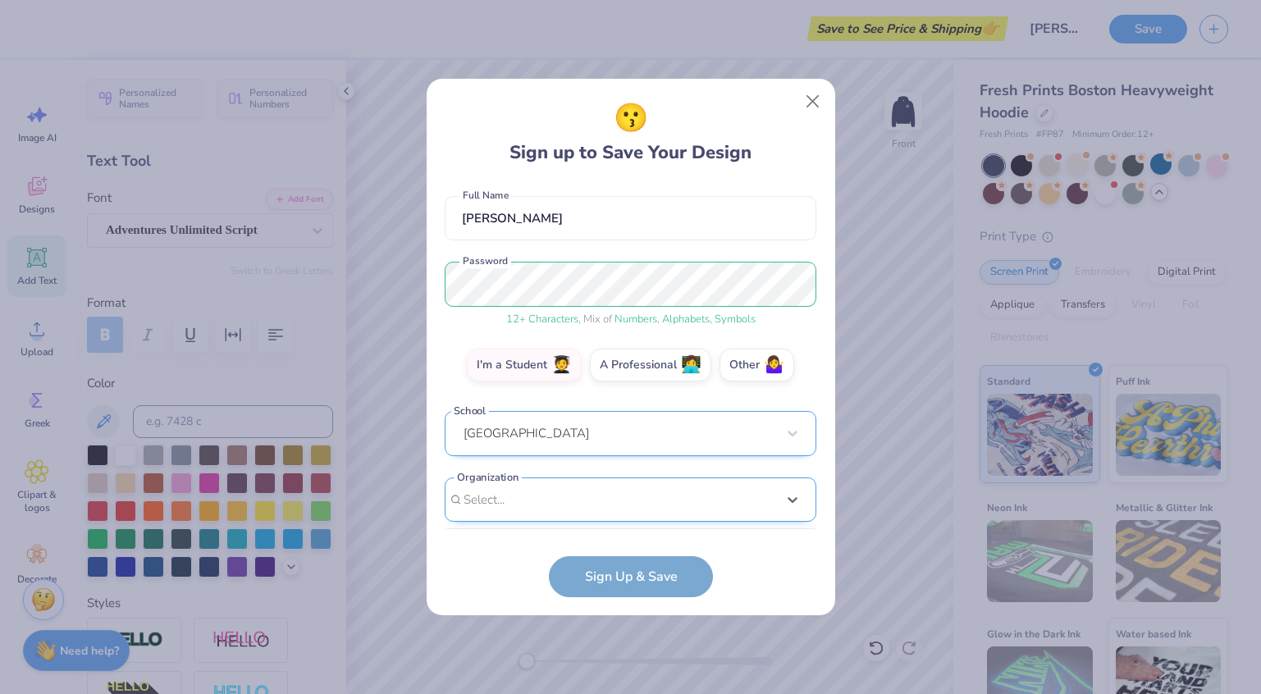
click at [566, 496] on div "option focused, 8 of 15. 15 results available. Use Up and Down to choose option…" at bounding box center [631, 628] width 372 height 300
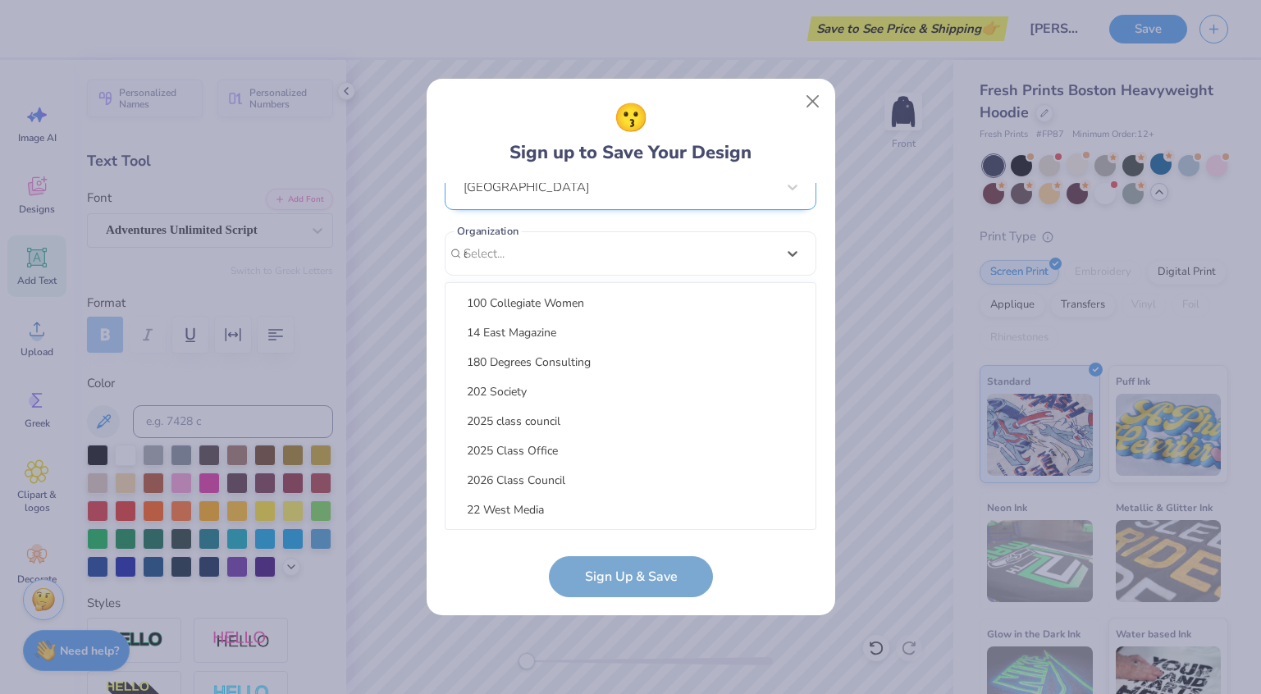
scroll to position [190, 0]
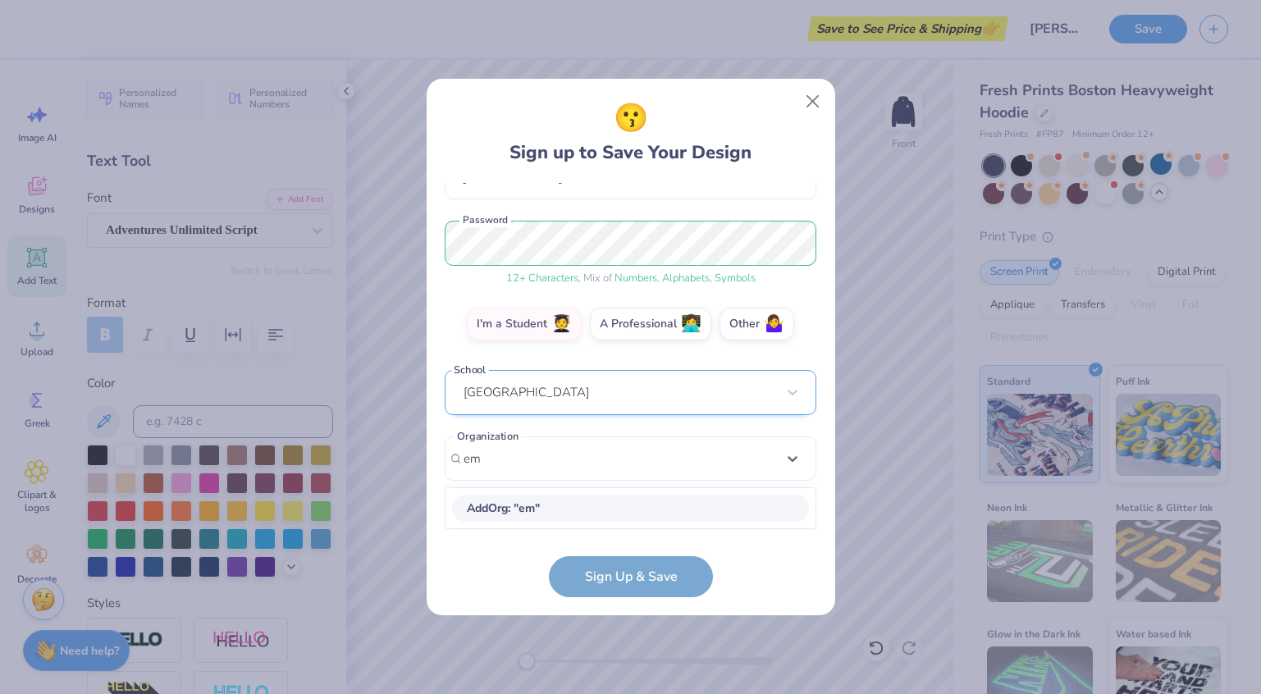
type input "e"
type input "saraas"
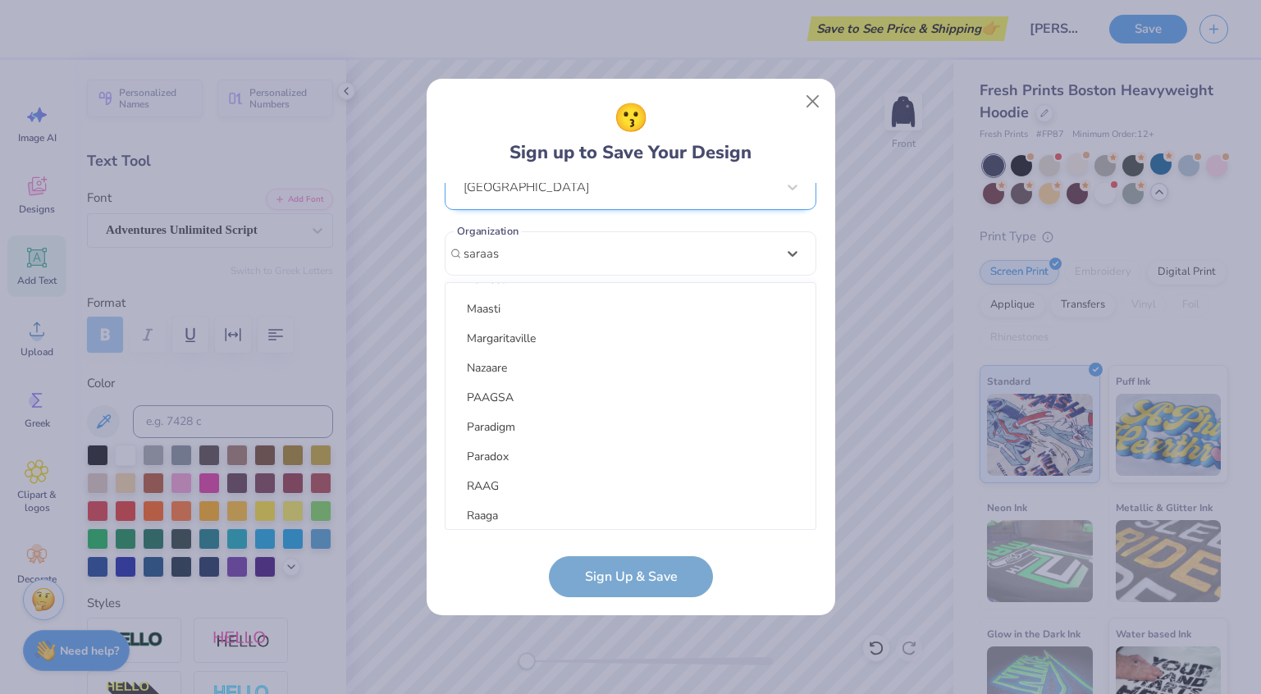
scroll to position [1413, 0]
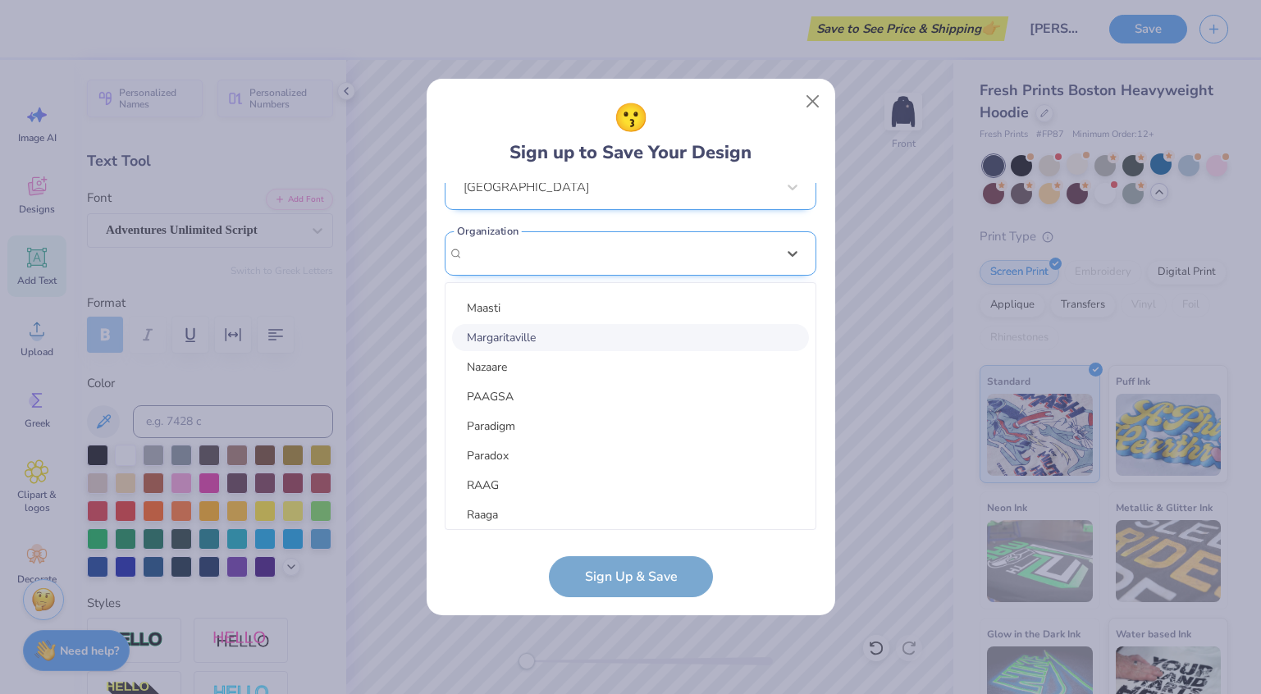
click at [569, 252] on div "[PERSON_NAME][EMAIL_ADDRESS][DOMAIN_NAME] Email [PHONE_NUMBER] Phone [PERSON_NA…" at bounding box center [631, 356] width 372 height 347
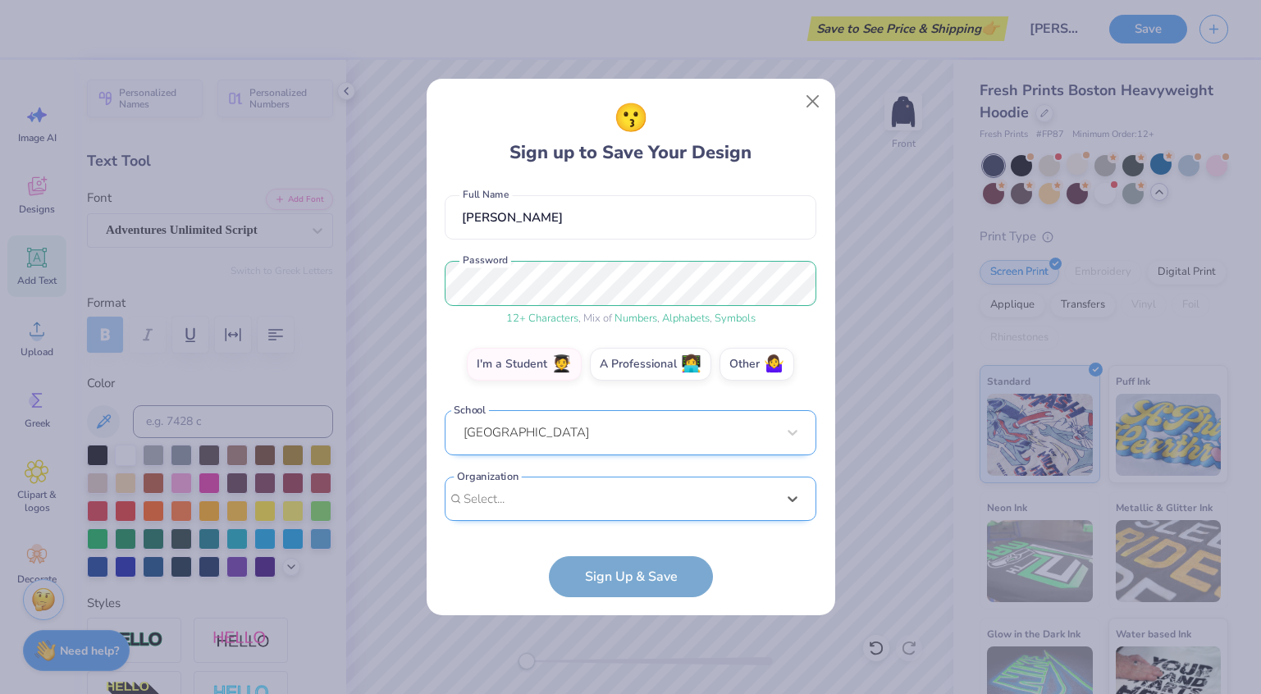
scroll to position [135, 0]
click at [569, 252] on div "[PERSON_NAME][EMAIL_ADDRESS][DOMAIN_NAME] Email [PHONE_NUMBER] Phone [PERSON_NA…" at bounding box center [631, 356] width 372 height 347
click at [517, 497] on div "option focused, 8 of 120. 120 results available. Use Up and Down to choose opti…" at bounding box center [631, 628] width 372 height 300
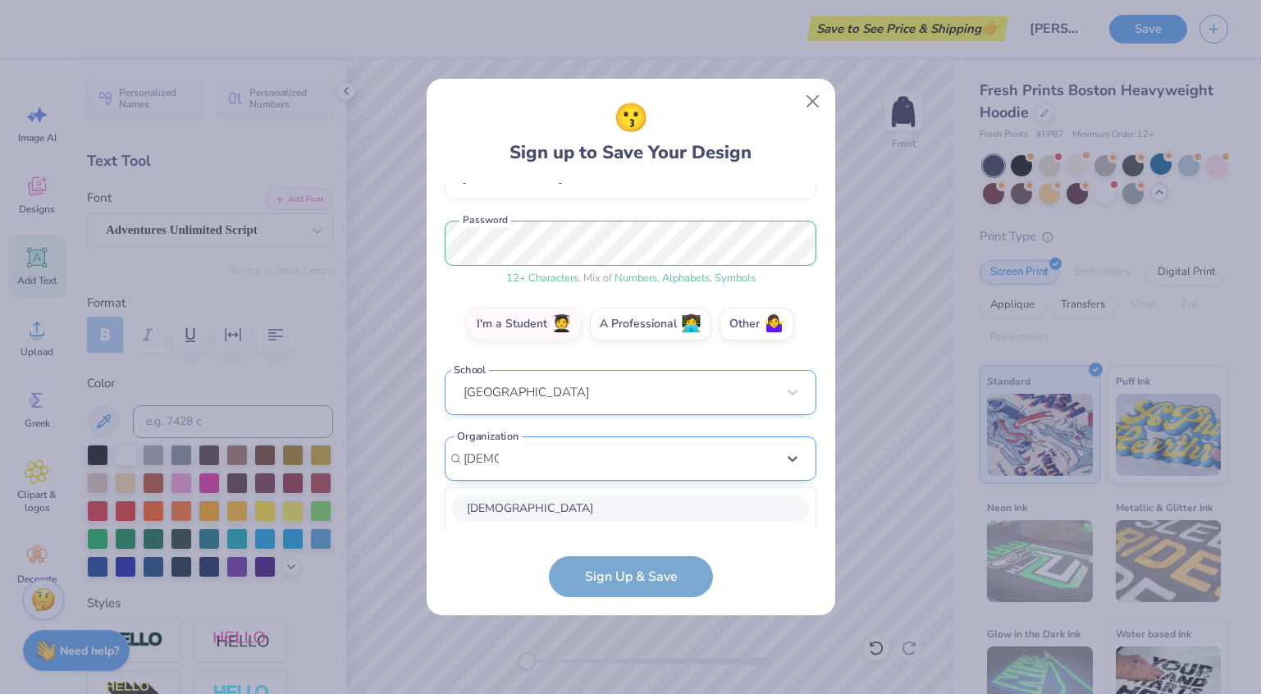
scroll to position [382, 0]
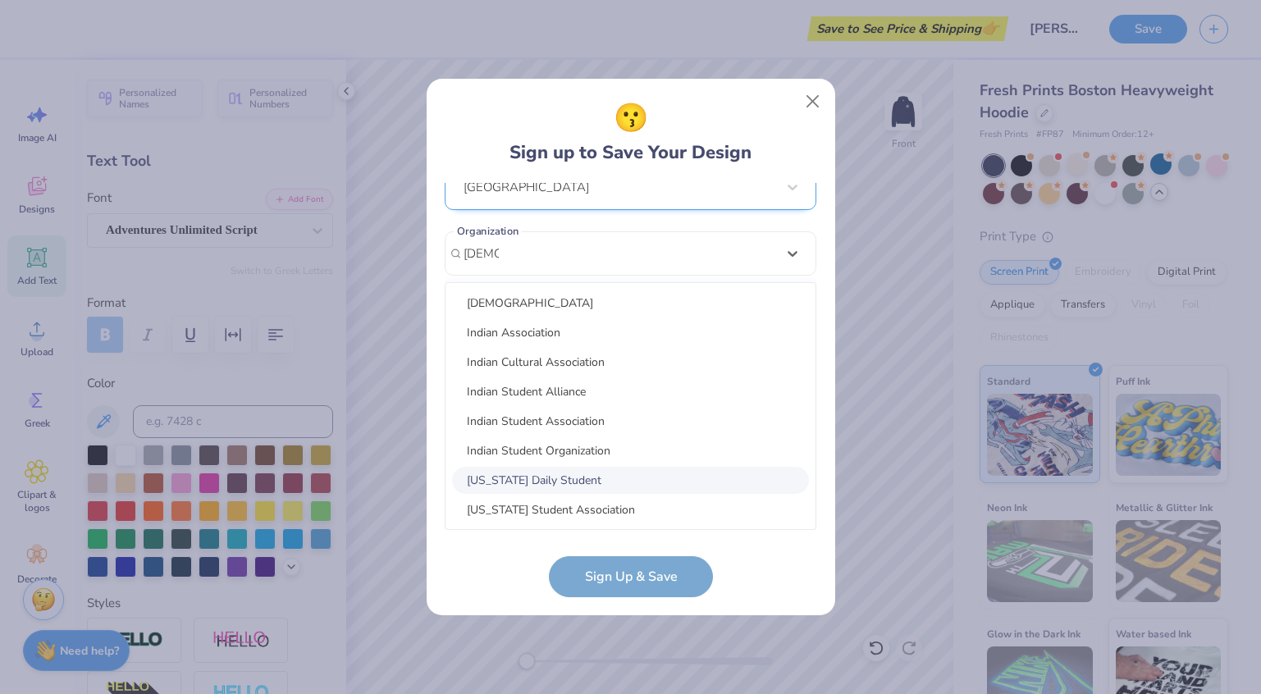
type input "[DEMOGRAPHIC_DATA]"
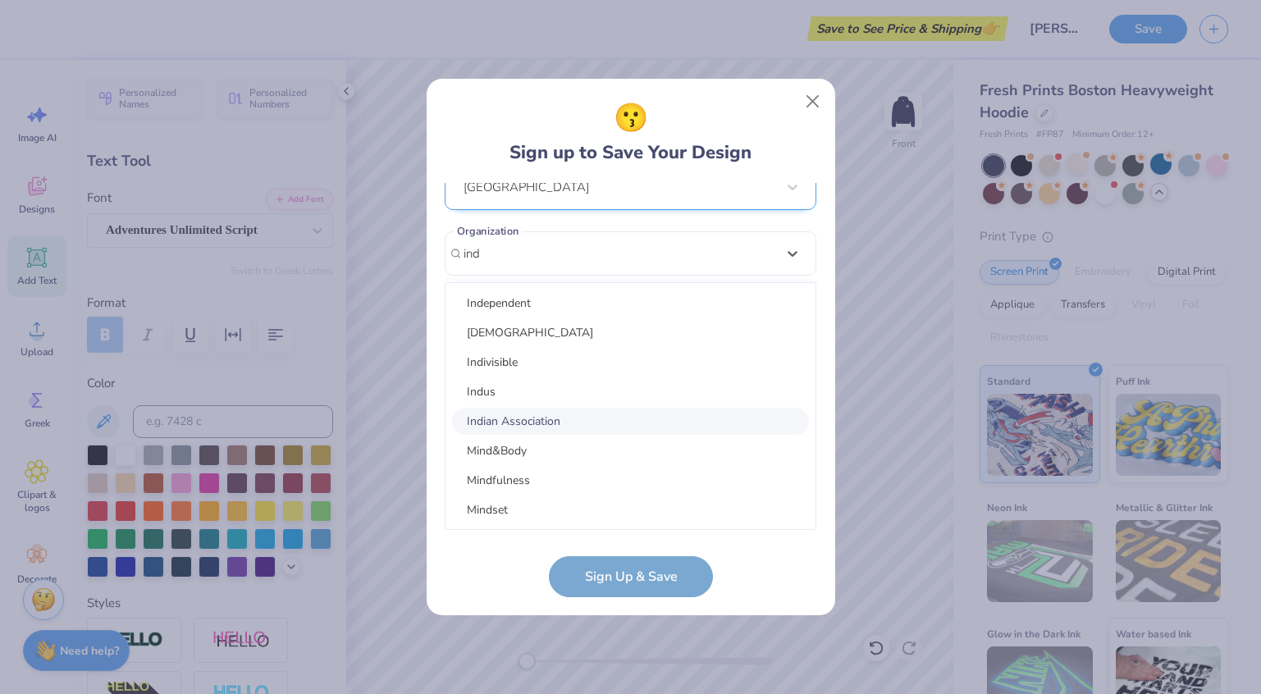
type input "ind"
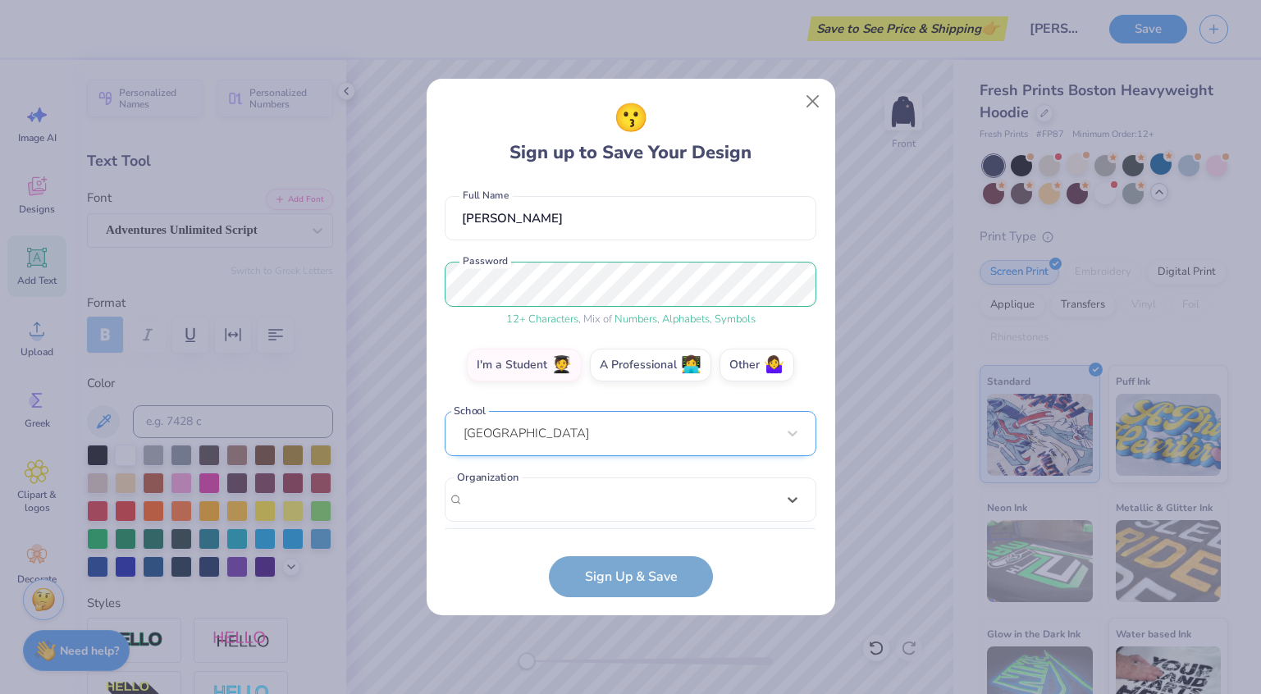
click at [794, 121] on div "😗 Sign up to Save Your Design" at bounding box center [631, 132] width 372 height 69
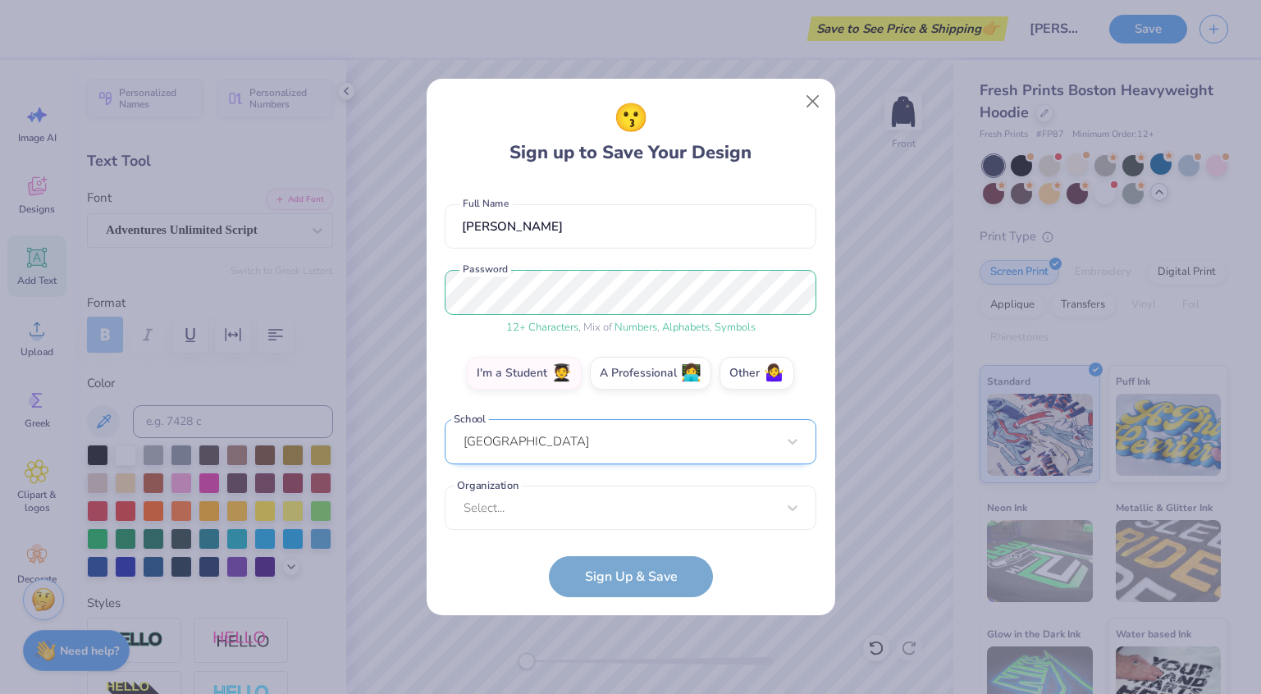
click at [654, 578] on form "[PERSON_NAME][EMAIL_ADDRESS][DOMAIN_NAME] Email [PHONE_NUMBER] Phone [PERSON_NA…" at bounding box center [631, 390] width 372 height 414
click at [633, 574] on form "[PERSON_NAME][EMAIL_ADDRESS][DOMAIN_NAME] Email [PHONE_NUMBER] Phone [PERSON_NA…" at bounding box center [631, 390] width 372 height 414
click at [542, 372] on label "I'm a Student 🧑‍🎓" at bounding box center [524, 370] width 115 height 33
click at [625, 500] on input "I'm a Student 🧑‍🎓" at bounding box center [630, 505] width 11 height 11
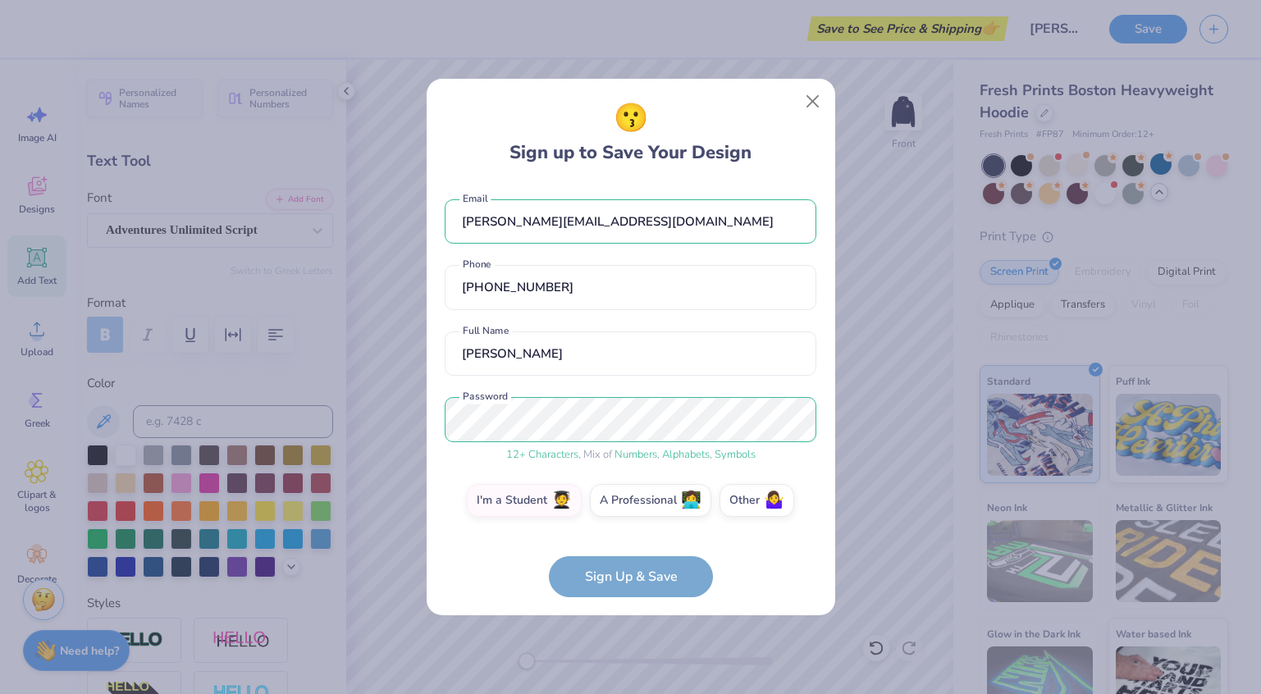
scroll to position [135, 0]
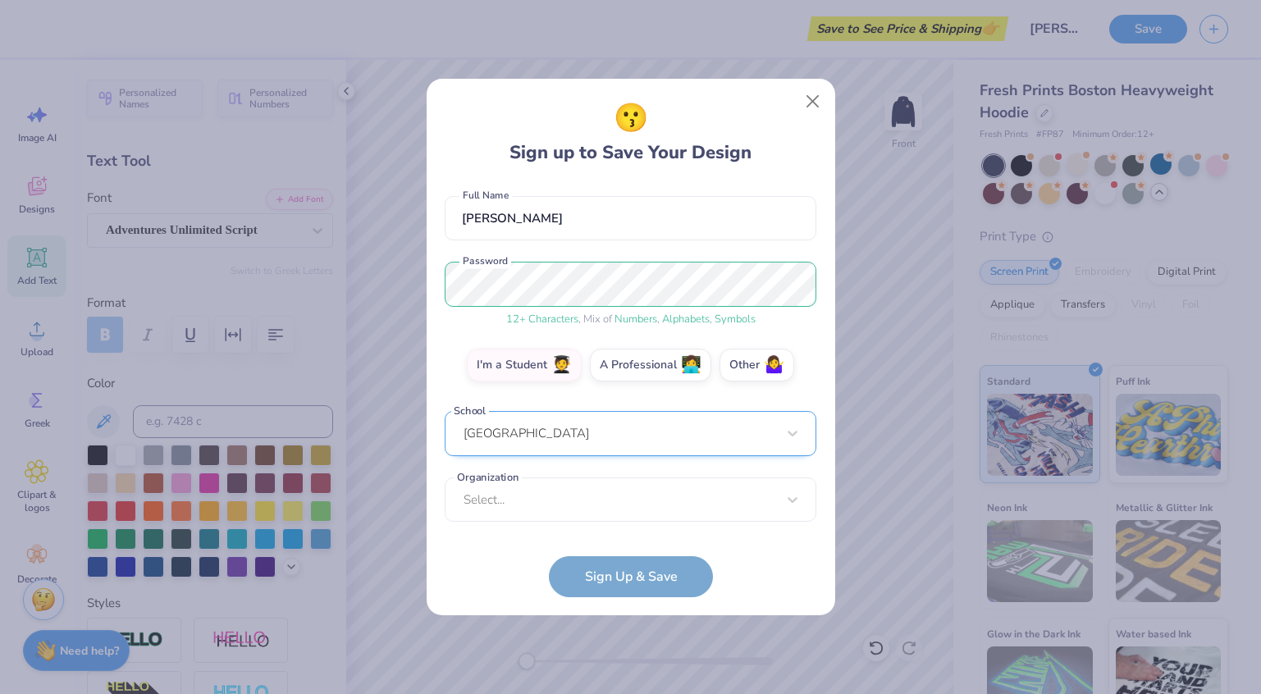
click at [667, 579] on form "[PERSON_NAME][EMAIL_ADDRESS][DOMAIN_NAME] Email [PHONE_NUMBER] Phone [PERSON_NA…" at bounding box center [631, 390] width 372 height 414
click at [606, 500] on div "option focused, 8 of 120. 120 results available. Use Up and Down to choose opti…" at bounding box center [631, 628] width 372 height 300
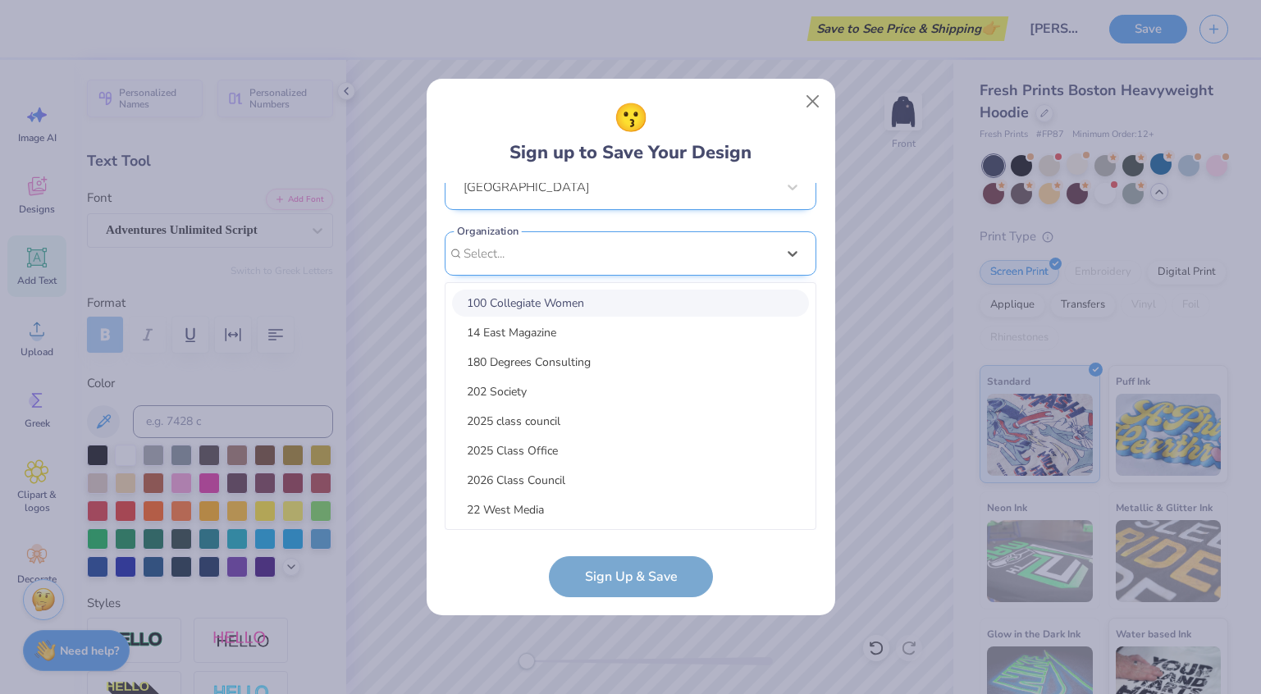
click at [581, 253] on div "[PERSON_NAME][EMAIL_ADDRESS][DOMAIN_NAME] Email [PHONE_NUMBER] Phone [PERSON_NA…" at bounding box center [631, 356] width 372 height 347
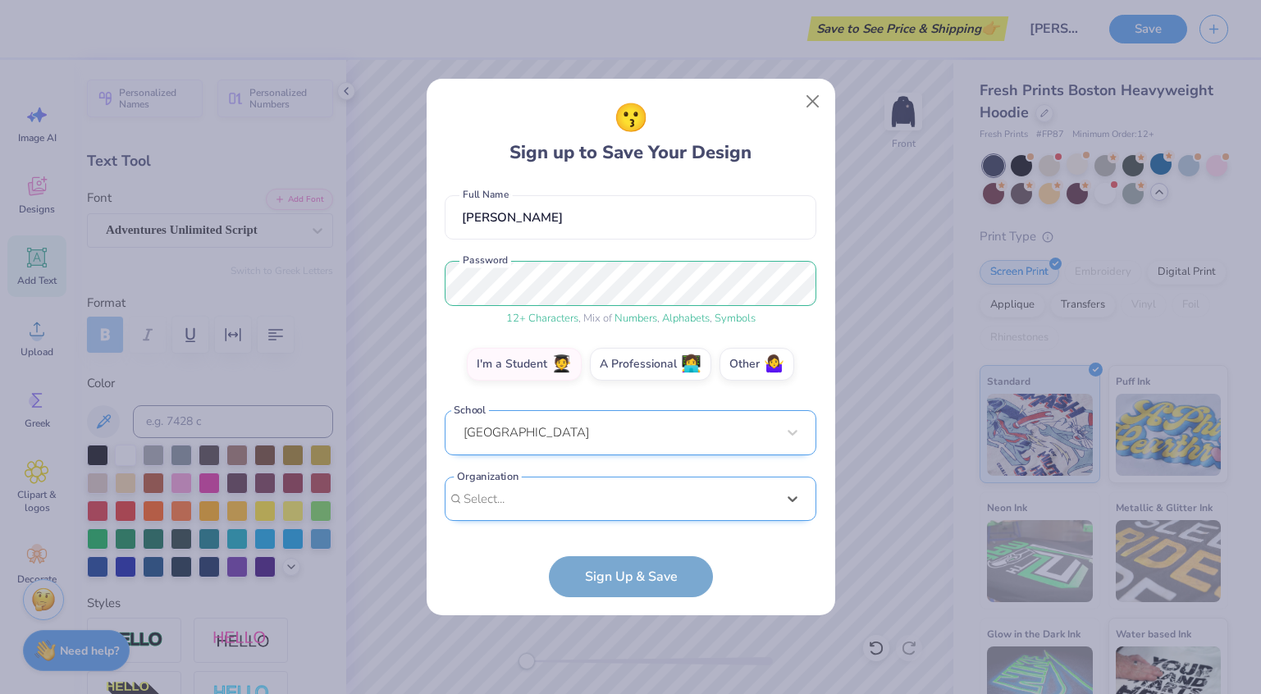
scroll to position [135, 0]
click at [540, 501] on div "Select is focused ,type to refine list, press Down to open the menu, Select..." at bounding box center [631, 500] width 372 height 45
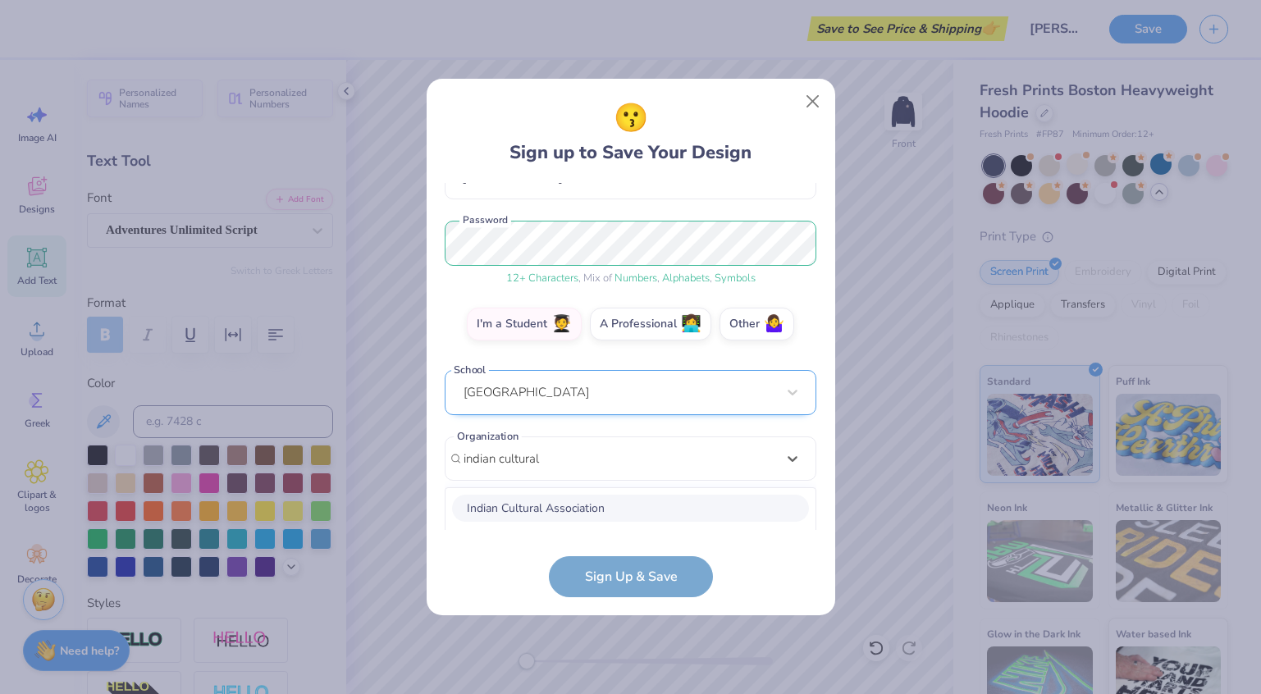
scroll to position [382, 0]
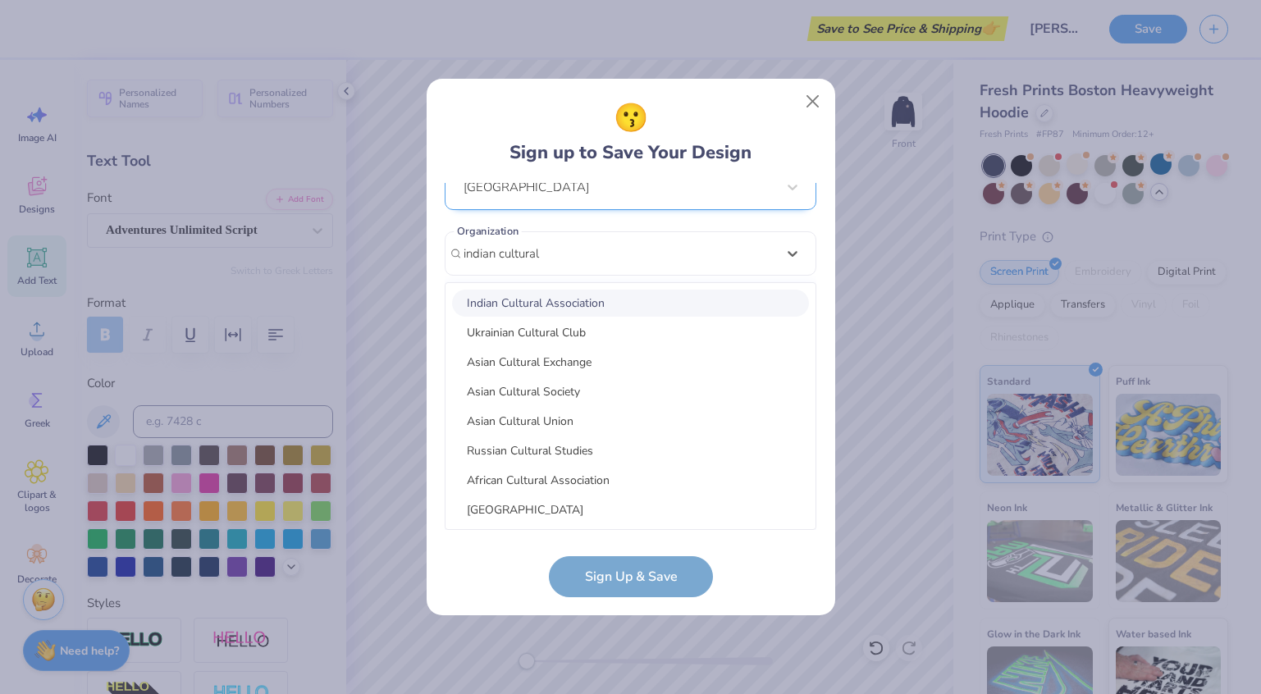
click at [629, 305] on div "Indian Cultural Association" at bounding box center [630, 303] width 357 height 27
type input "indian cultural"
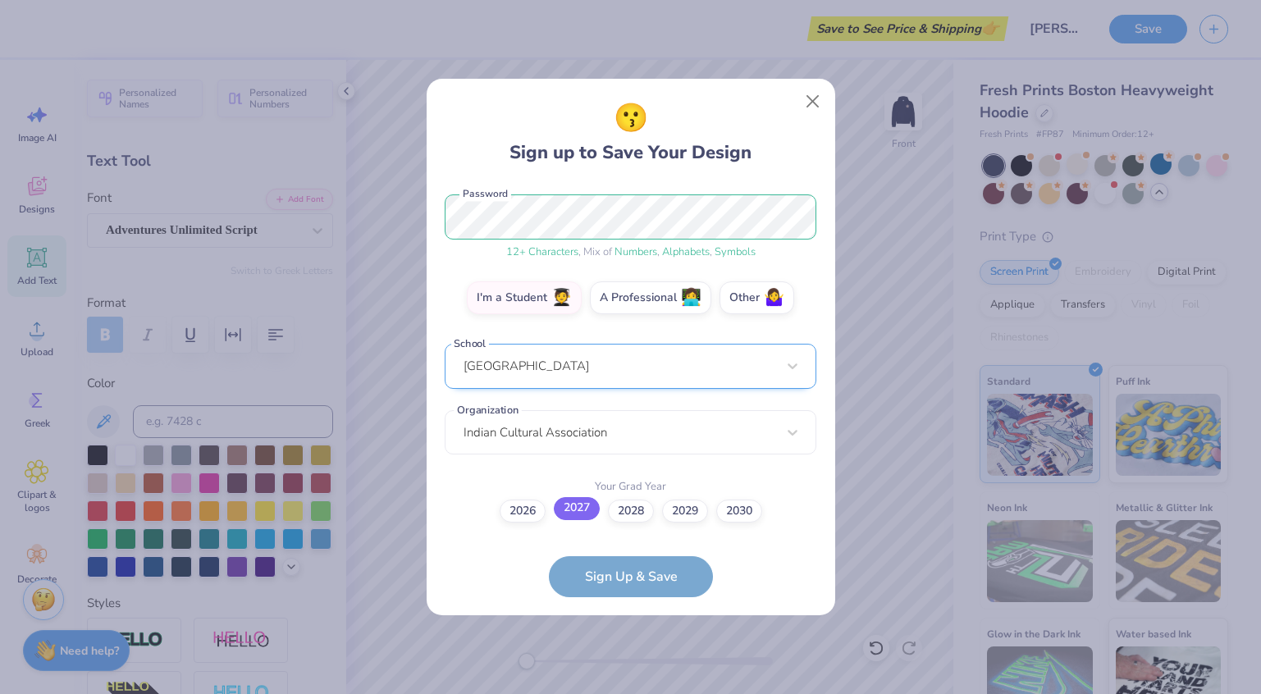
click at [577, 510] on label "2027" at bounding box center [577, 508] width 46 height 23
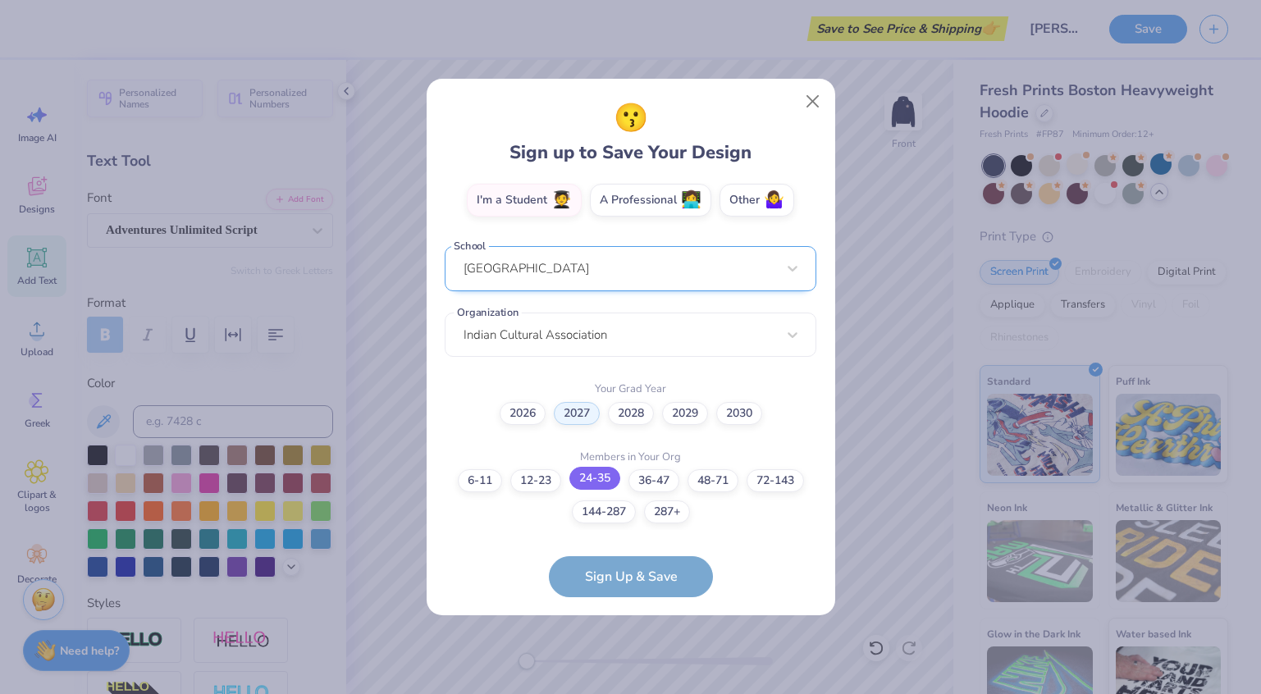
click at [594, 483] on label "24-35" at bounding box center [594, 478] width 51 height 23
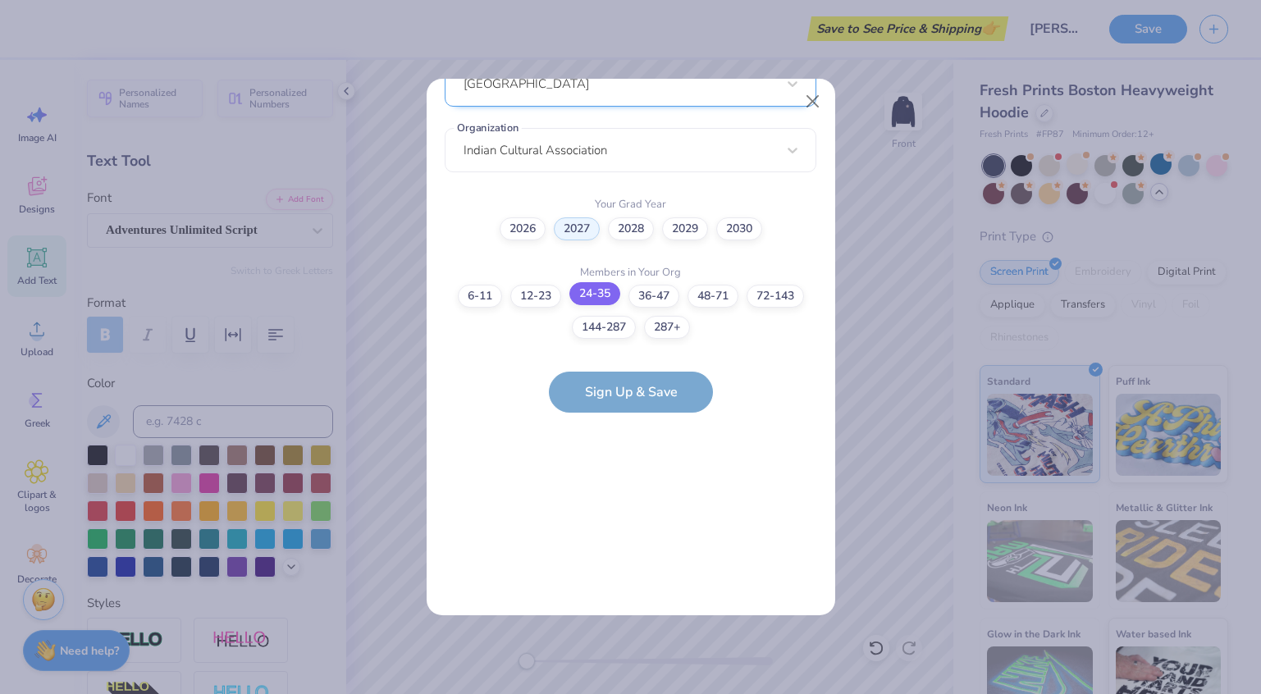
scroll to position [0, 0]
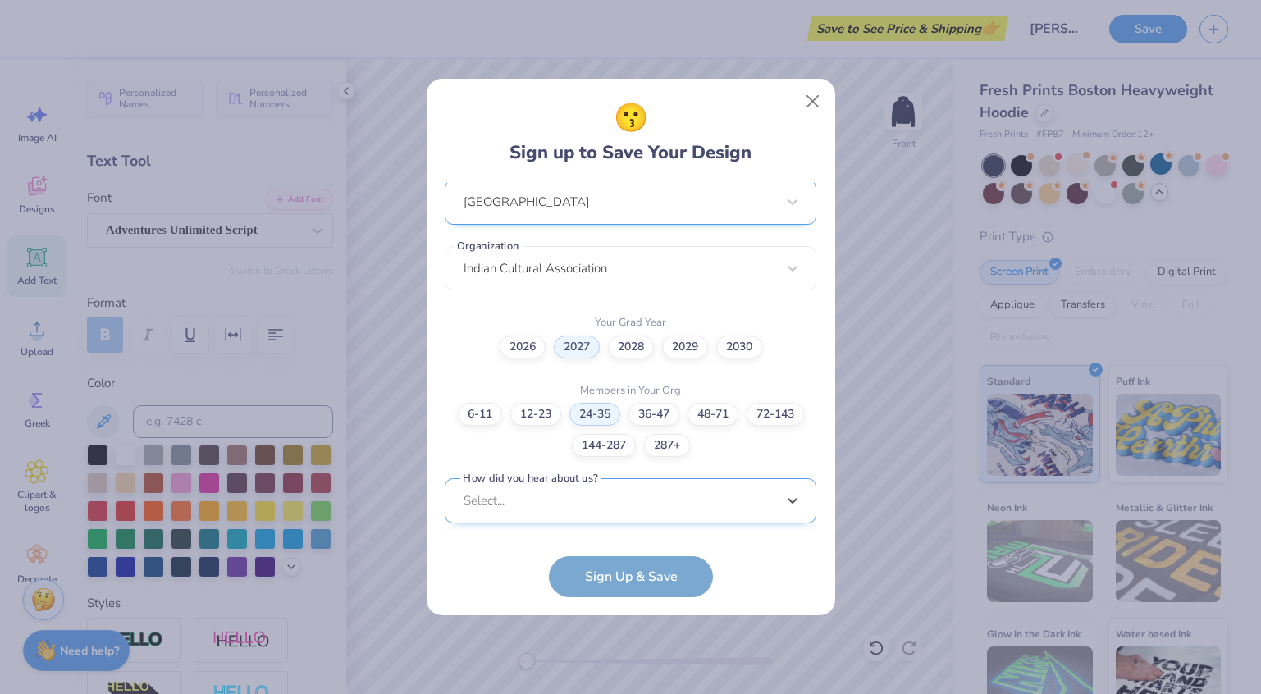
click at [629, 502] on div "option Pinterest focused, 1 of 15. 15 results available. Use Up and Down to cho…" at bounding box center [631, 628] width 372 height 300
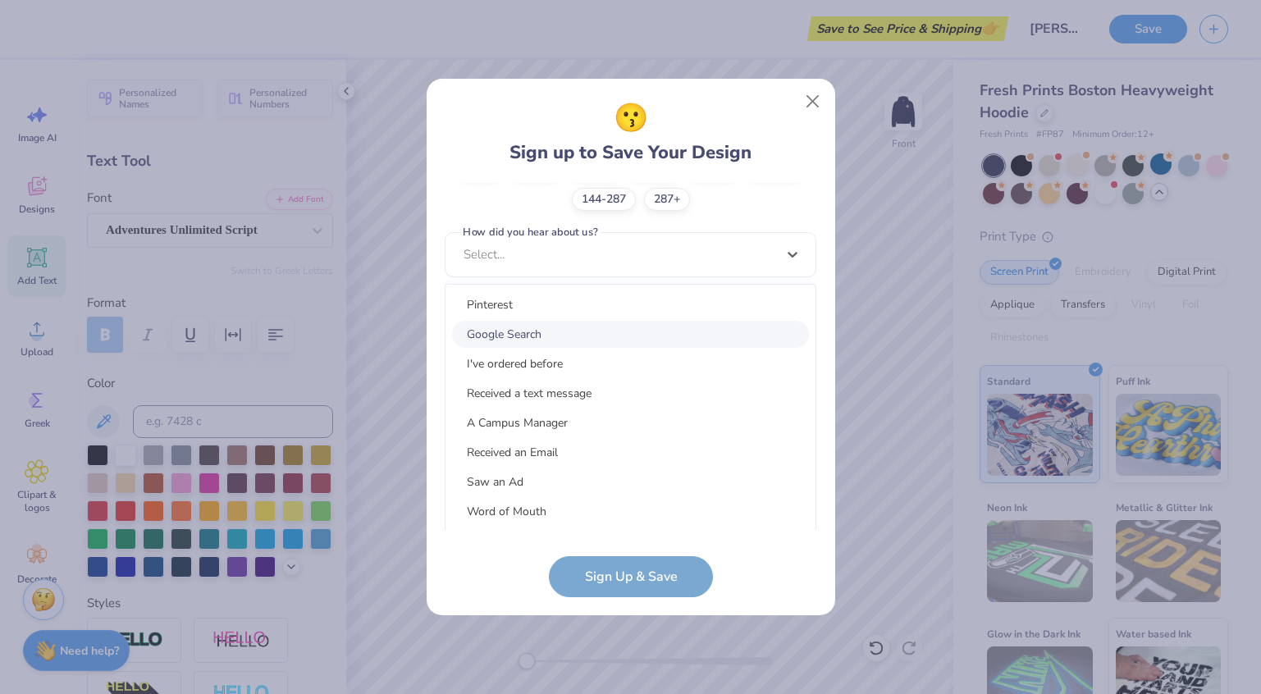
click at [542, 340] on div "Google Search" at bounding box center [630, 334] width 357 height 27
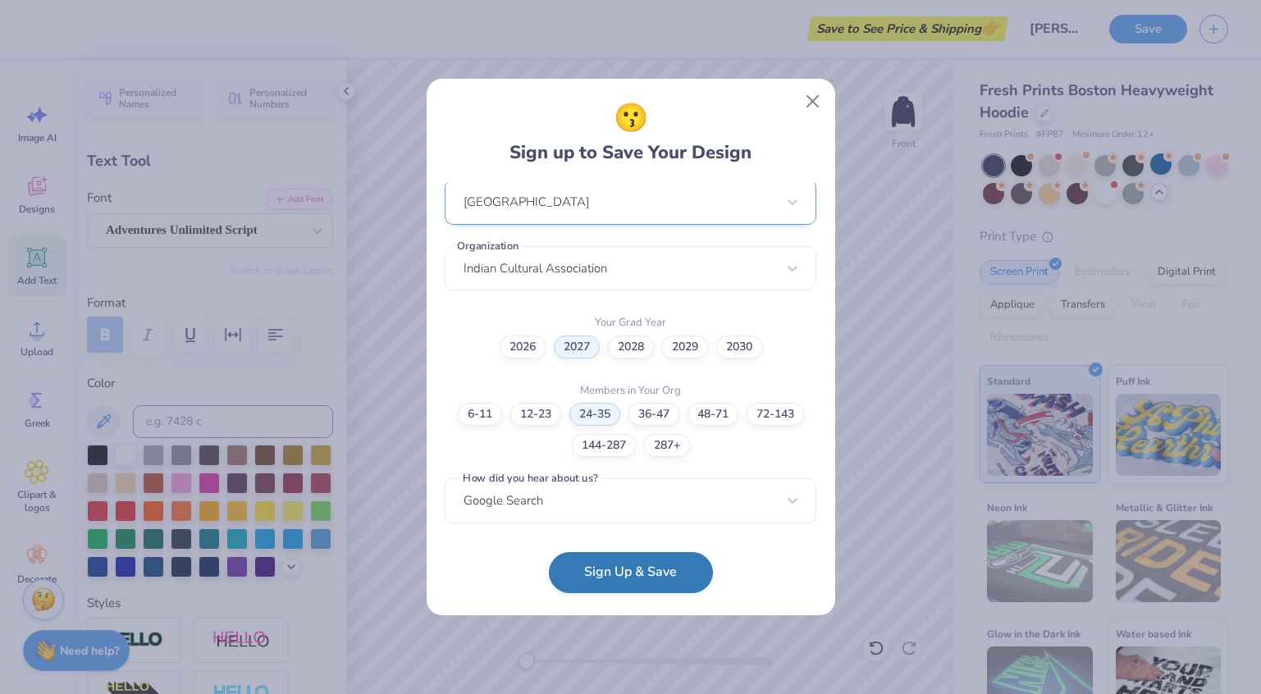
click at [645, 584] on button "Sign Up & Save" at bounding box center [631, 572] width 164 height 41
